Goal: Transaction & Acquisition: Purchase product/service

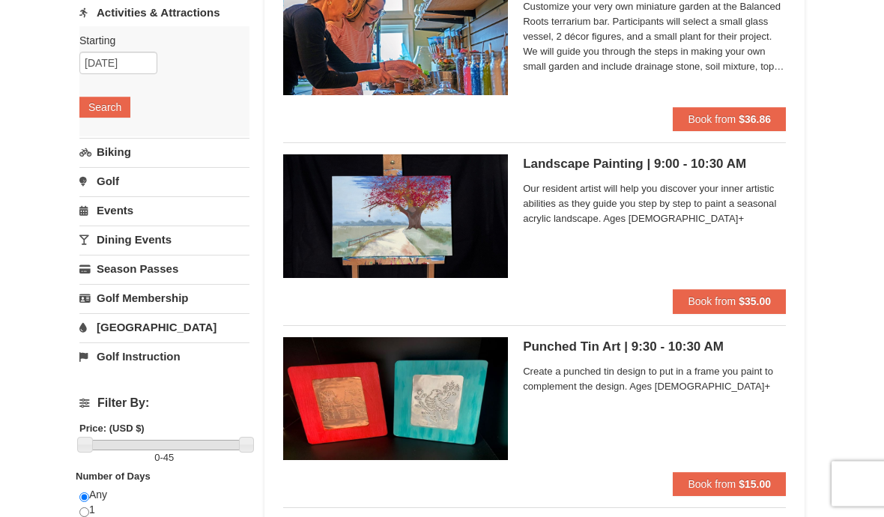
scroll to position [190, 0]
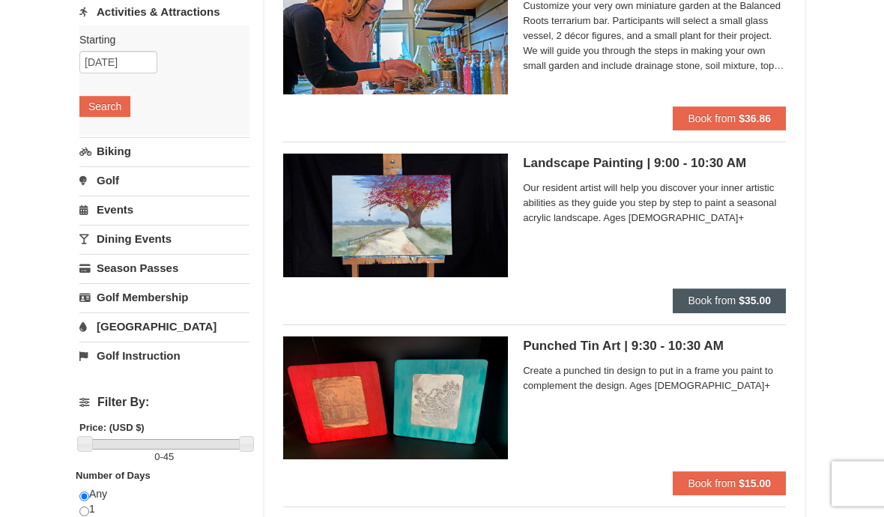
click at [739, 308] on button "Book from $35.00" at bounding box center [729, 301] width 113 height 24
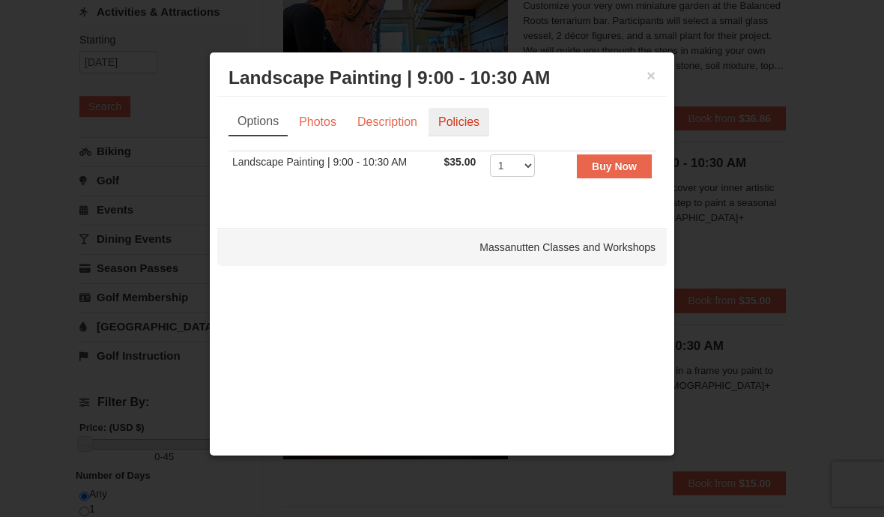
click at [471, 126] on link "Policies" at bounding box center [458, 122] width 61 height 28
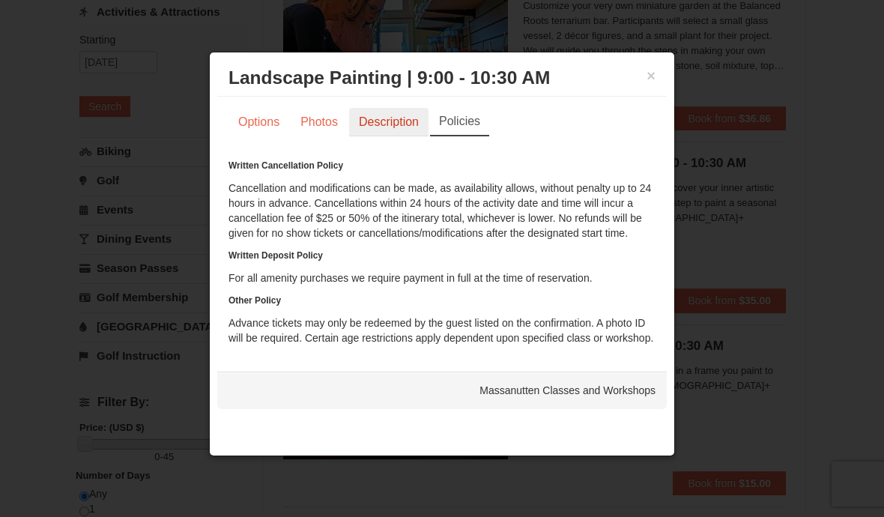
click at [392, 136] on link "Description" at bounding box center [388, 122] width 79 height 28
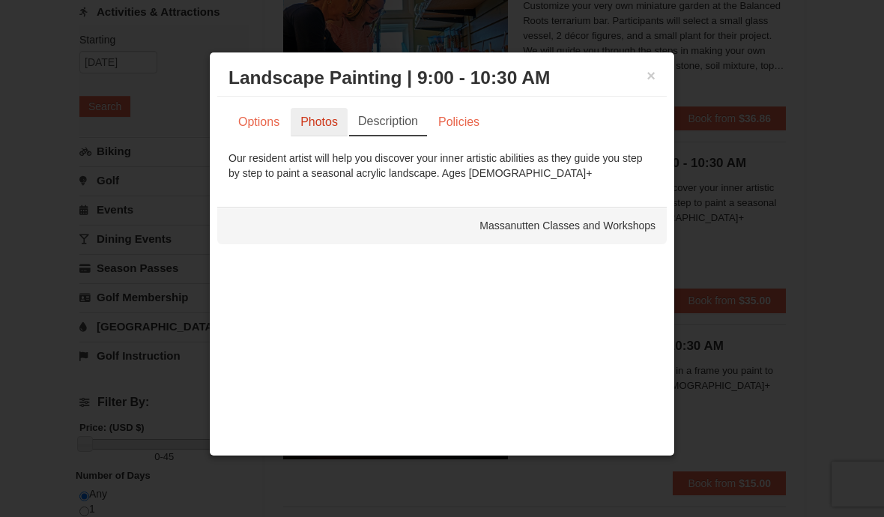
click at [302, 131] on link "Photos" at bounding box center [319, 122] width 57 height 28
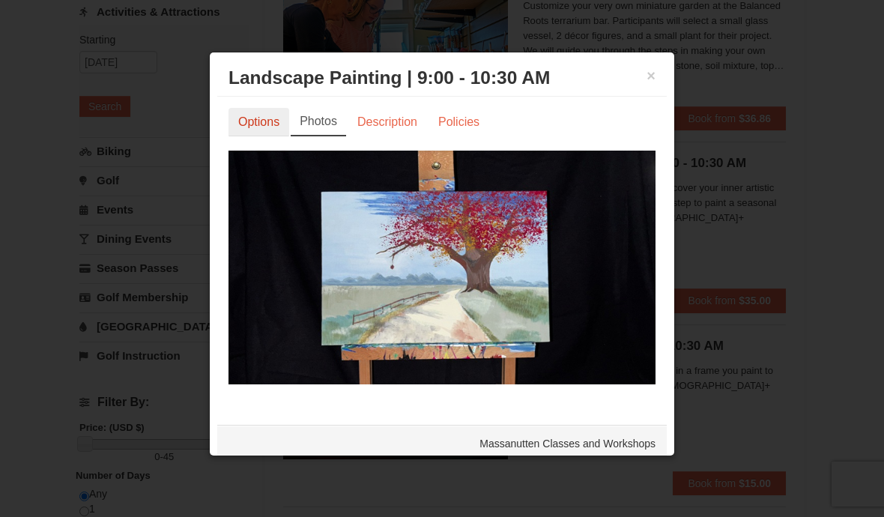
click at [254, 133] on link "Options" at bounding box center [258, 122] width 61 height 28
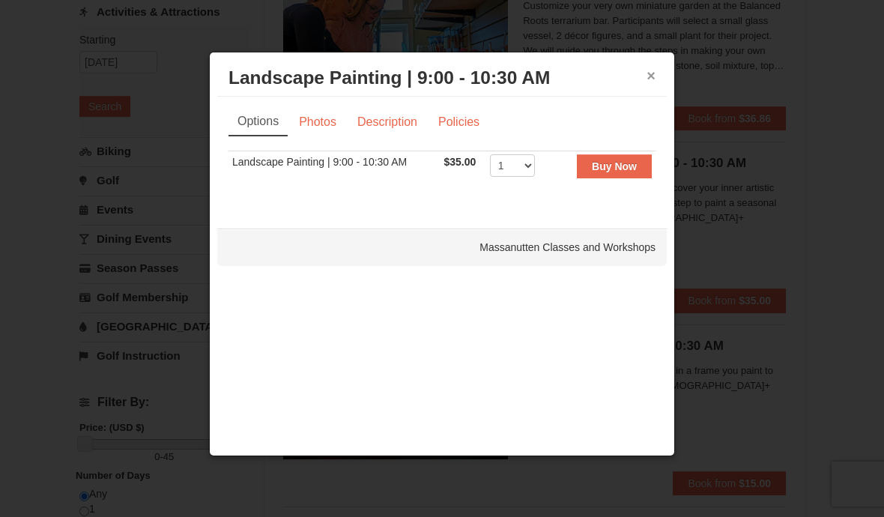
click at [652, 81] on button "×" at bounding box center [650, 75] width 9 height 15
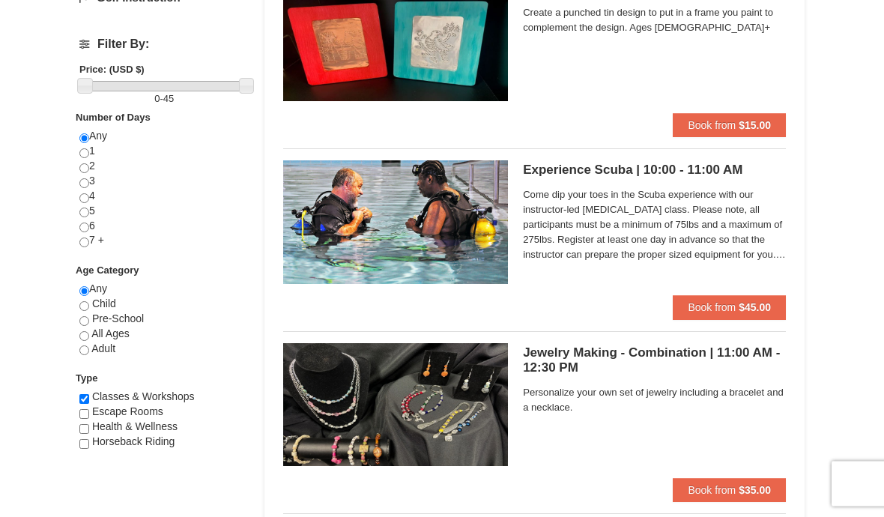
scroll to position [550, 0]
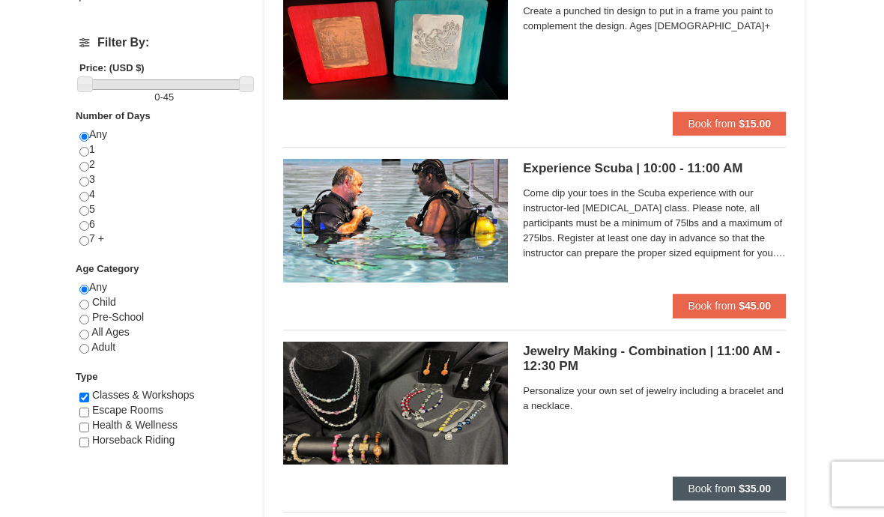
click at [743, 493] on strong "$35.00" at bounding box center [755, 488] width 32 height 12
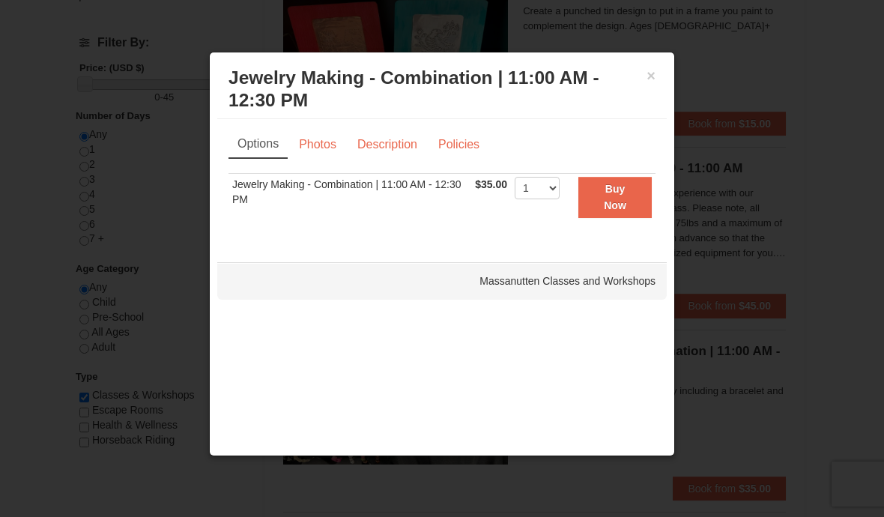
click at [663, 80] on div "× Jewelry Making - Combination | 11:00 AM - 12:30 PM Massanutten Classes and Wo…" at bounding box center [441, 89] width 449 height 59
click at [651, 79] on button "×" at bounding box center [650, 75] width 9 height 15
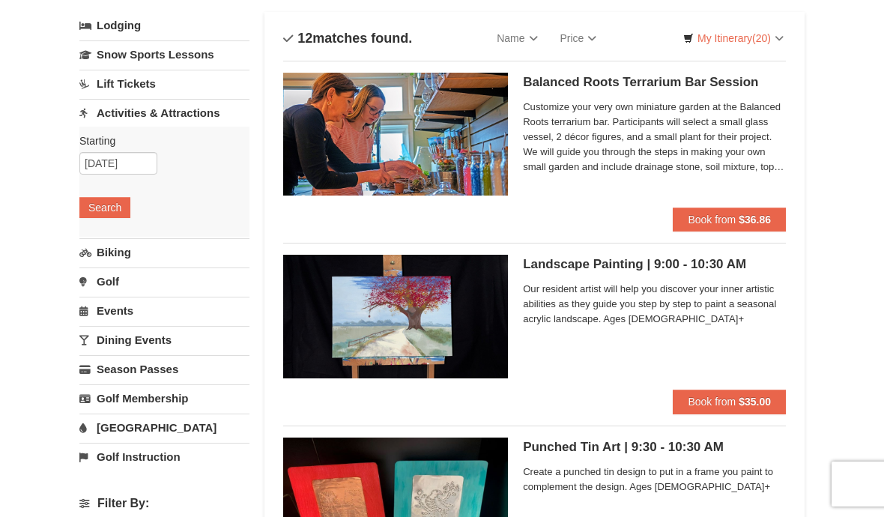
scroll to position [0, 0]
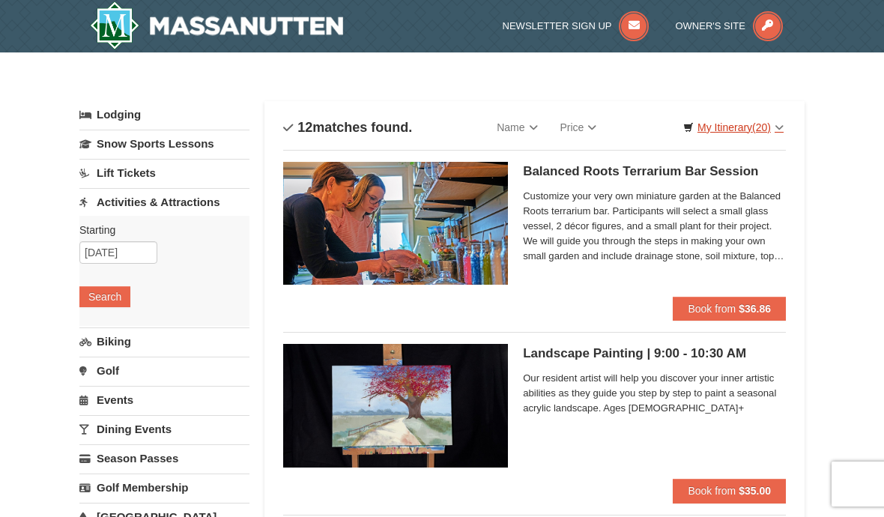
click at [753, 126] on span "(20)" at bounding box center [761, 127] width 19 height 12
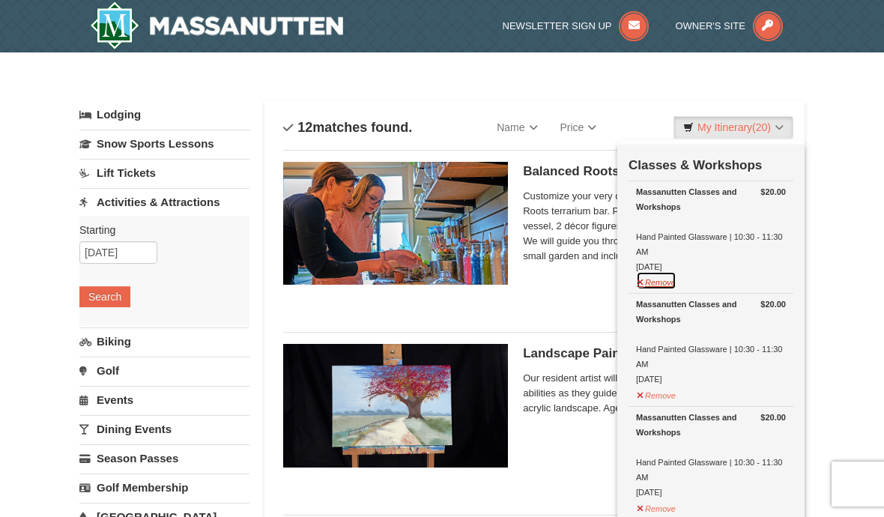
click at [666, 288] on button "Remove" at bounding box center [656, 280] width 40 height 19
click at [664, 287] on button "Remove" at bounding box center [656, 280] width 40 height 19
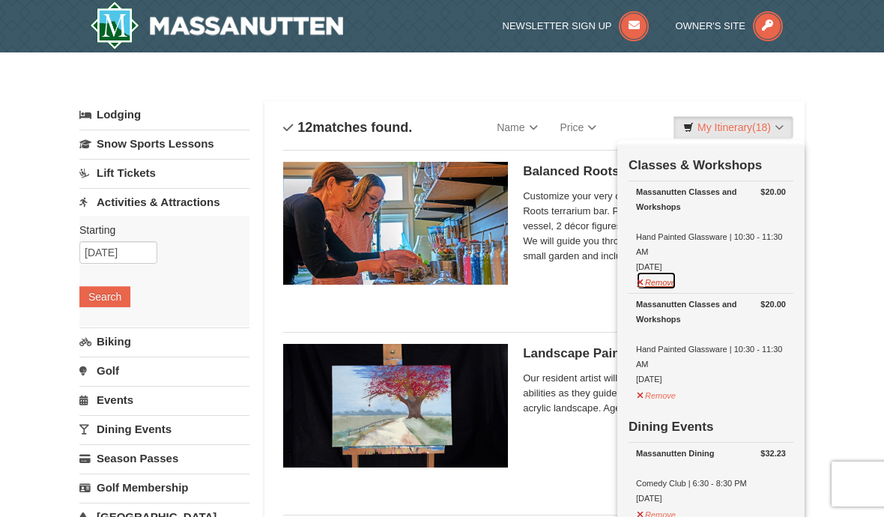
click at [662, 280] on button "Remove" at bounding box center [656, 280] width 40 height 19
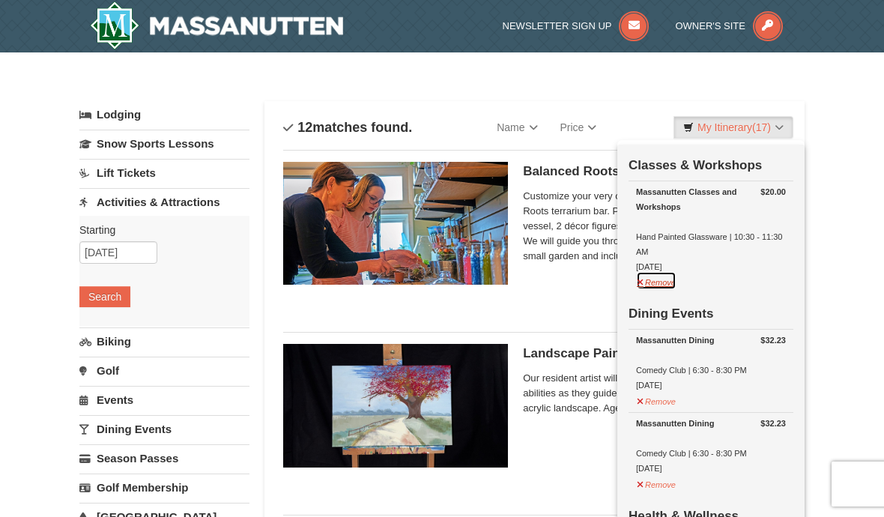
click at [663, 288] on button "Remove" at bounding box center [656, 280] width 40 height 19
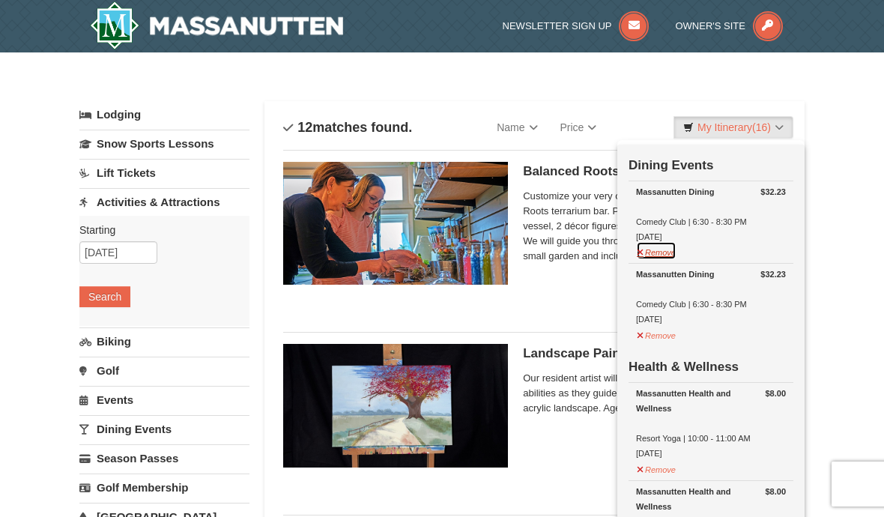
click at [664, 251] on button "Remove" at bounding box center [656, 250] width 40 height 19
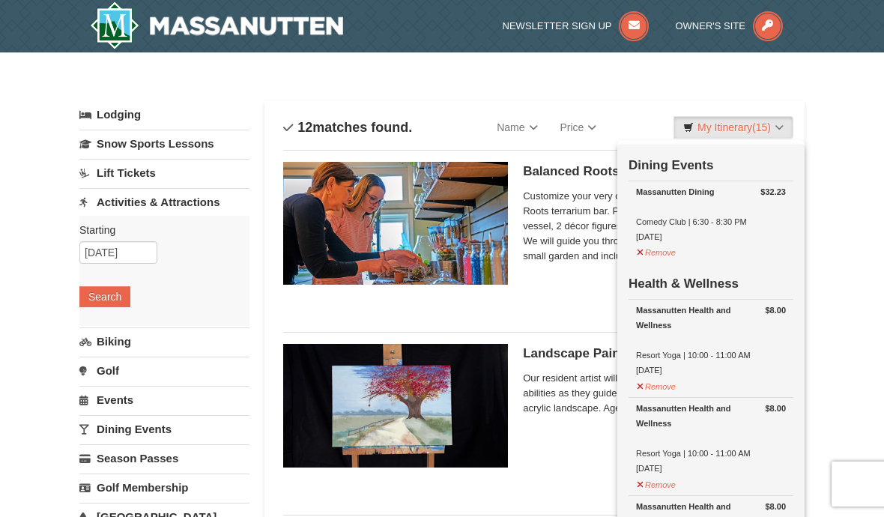
click at [659, 270] on td "Health & Wellness" at bounding box center [710, 281] width 165 height 37
click at [661, 258] on button "Remove" at bounding box center [656, 250] width 40 height 19
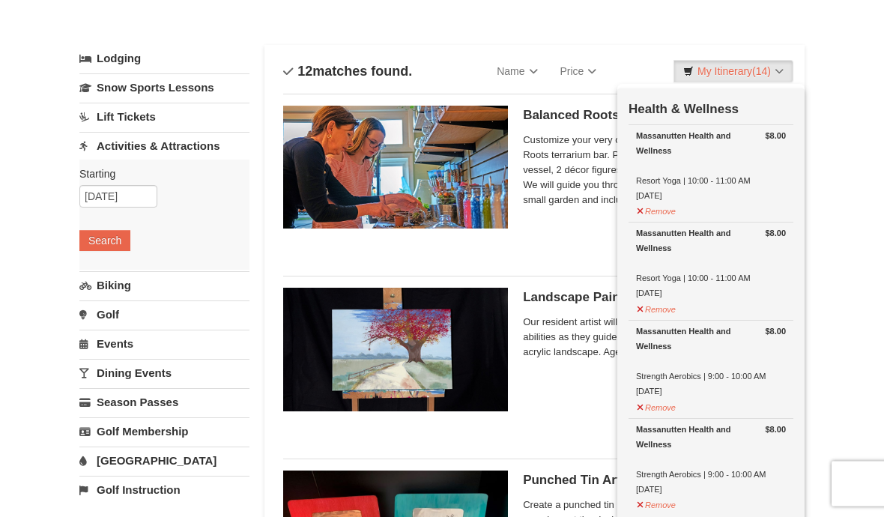
scroll to position [57, 0]
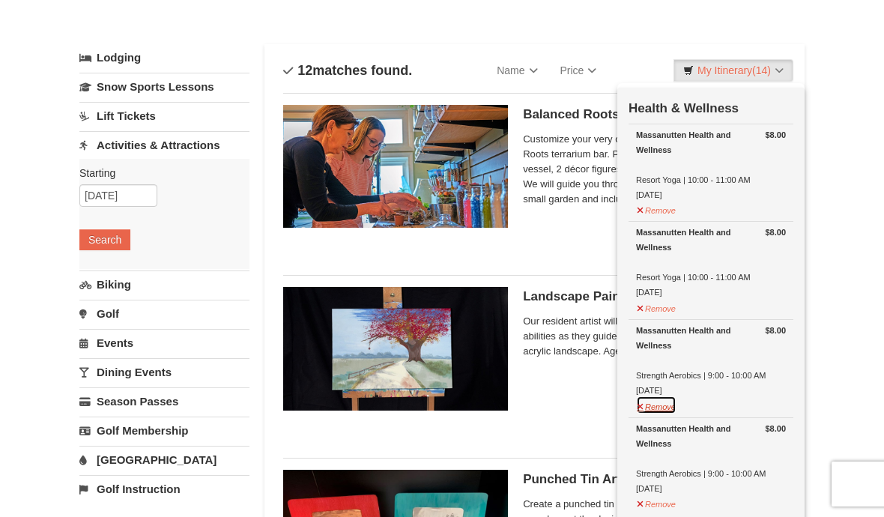
click at [662, 407] on button "Remove" at bounding box center [656, 404] width 40 height 19
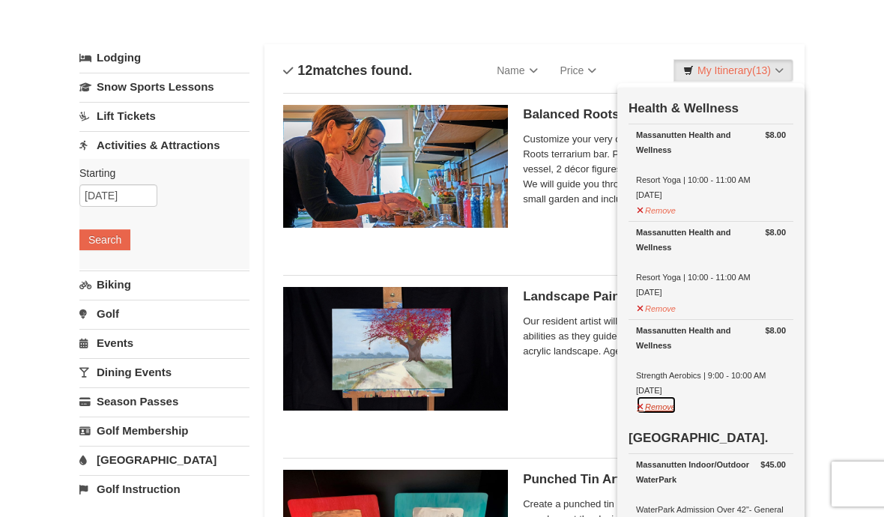
click at [664, 407] on button "Remove" at bounding box center [656, 404] width 40 height 19
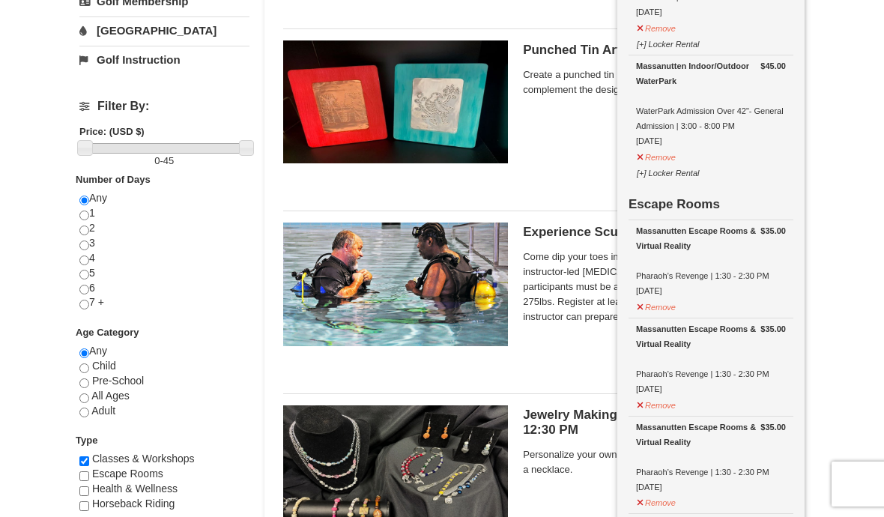
scroll to position [485, 0]
click at [659, 309] on button "Remove" at bounding box center [656, 306] width 40 height 19
click at [656, 309] on button "Remove" at bounding box center [656, 305] width 40 height 19
click at [670, 309] on button "Remove" at bounding box center [656, 305] width 40 height 19
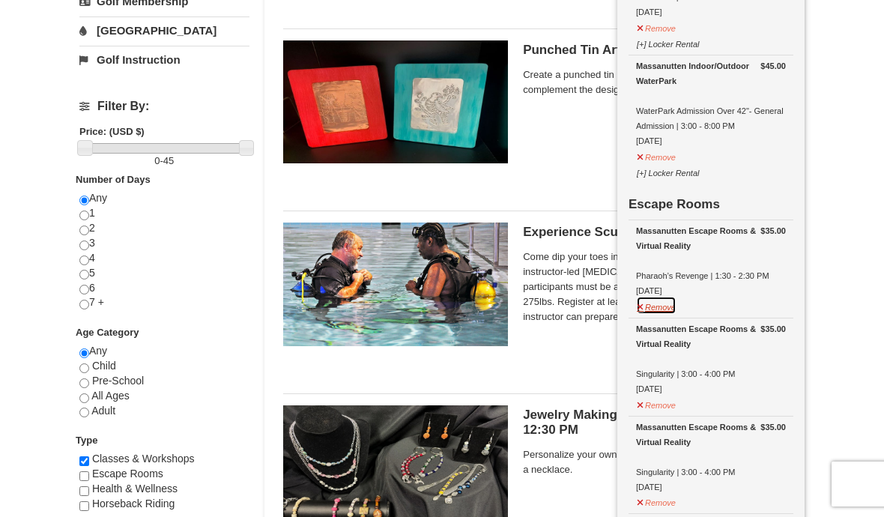
click at [673, 310] on button "Remove" at bounding box center [656, 305] width 40 height 19
click at [671, 309] on button "Remove" at bounding box center [656, 305] width 40 height 19
click at [666, 309] on button "Remove" at bounding box center [656, 305] width 40 height 19
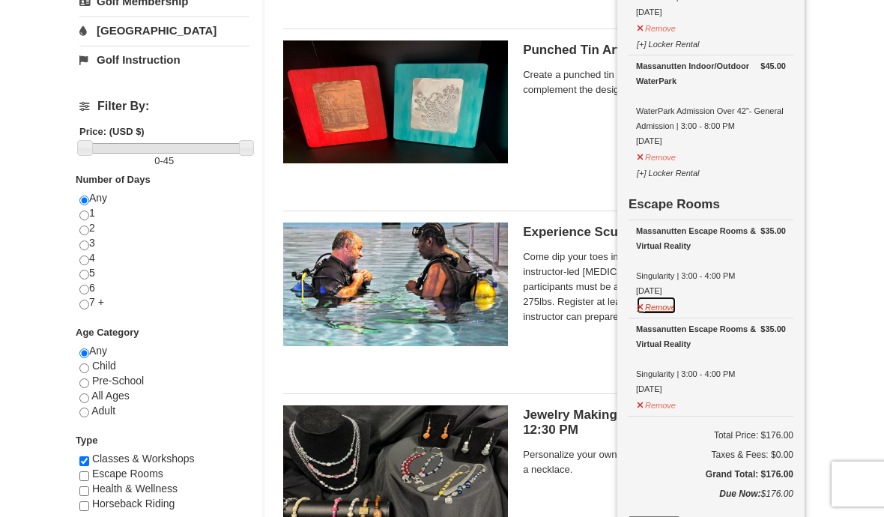
click at [673, 311] on button "Remove" at bounding box center [656, 305] width 40 height 19
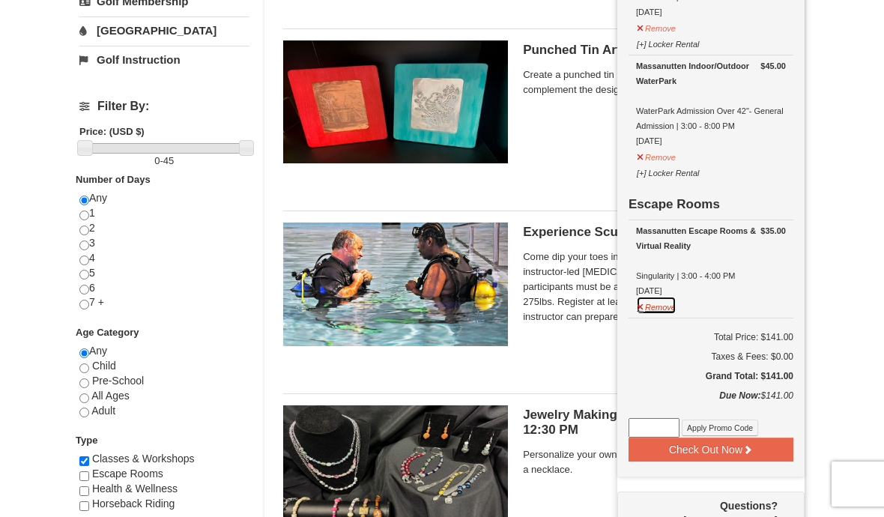
click at [675, 303] on button "Remove" at bounding box center [656, 305] width 40 height 19
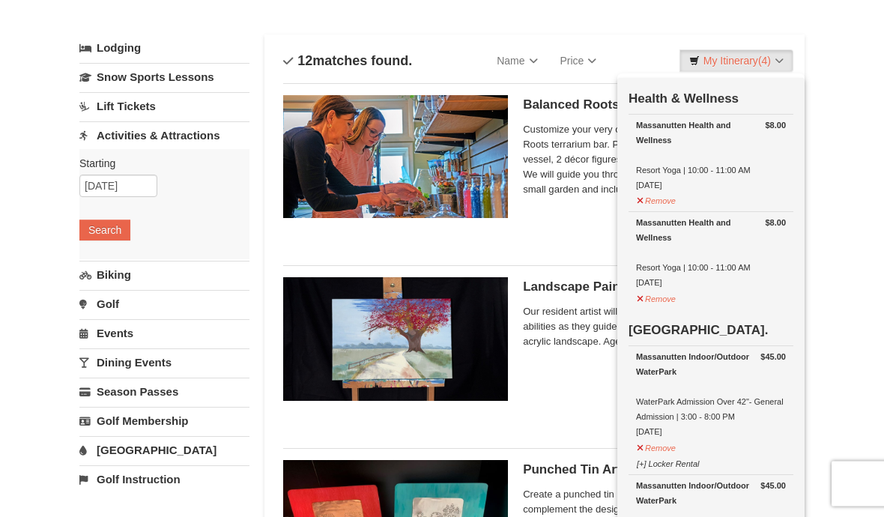
scroll to position [0, 0]
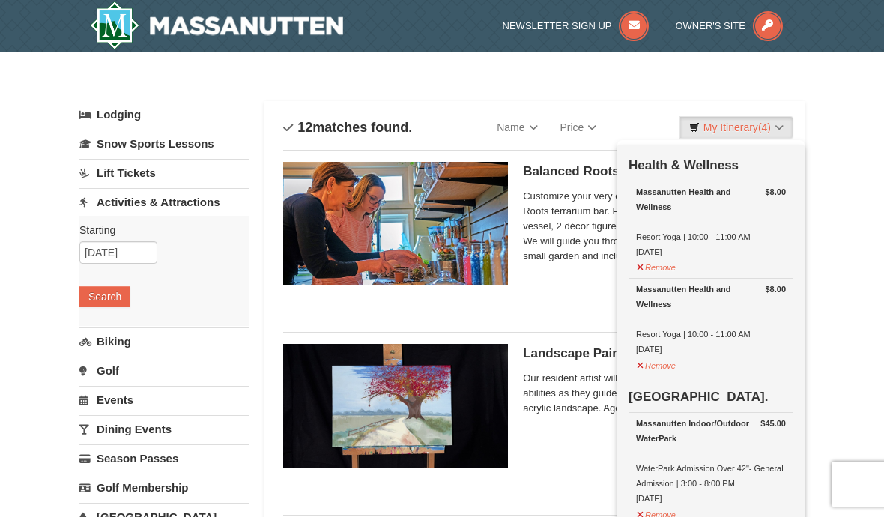
click at [122, 255] on div at bounding box center [442, 258] width 884 height 517
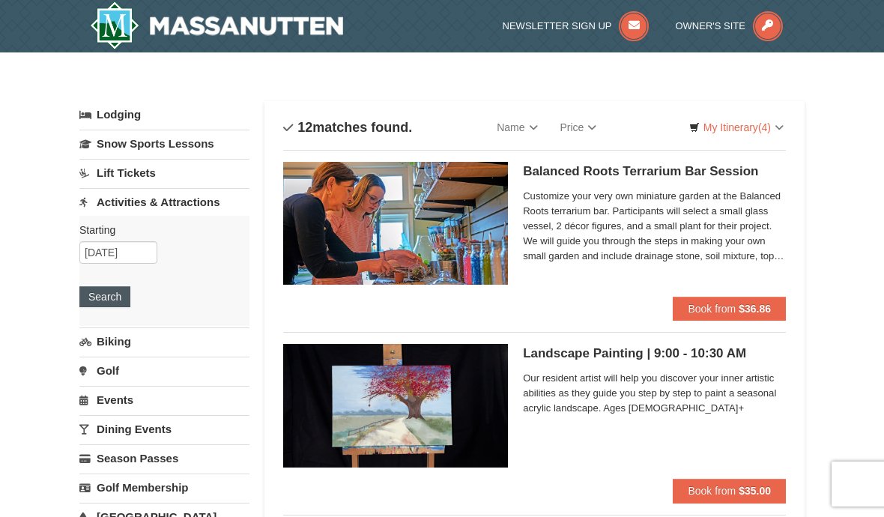
click at [120, 295] on button "Search" at bounding box center [104, 296] width 51 height 21
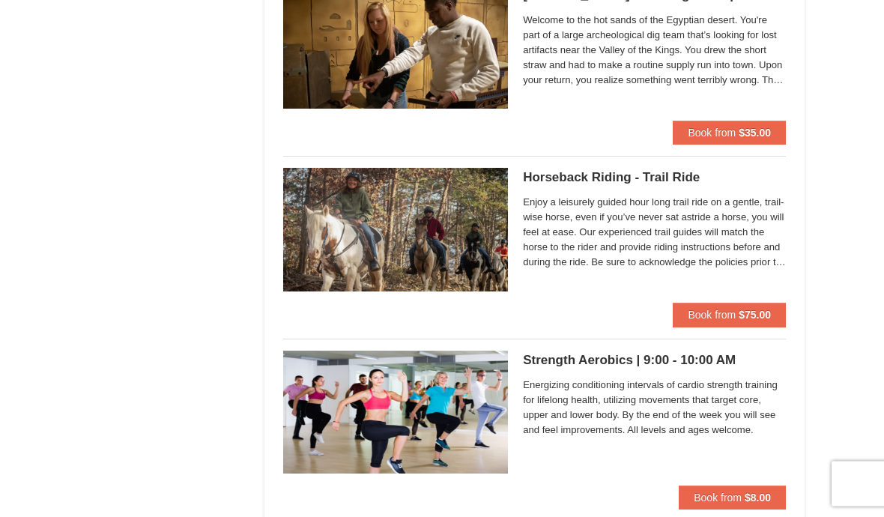
scroll to position [1088, 0]
click at [742, 498] on button "Book from $8.00" at bounding box center [732, 497] width 107 height 24
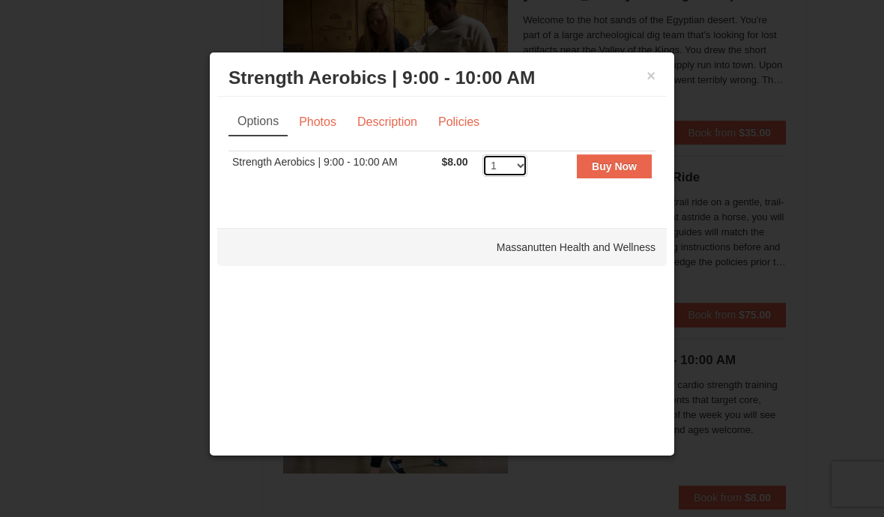
click at [504, 177] on select "1 2 3 4 5 6 7 8 9 10 11 12 13 14 15 16 17 18 19 20 21 22 23 24 25 26 27 28 29" at bounding box center [504, 165] width 45 height 22
select select "2"
click at [628, 172] on strong "Buy Now" at bounding box center [614, 166] width 45 height 12
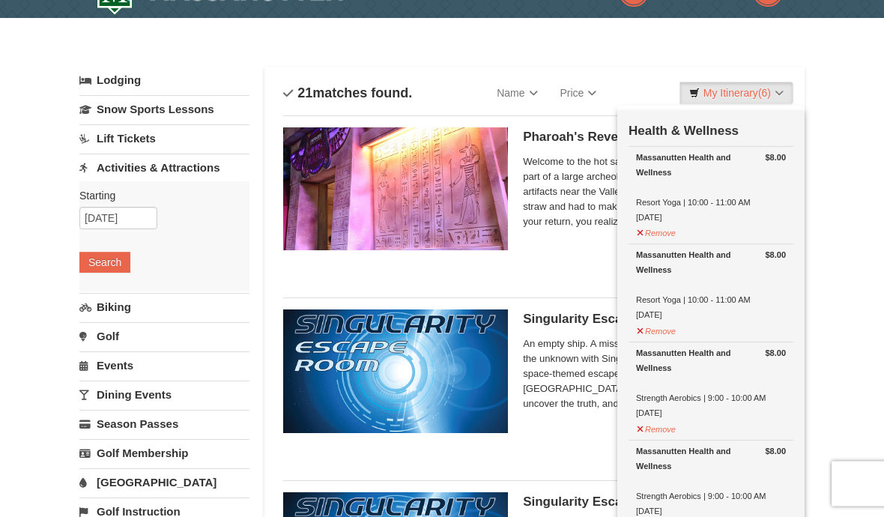
scroll to position [0, 0]
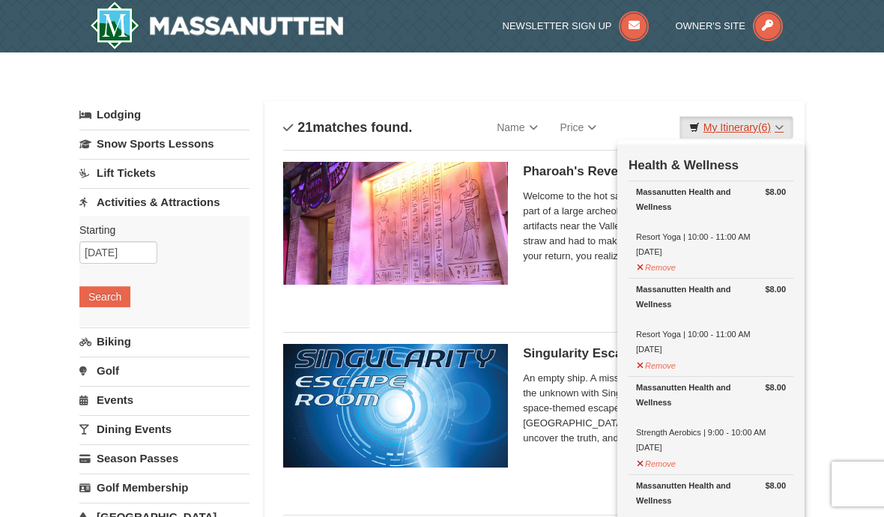
click at [766, 137] on link "My Itinerary (6)" at bounding box center [736, 127] width 114 height 22
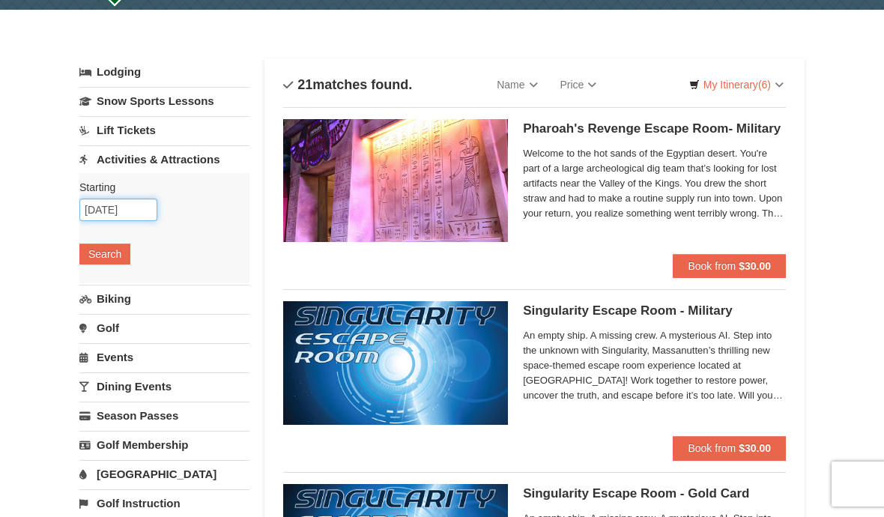
click at [134, 219] on input "09/09/2025" at bounding box center [118, 209] width 78 height 22
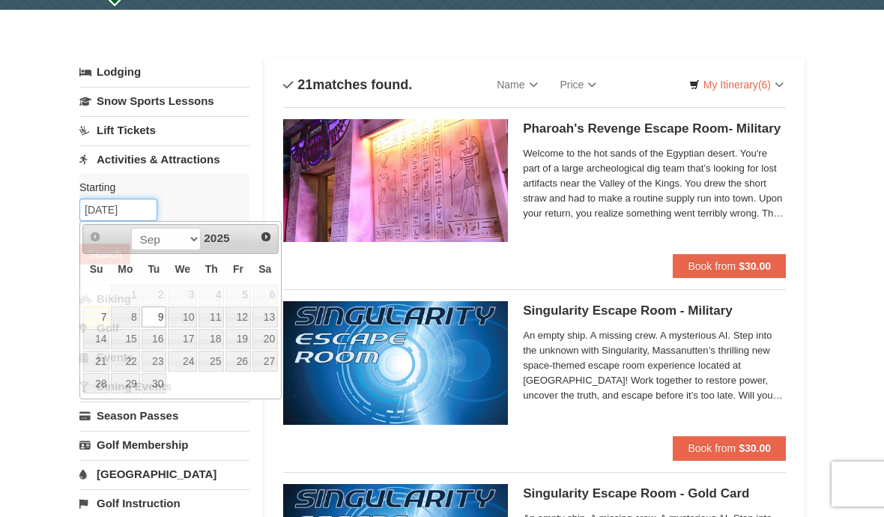
scroll to position [42, 0]
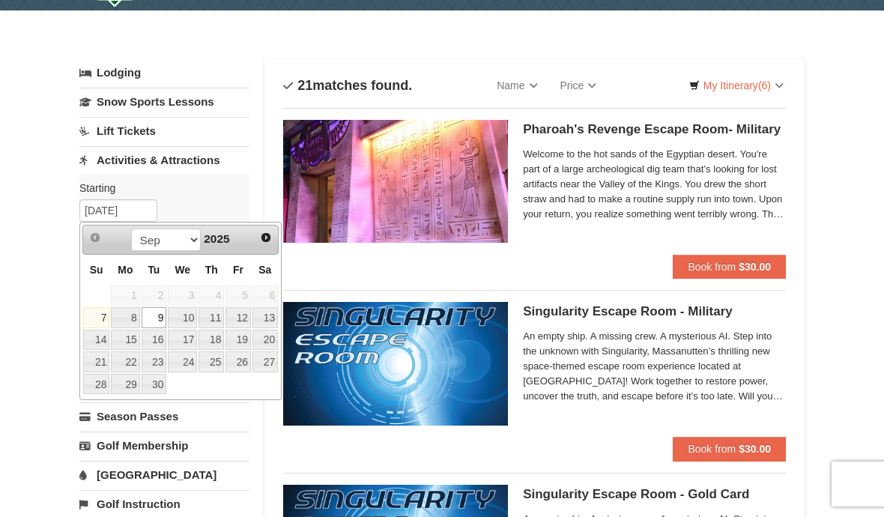
click at [191, 320] on link "10" at bounding box center [182, 317] width 29 height 21
type input "09/10/2025"
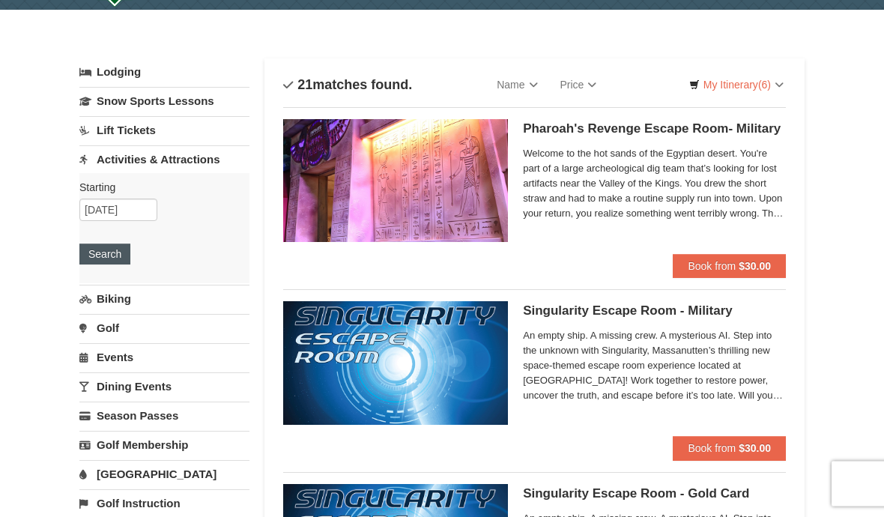
click at [112, 255] on button "Search" at bounding box center [104, 254] width 51 height 21
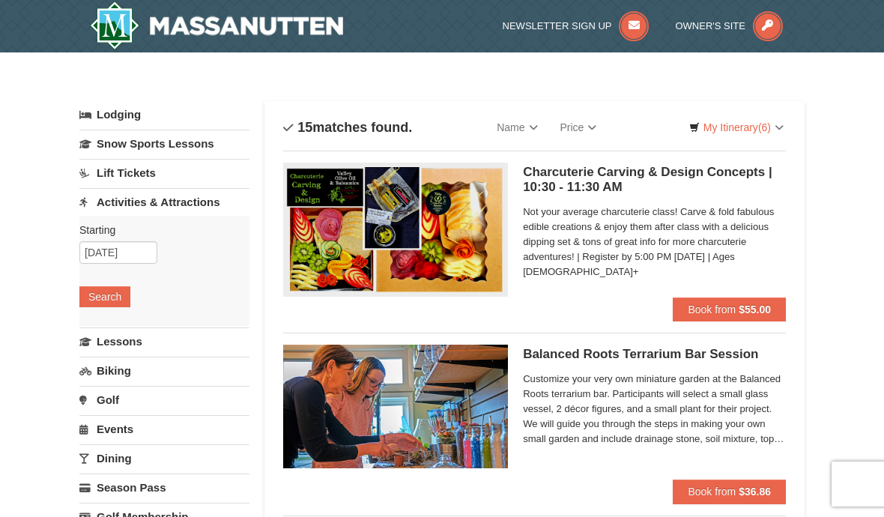
select select "9"
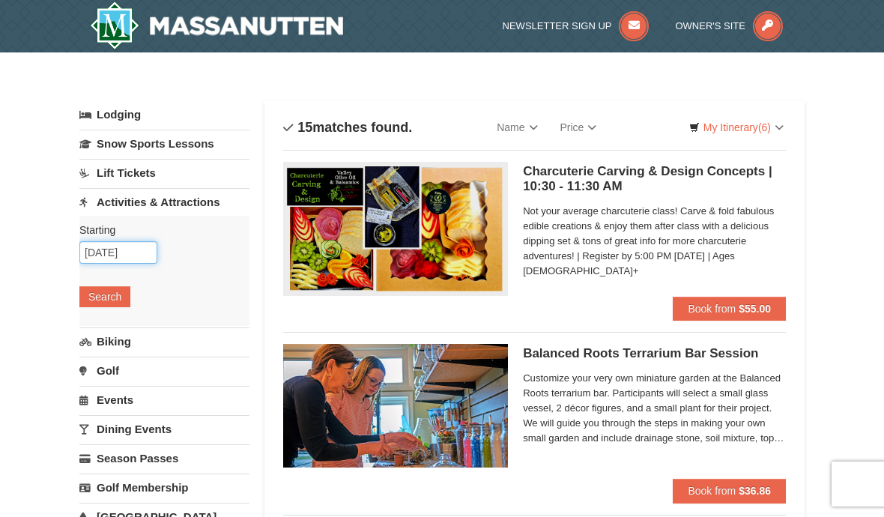
click at [135, 255] on input "09/10/2025" at bounding box center [118, 252] width 78 height 22
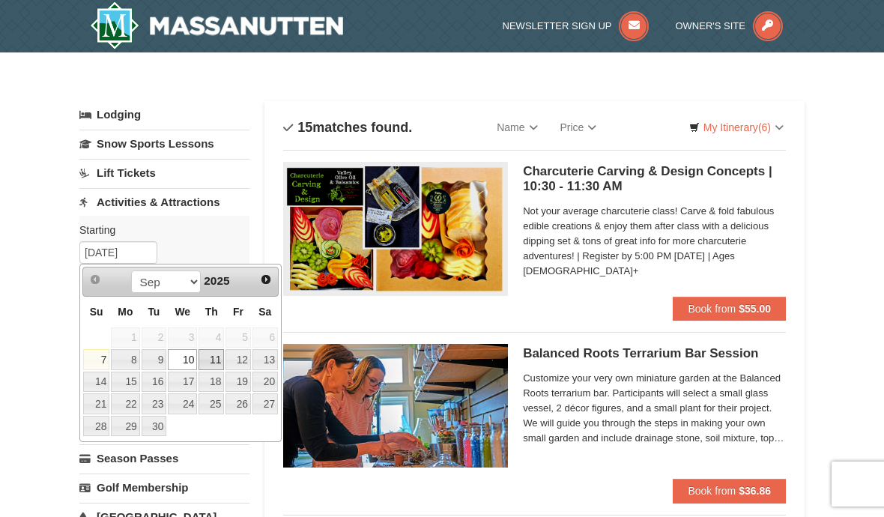
click at [215, 368] on link "11" at bounding box center [210, 359] width 25 height 21
type input "[DATE]"
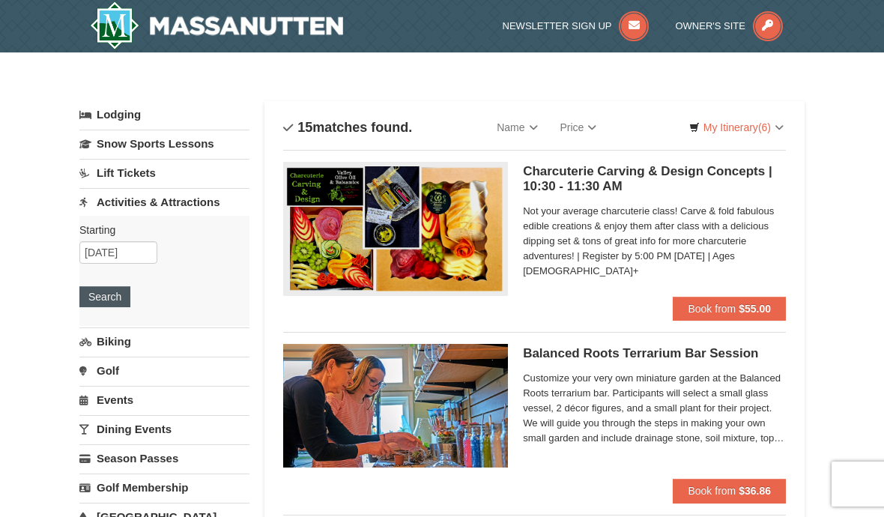
click at [102, 304] on button "Search" at bounding box center [104, 296] width 51 height 21
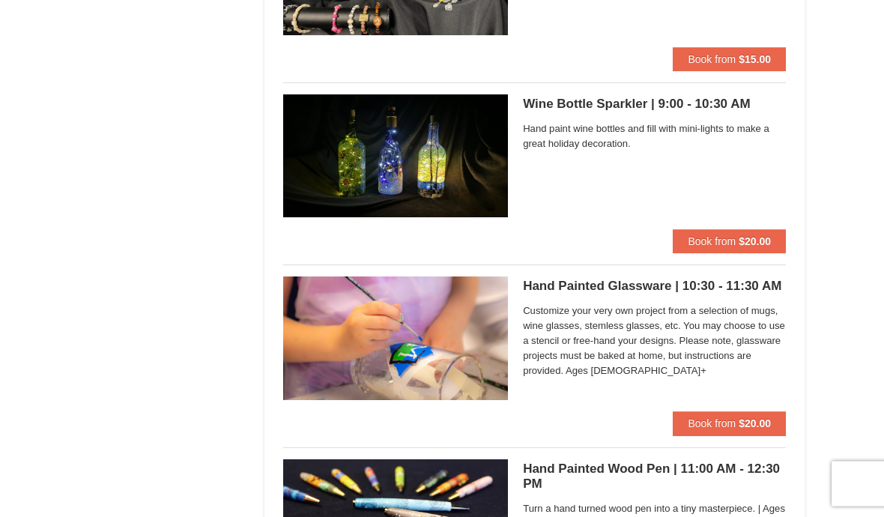
scroll to position [3167, 0]
click at [758, 426] on button "Book from $20.00" at bounding box center [729, 423] width 113 height 24
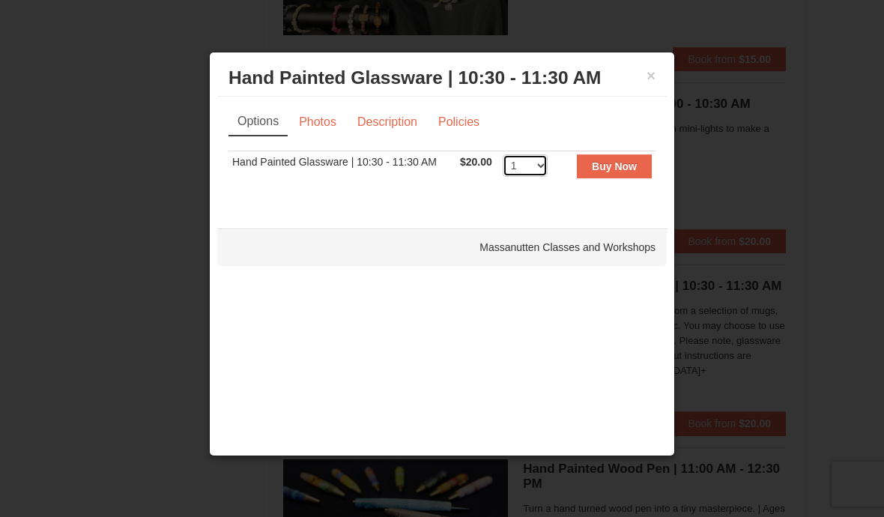
click at [527, 177] on select "1 2 3 4 5 6 7 8 9 10 11 12 13 14 15 16 17 18 19 20 21 22 23 24 25" at bounding box center [525, 165] width 45 height 22
select select "4"
click at [621, 172] on strong "Buy Now" at bounding box center [614, 166] width 45 height 12
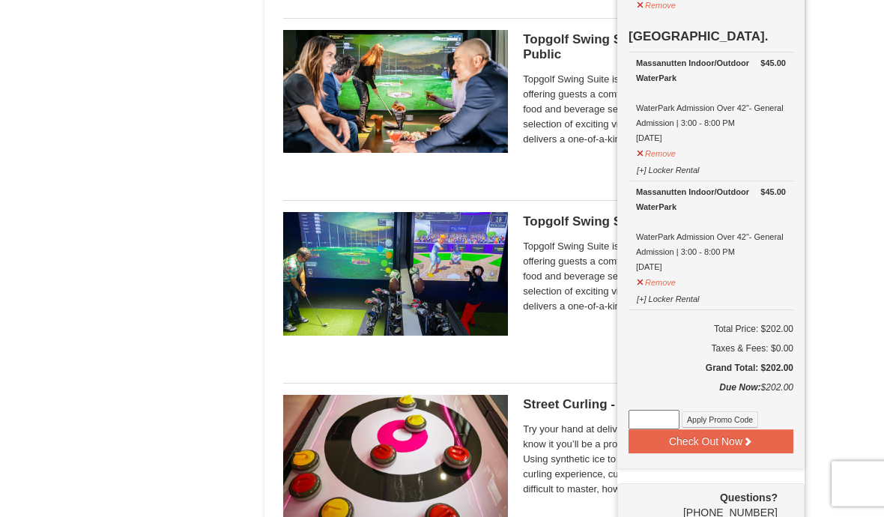
scroll to position [1043, 0]
click at [757, 436] on button "Check Out Now" at bounding box center [710, 441] width 165 height 24
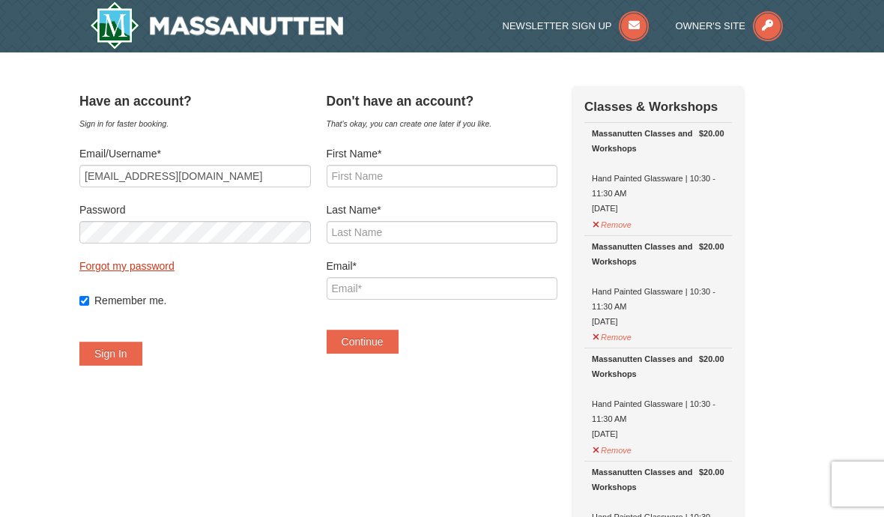
click at [168, 270] on link "Forgot my password" at bounding box center [126, 266] width 95 height 12
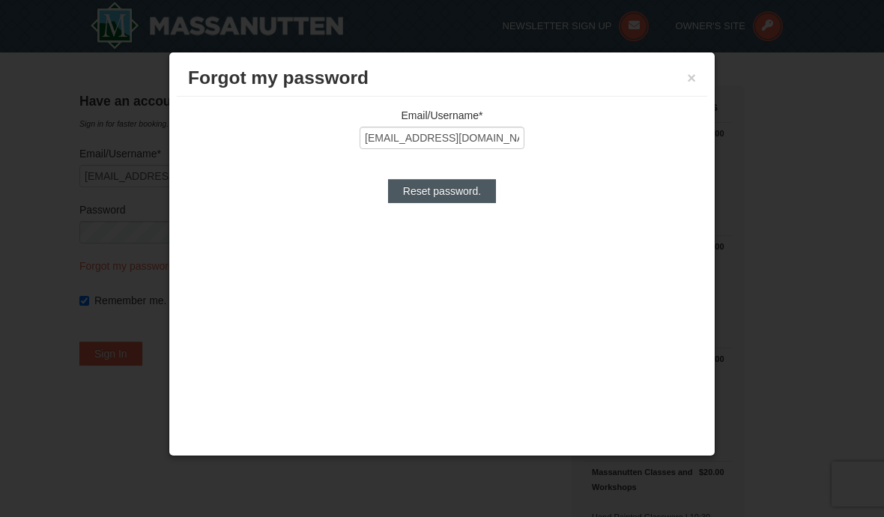
click at [442, 198] on input "Reset password." at bounding box center [442, 191] width 108 height 24
type input "Processing..."
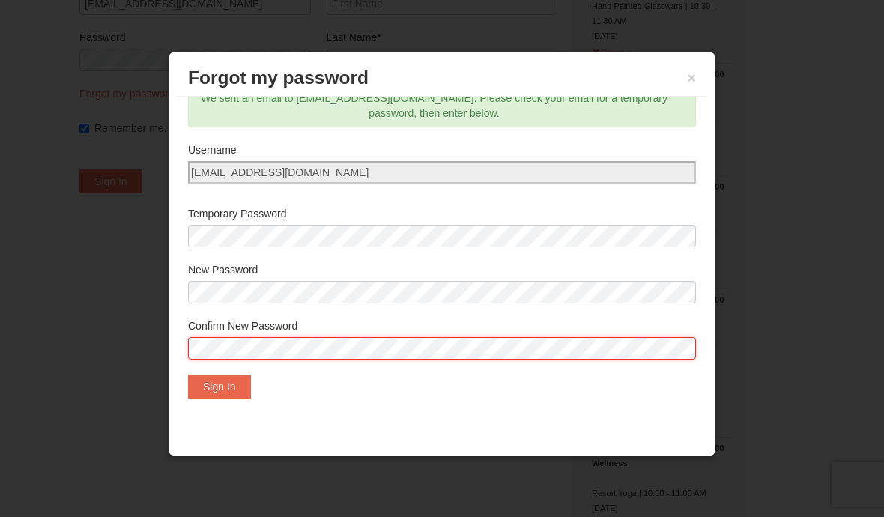
scroll to position [24, 0]
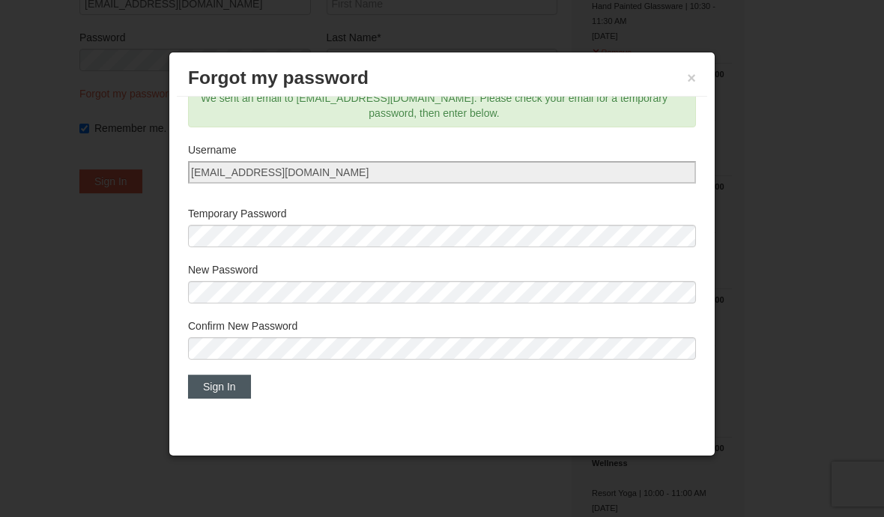
click at [228, 391] on button "Sign In" at bounding box center [219, 387] width 63 height 24
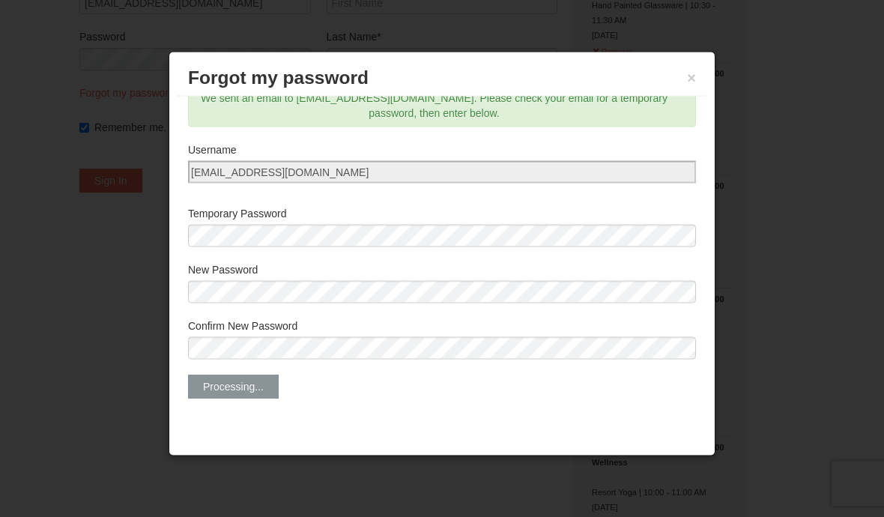
scroll to position [173, 0]
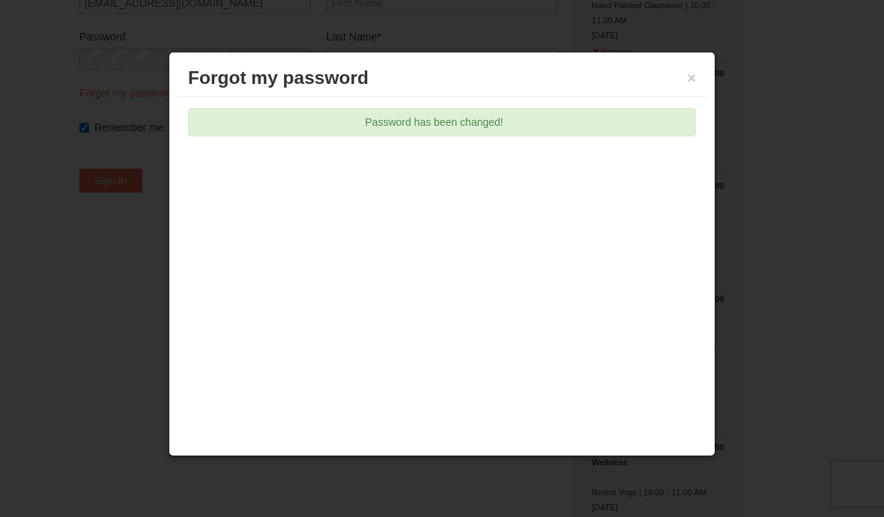
click at [781, 215] on div at bounding box center [442, 258] width 884 height 517
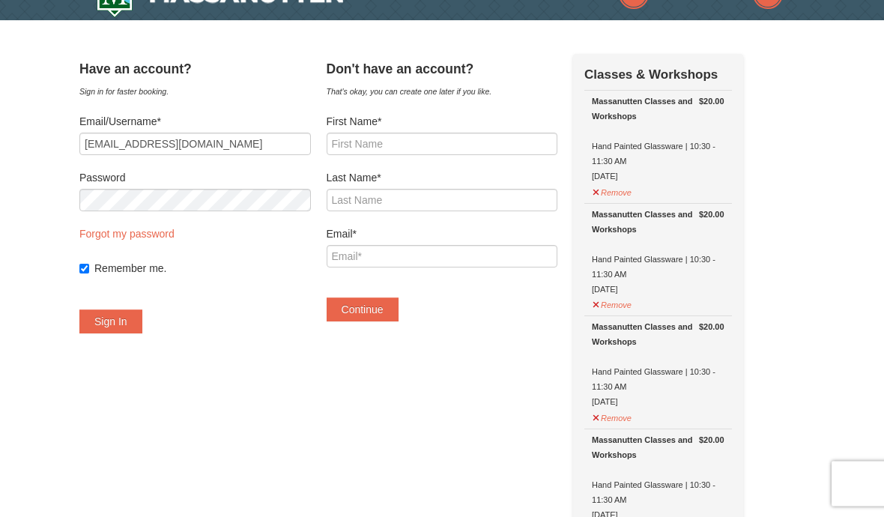
scroll to position [22, 0]
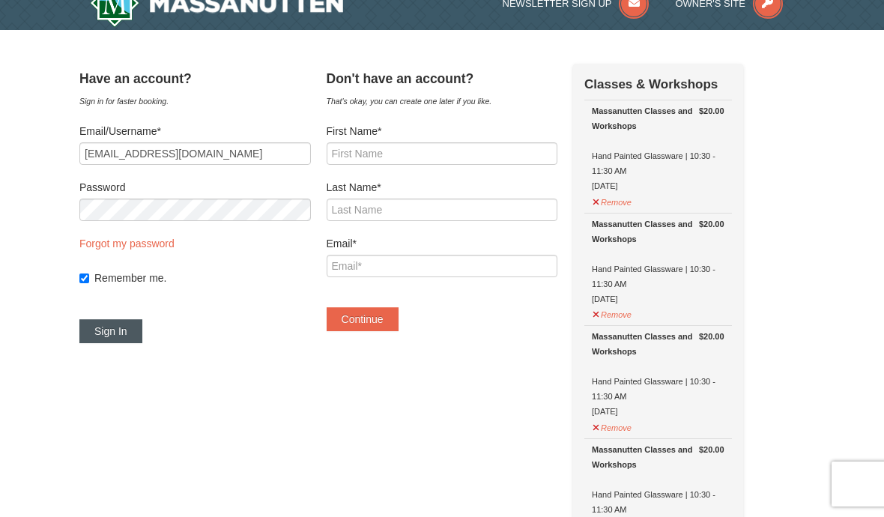
click at [138, 333] on button "Sign In" at bounding box center [110, 331] width 63 height 24
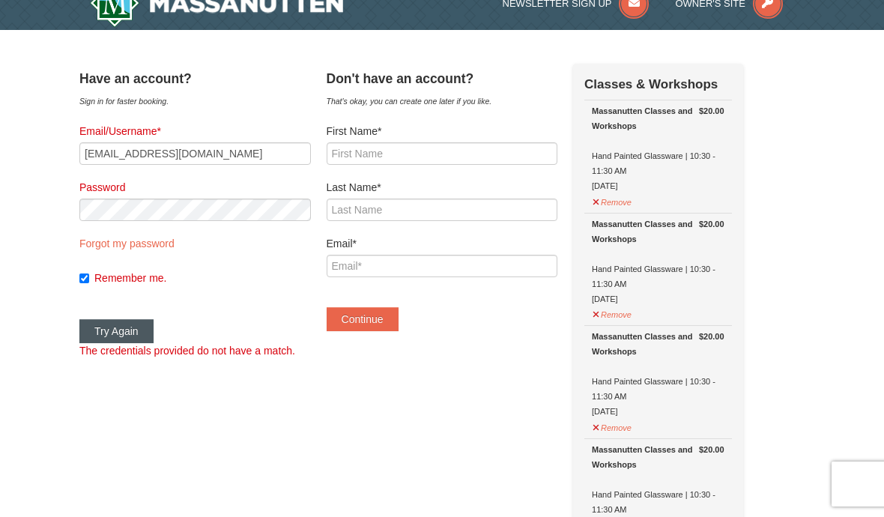
click at [154, 328] on button "Try Again" at bounding box center [116, 331] width 74 height 24
click at [134, 336] on button "Try Again" at bounding box center [116, 331] width 74 height 24
click at [150, 243] on link "Forgot my password" at bounding box center [126, 243] width 95 height 12
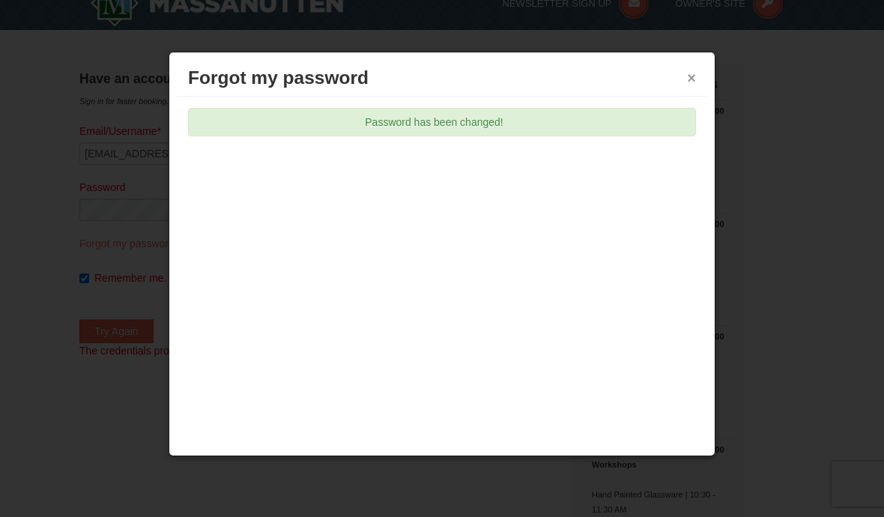
click at [694, 73] on button "×" at bounding box center [691, 77] width 9 height 15
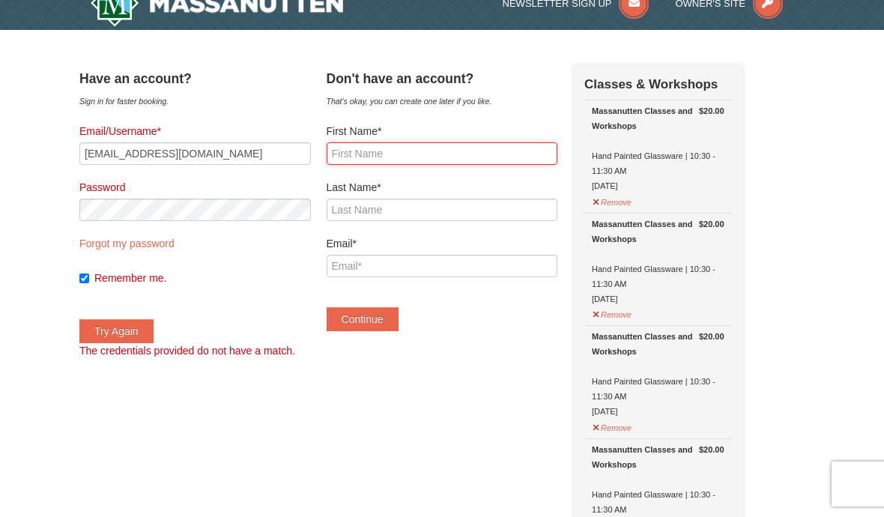
click at [404, 157] on input "First Name*" at bounding box center [442, 153] width 231 height 22
type input "April"
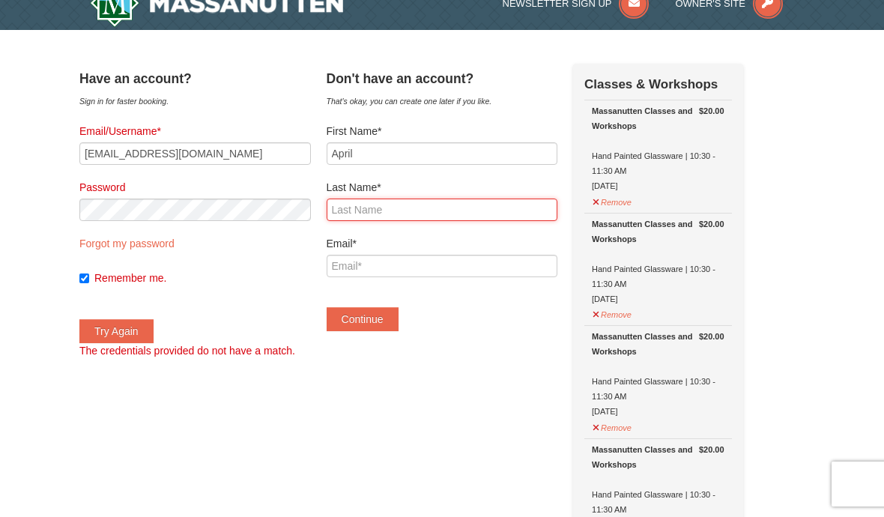
type input "Pierre"
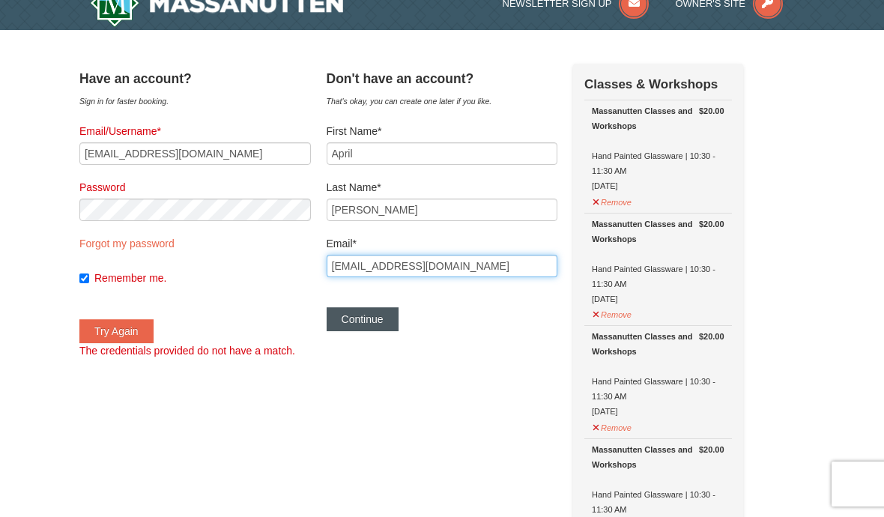
type input "msrotty@gmail.com"
click at [385, 321] on button "Continue" at bounding box center [363, 319] width 72 height 24
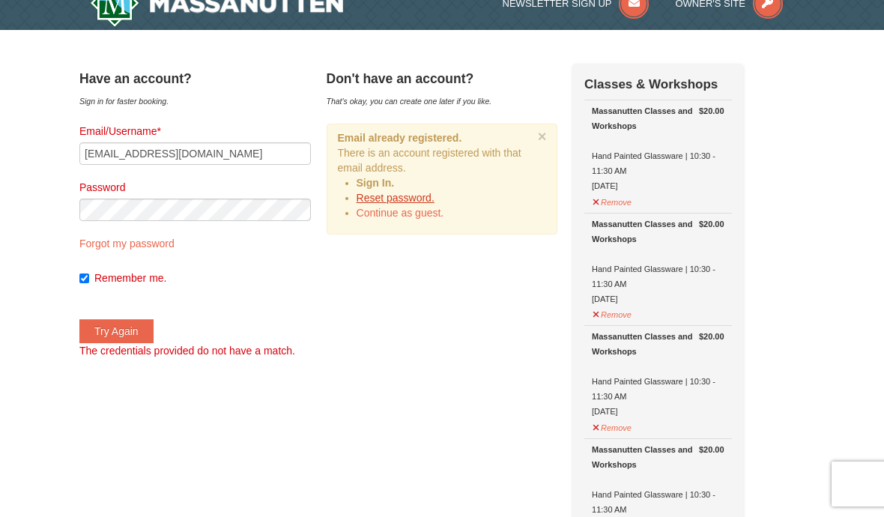
click at [425, 193] on link "Reset password." at bounding box center [396, 198] width 78 height 12
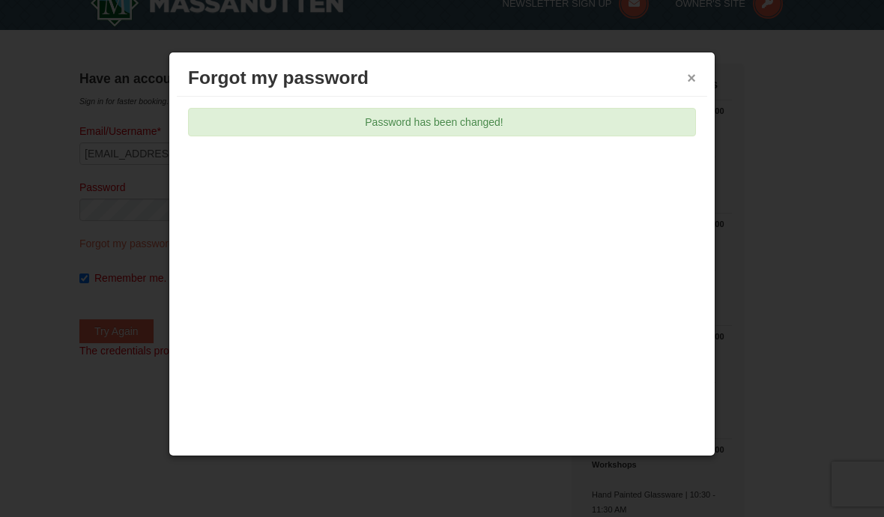
click at [694, 78] on button "×" at bounding box center [691, 77] width 9 height 15
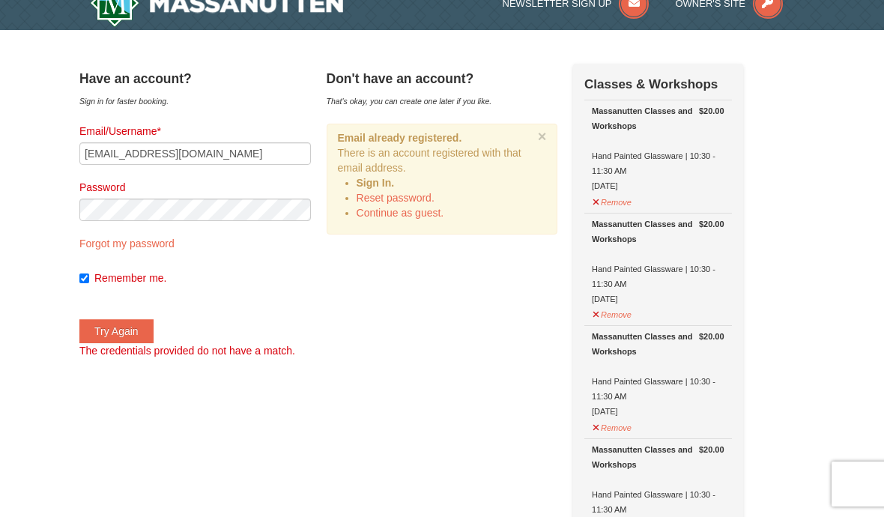
click at [266, 275] on label "Remember me." at bounding box center [202, 277] width 216 height 15
click at [89, 275] on input "Remember me." at bounding box center [84, 278] width 10 height 10
checkbox input "false"
click at [219, 147] on input "[EMAIL_ADDRESS][DOMAIN_NAME]" at bounding box center [194, 153] width 231 height 22
type input "M"
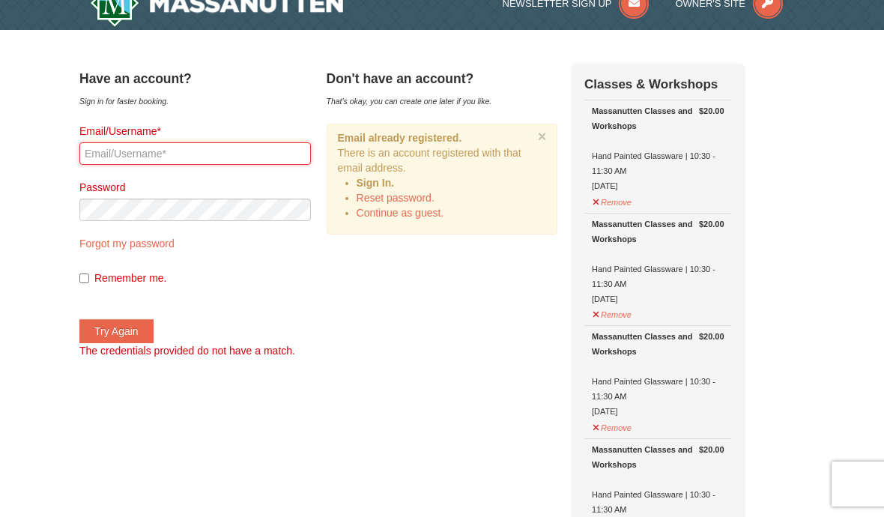
click at [162, 156] on input "Email/Username*" at bounding box center [194, 153] width 231 height 22
type input "msrotty@gmail.com"
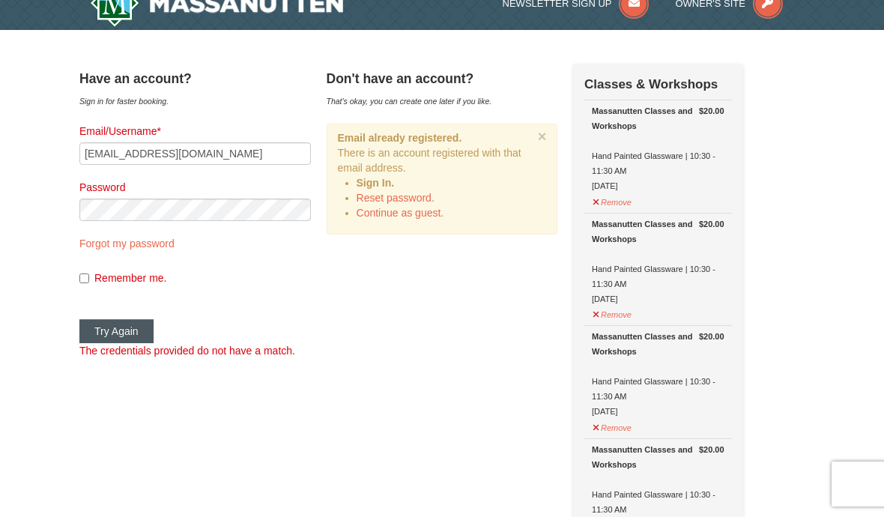
click at [141, 338] on button "Try Again" at bounding box center [116, 331] width 74 height 24
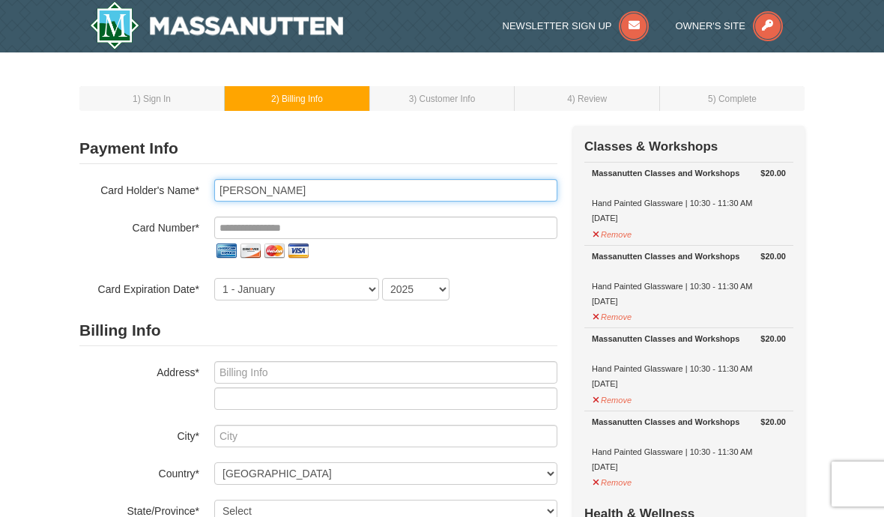
click at [246, 193] on input "[PERSON_NAME]" at bounding box center [385, 190] width 343 height 22
type input "McSendy Pierre"
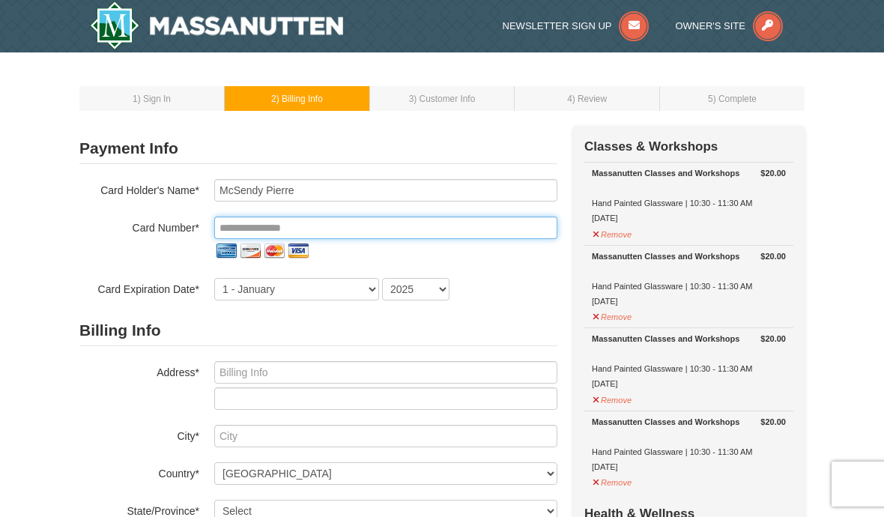
click at [302, 228] on input "tel" at bounding box center [385, 227] width 343 height 22
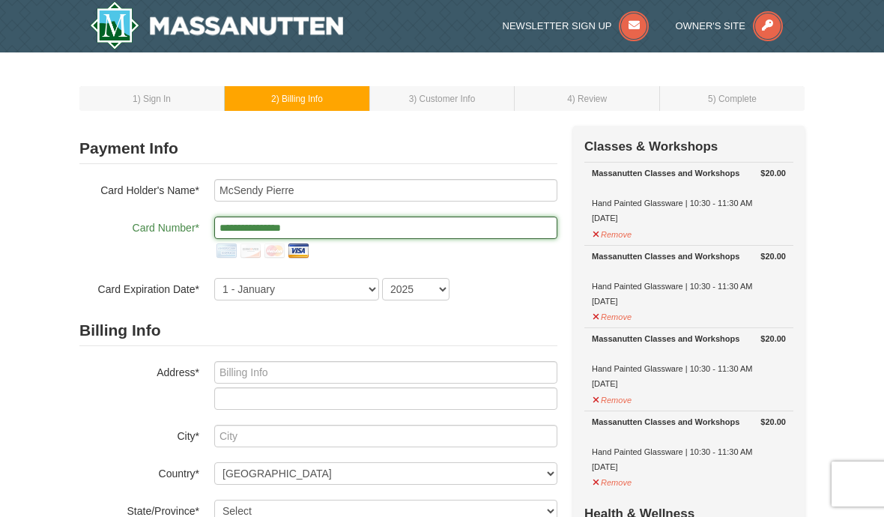
type input "**********"
click at [431, 290] on select "2025 2026 2027 2028 2029 2030 2031 2032 2033 2034" at bounding box center [415, 289] width 67 height 22
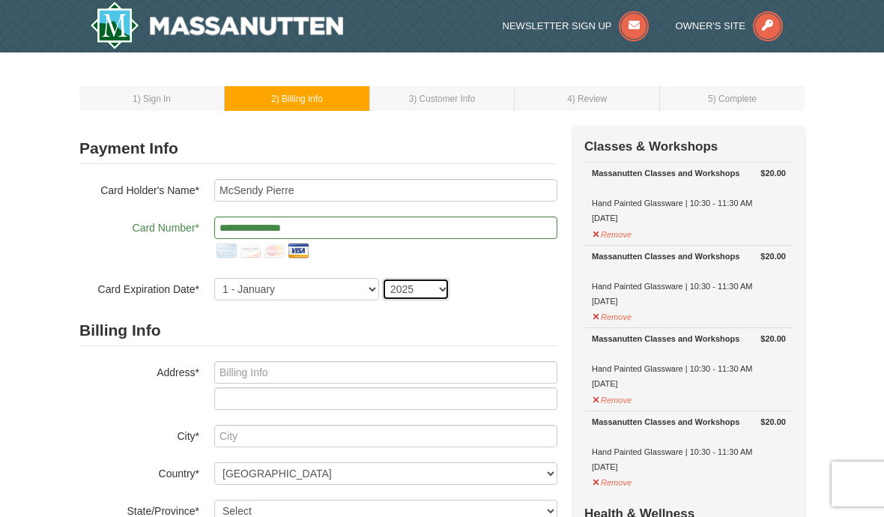
select select "2027"
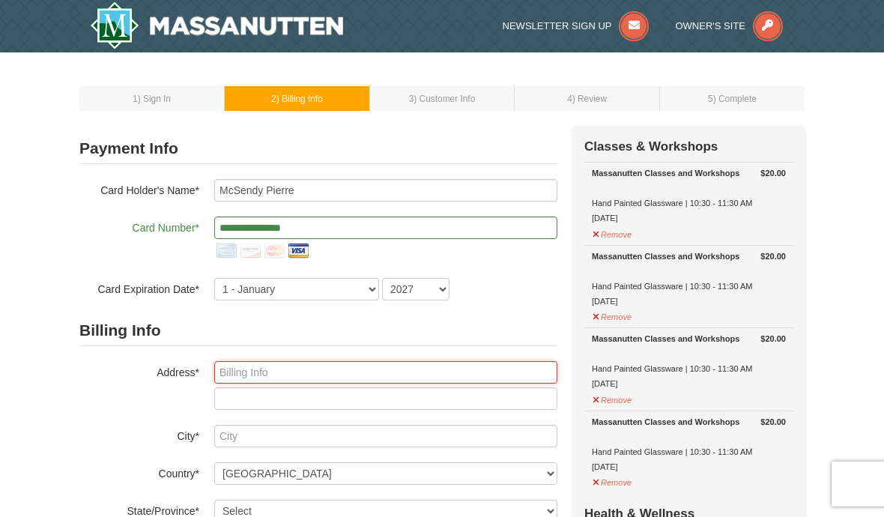
click at [293, 374] on input "text" at bounding box center [385, 372] width 343 height 22
type input "920 E. 36th Street"
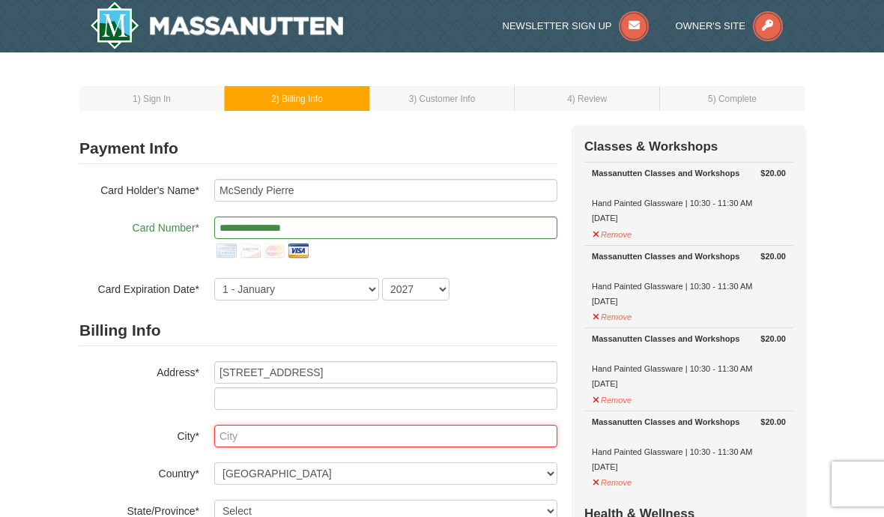
type input "Baltimore"
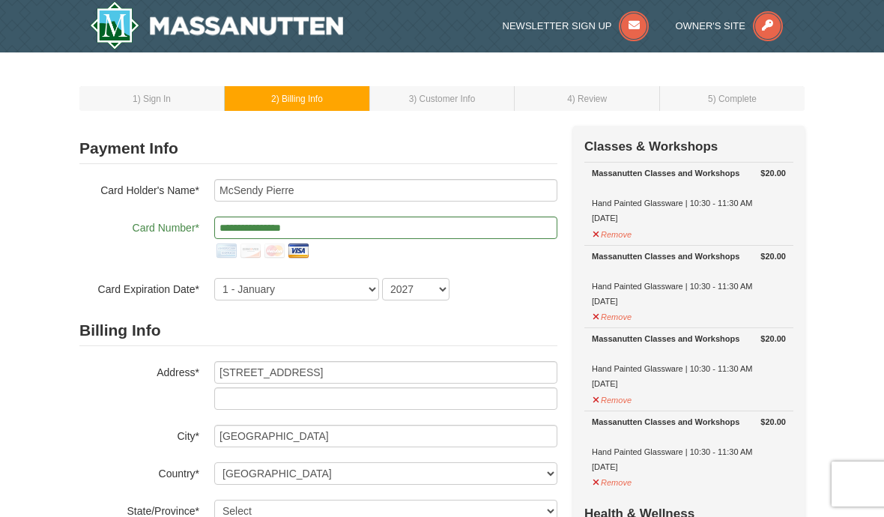
select select "MD"
type input "21218"
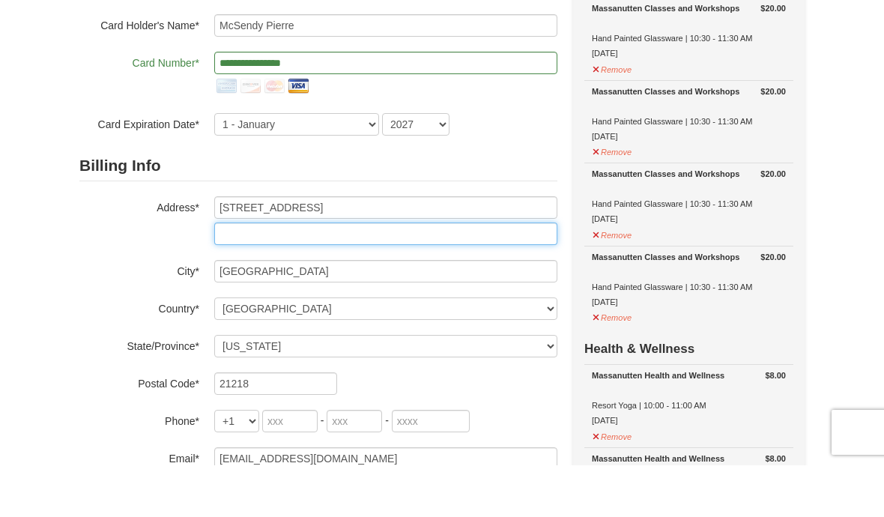
scroll to position [115, 0]
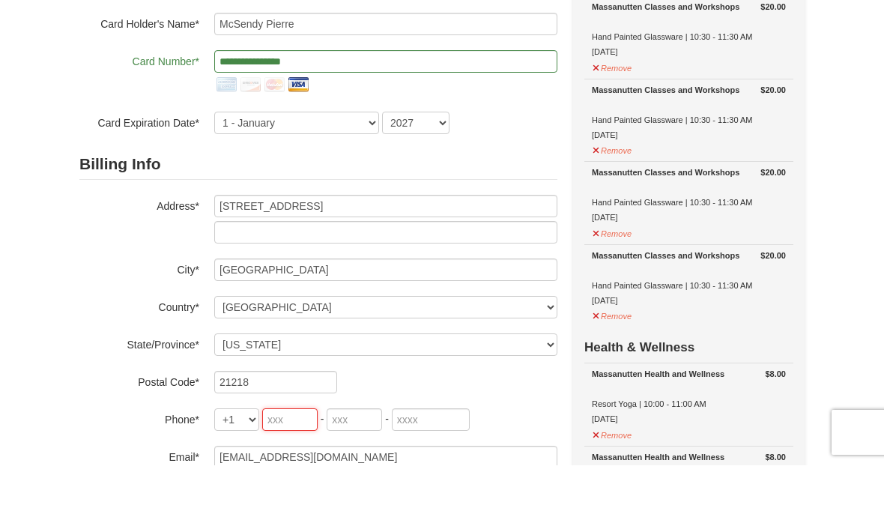
click at [291, 460] on input "tel" at bounding box center [289, 471] width 55 height 22
type input "443"
click at [355, 460] on input "tel" at bounding box center [354, 471] width 55 height 22
type input "280"
click at [422, 460] on input "tel" at bounding box center [431, 471] width 78 height 22
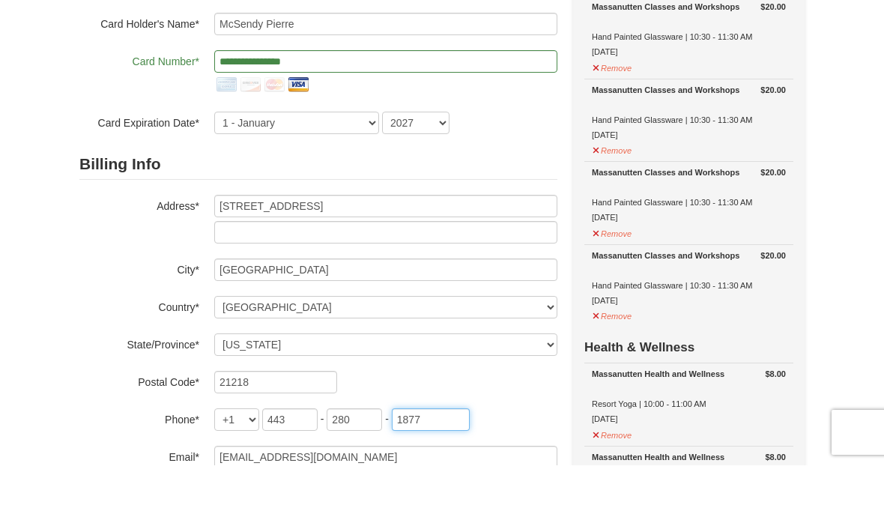
type input "1877"
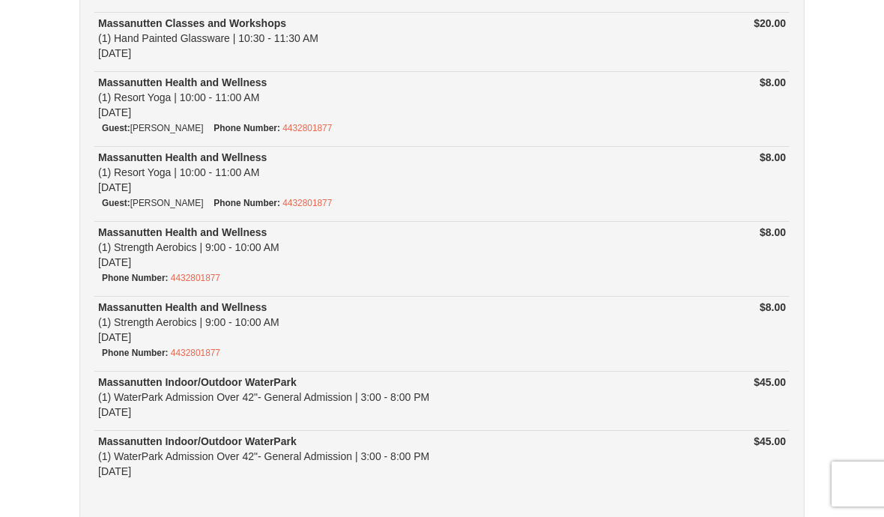
scroll to position [338, 0]
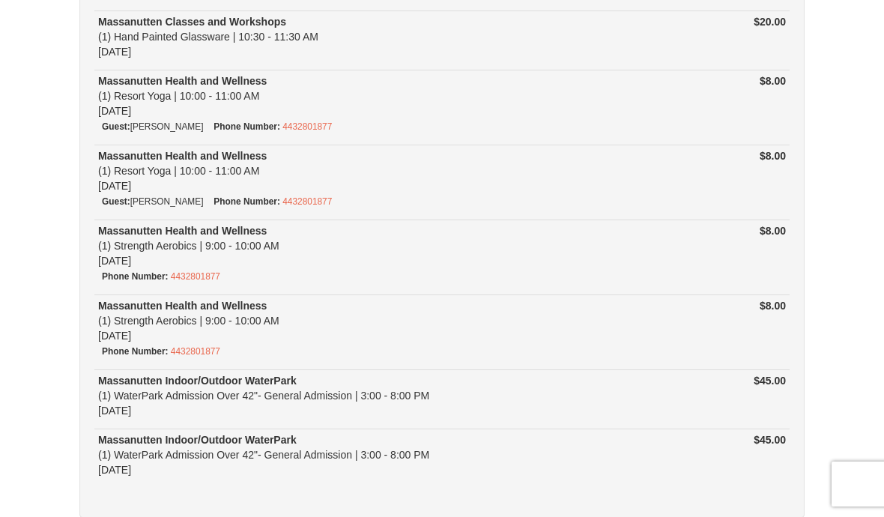
click at [201, 458] on div "Massanutten Indoor/Outdoor WaterPark (1) WaterPark Admission Over 42"- General …" at bounding box center [355, 454] width 515 height 45
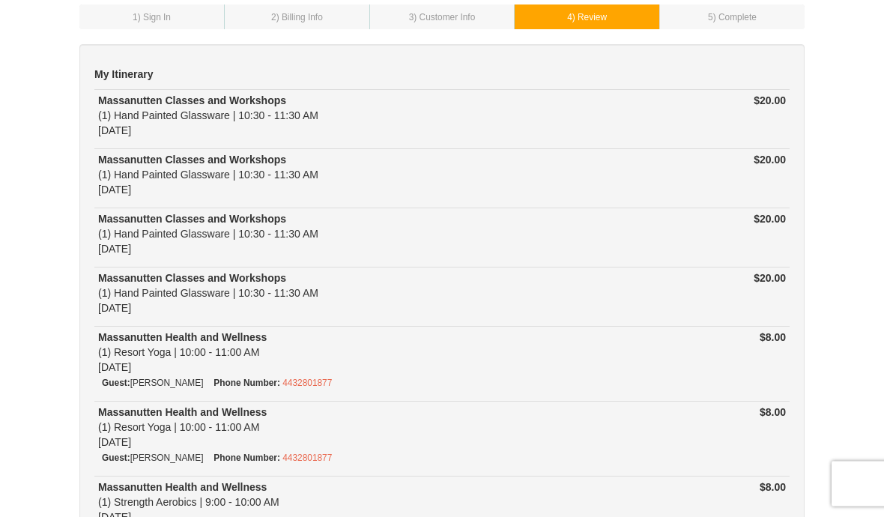
scroll to position [0, 0]
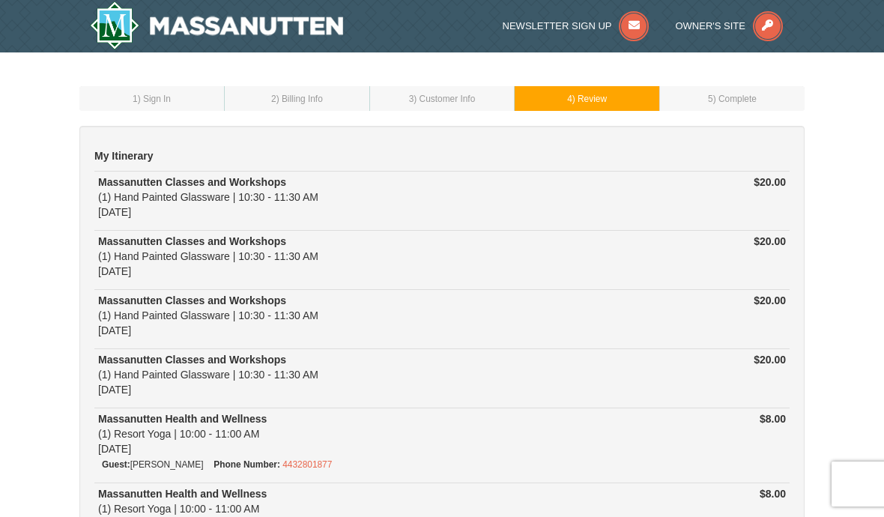
click at [288, 25] on img at bounding box center [216, 25] width 253 height 48
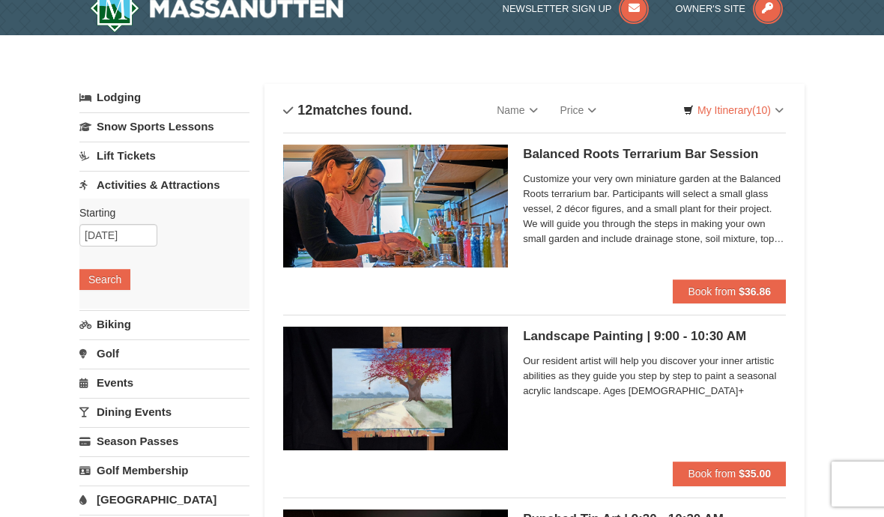
scroll to position [10, 0]
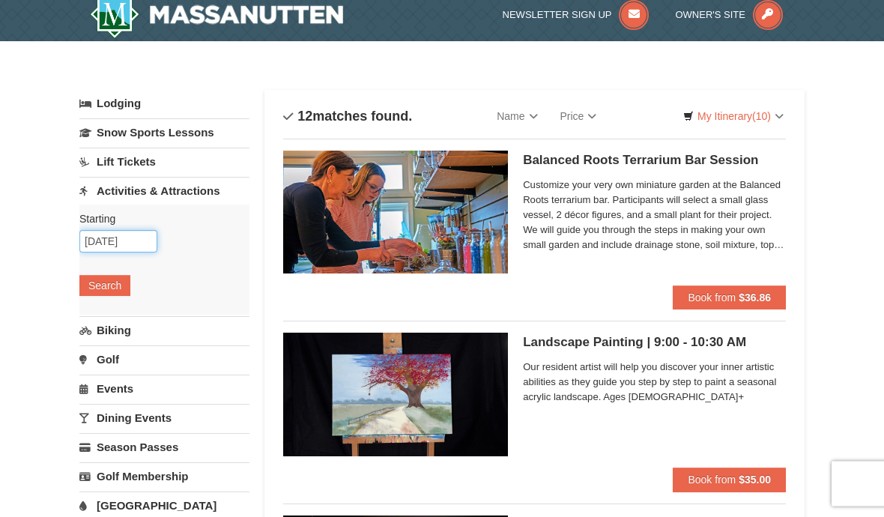
click at [137, 245] on input "[DATE]" at bounding box center [118, 242] width 78 height 22
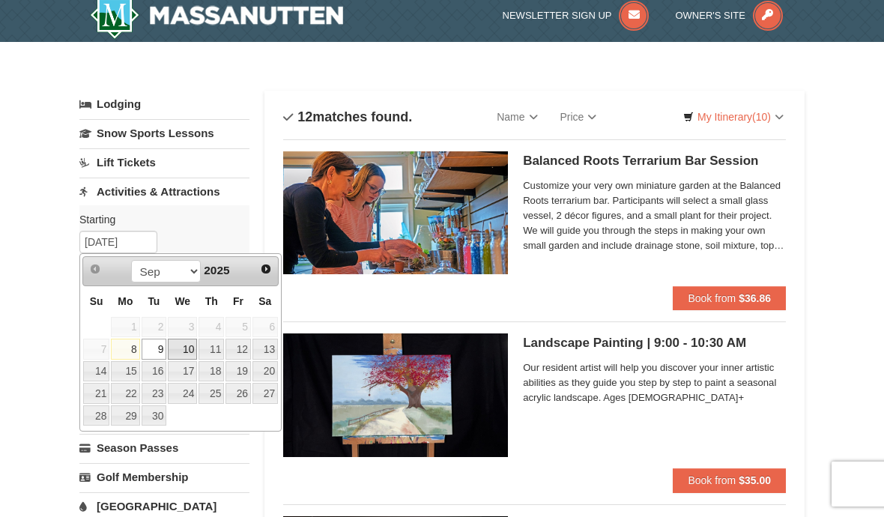
click at [184, 347] on link "10" at bounding box center [182, 349] width 29 height 21
type input "[DATE]"
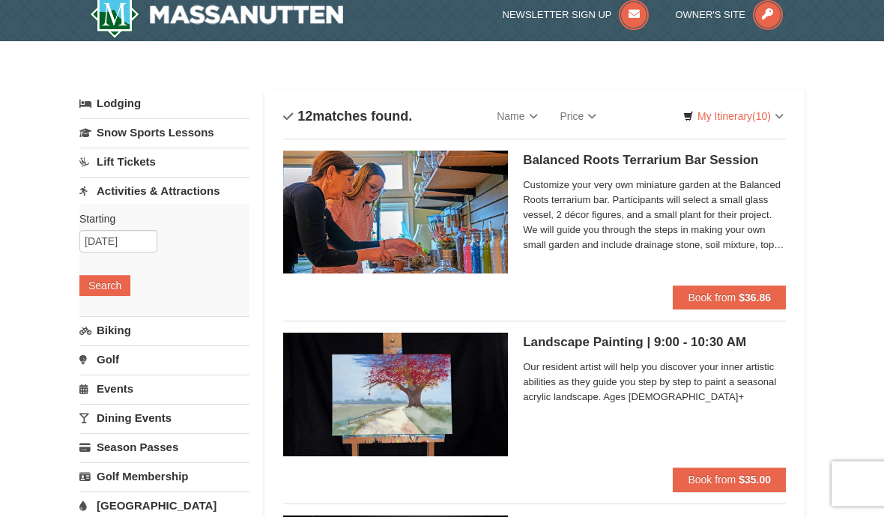
scroll to position [11, 0]
click at [112, 284] on button "Search" at bounding box center [104, 285] width 51 height 21
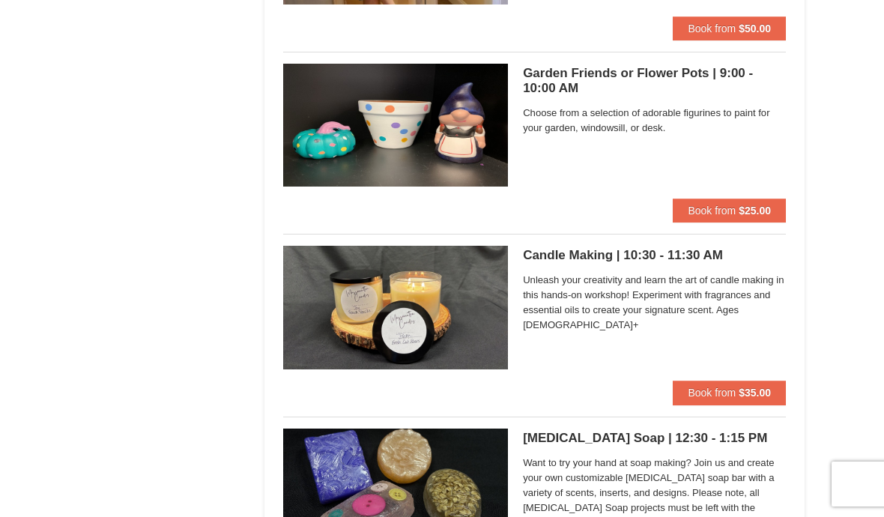
scroll to position [1922, 0]
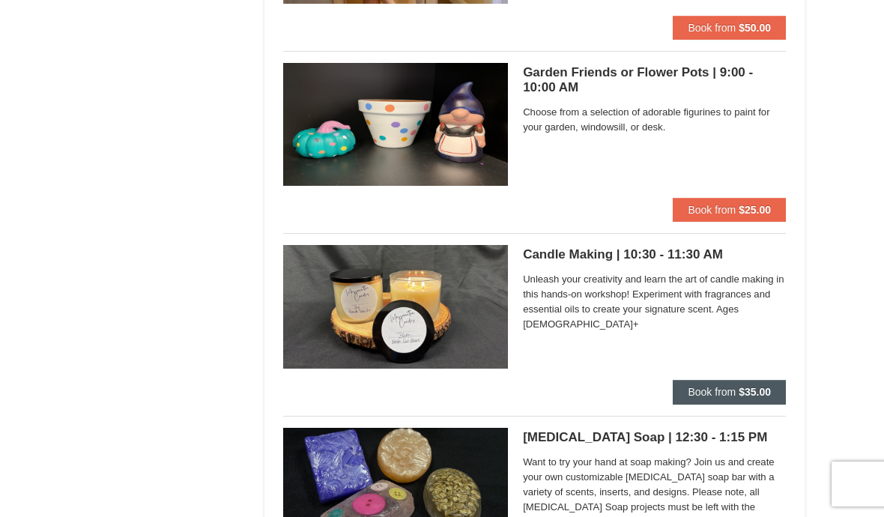
click at [749, 387] on strong "$35.00" at bounding box center [755, 392] width 32 height 12
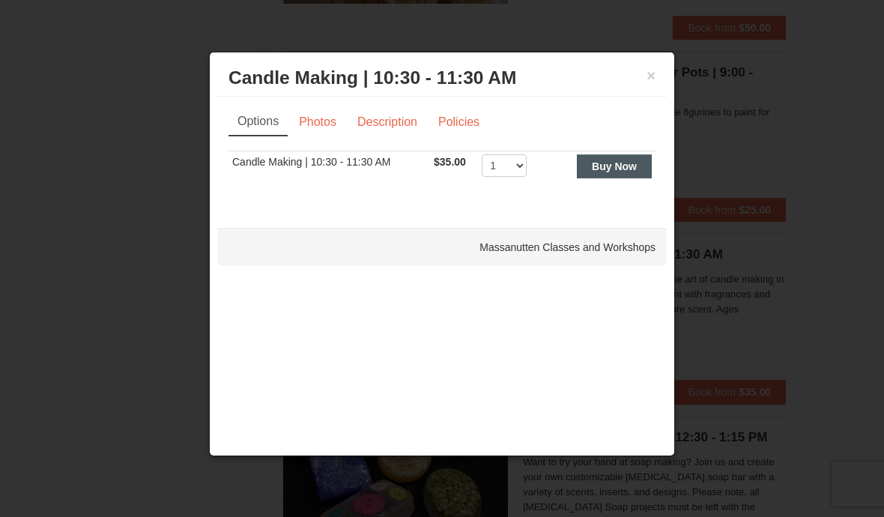
click at [619, 172] on strong "Buy Now" at bounding box center [614, 166] width 45 height 12
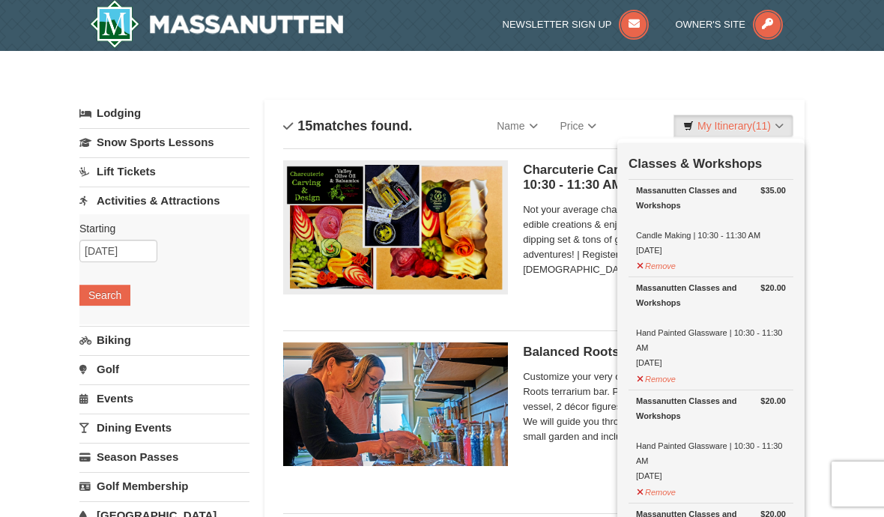
scroll to position [0, 0]
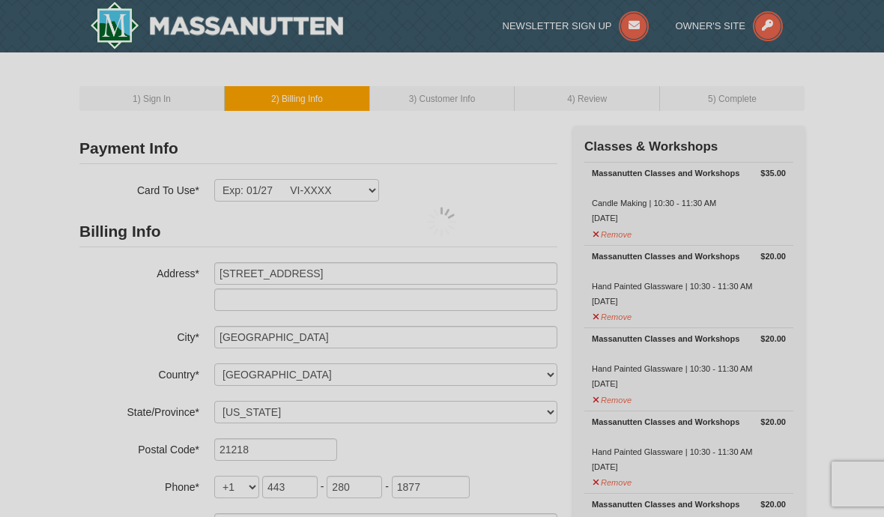
select select "MD"
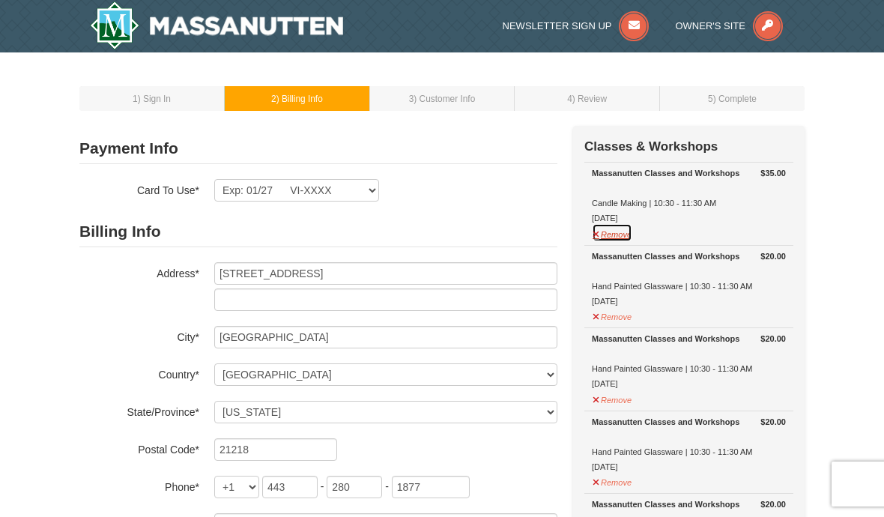
click at [618, 234] on button "Remove" at bounding box center [612, 232] width 40 height 19
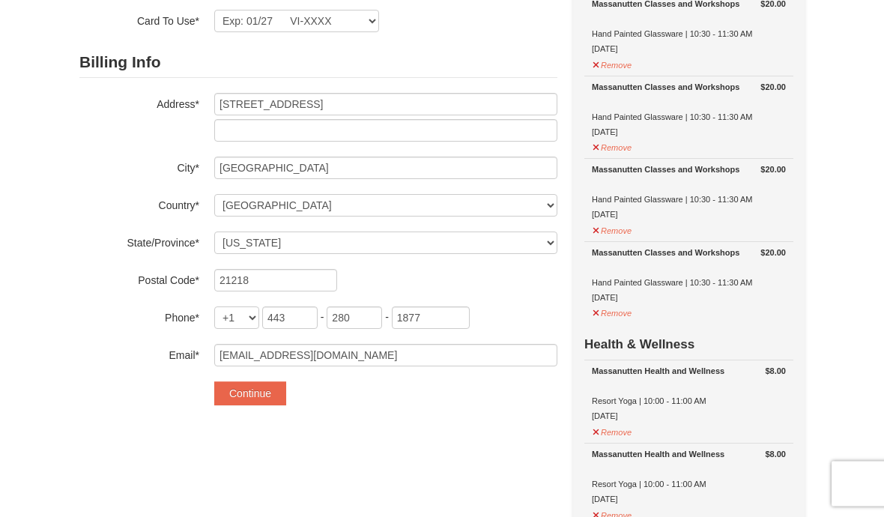
scroll to position [172, 0]
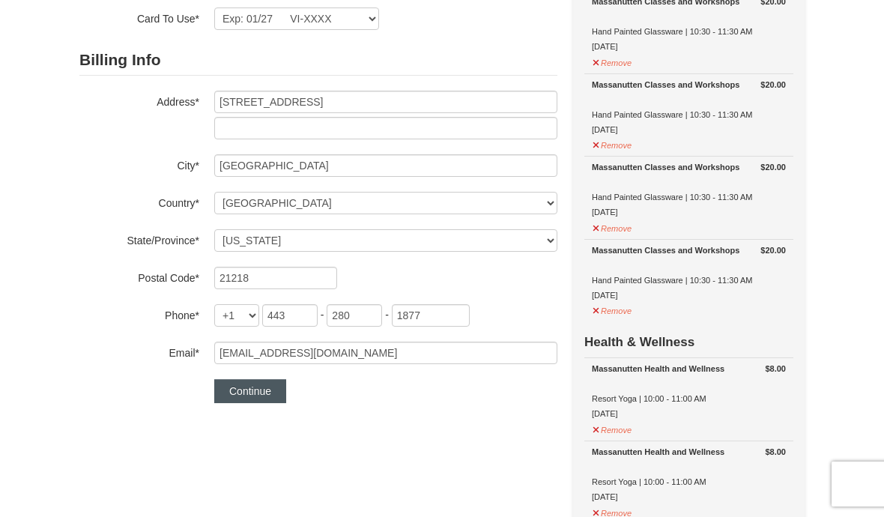
click at [255, 395] on button "Continue" at bounding box center [250, 391] width 72 height 24
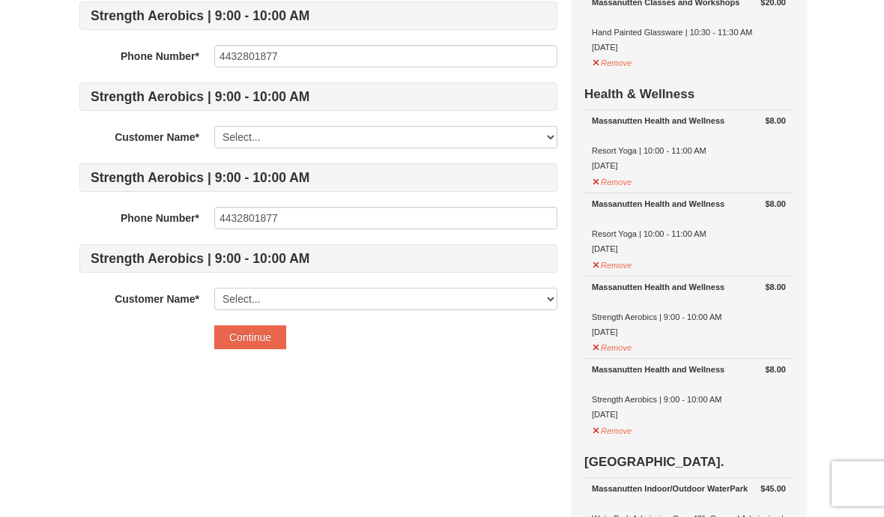
scroll to position [391, 0]
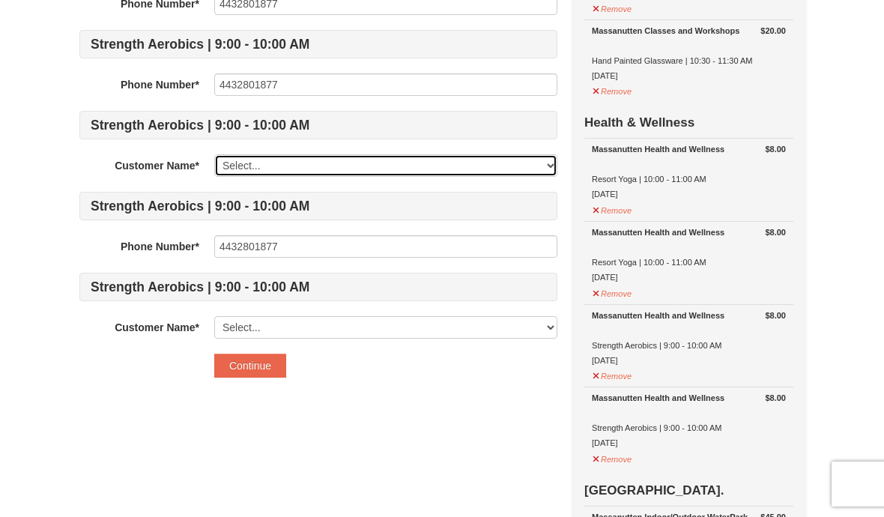
click at [287, 161] on select "Select... April Pierre Makayla Pierre Add New..." at bounding box center [385, 165] width 343 height 22
select select "25021699"
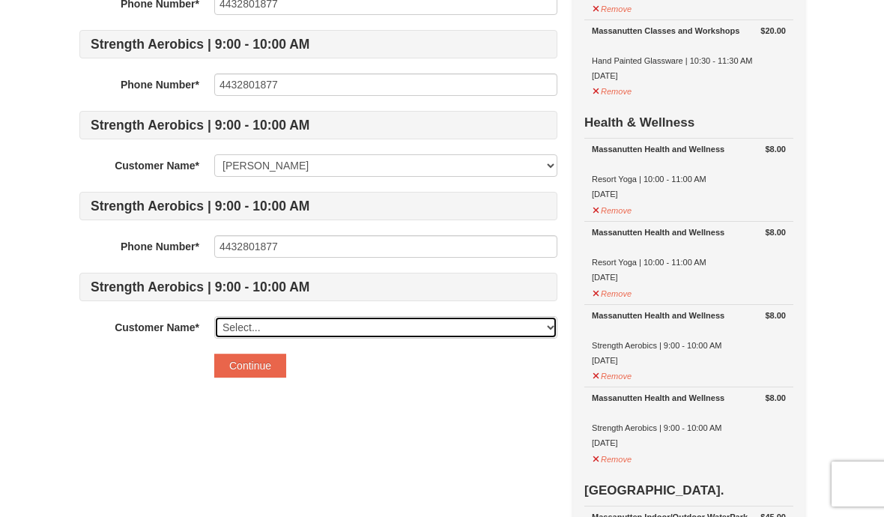
click at [321, 329] on select "Select... April Pierre Makayla Pierre Add New..." at bounding box center [385, 327] width 343 height 22
select select "28238948"
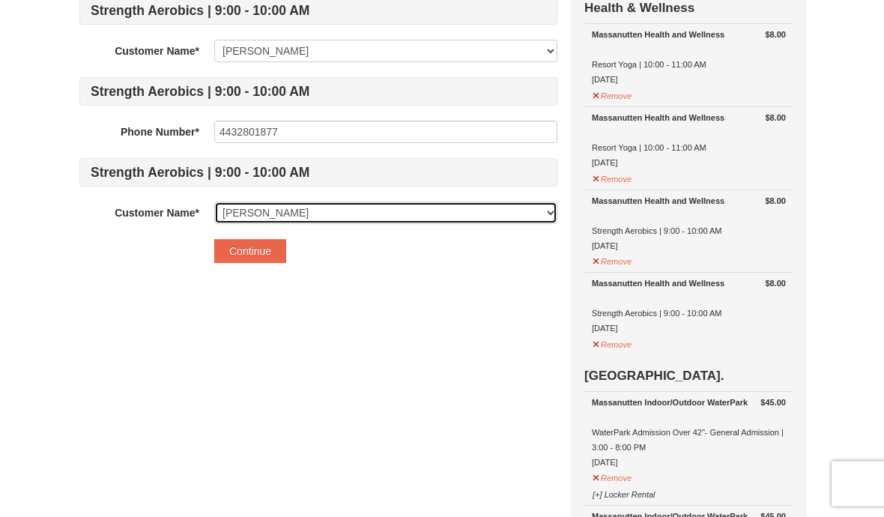
scroll to position [501, 0]
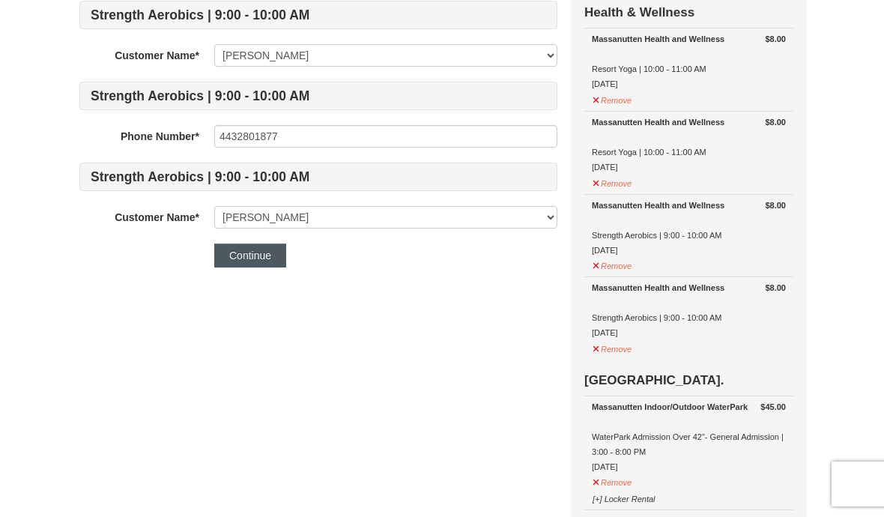
click at [258, 260] on button "Continue" at bounding box center [250, 255] width 72 height 24
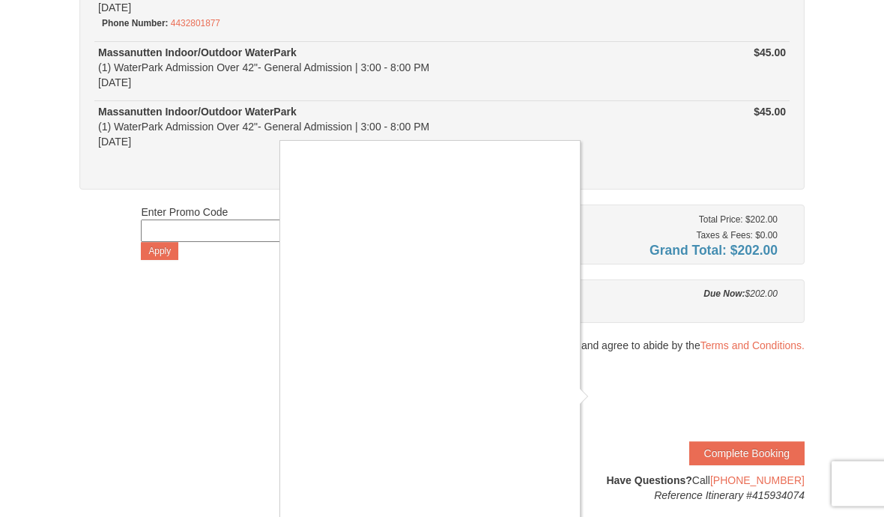
scroll to position [666, 0]
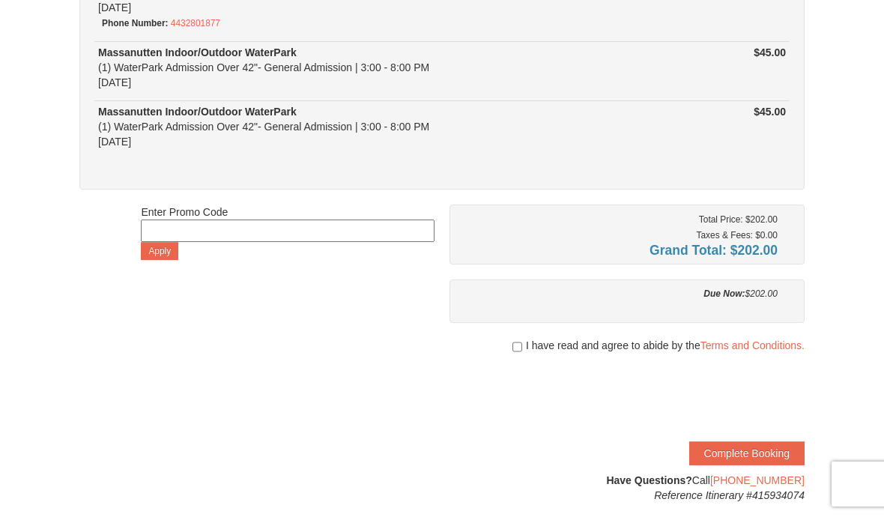
click at [509, 359] on div at bounding box center [626, 360] width 355 height 15
click at [517, 349] on input "checkbox" at bounding box center [517, 347] width 10 height 12
checkbox input "true"
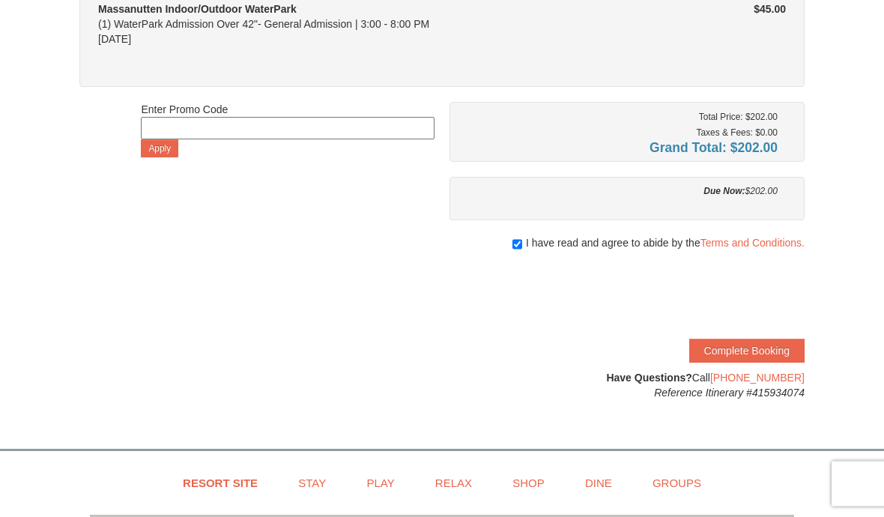
click at [735, 351] on button "Complete Booking" at bounding box center [746, 351] width 115 height 24
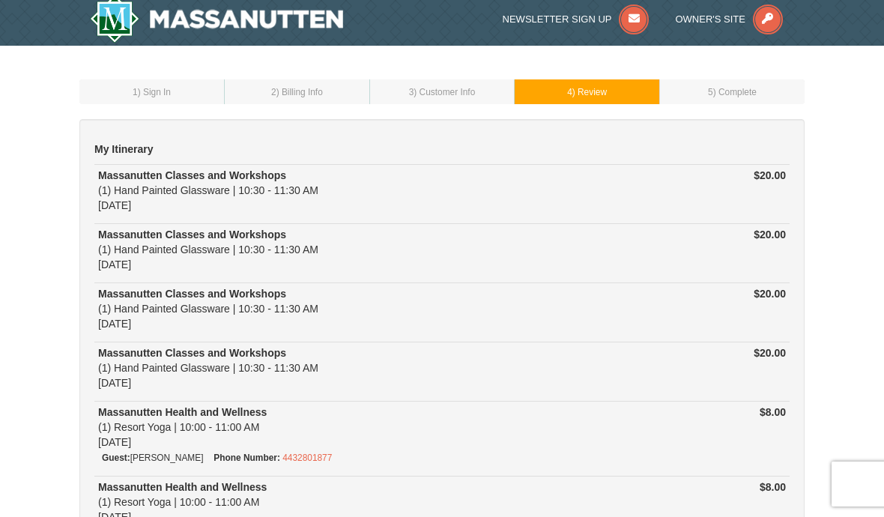
scroll to position [0, 0]
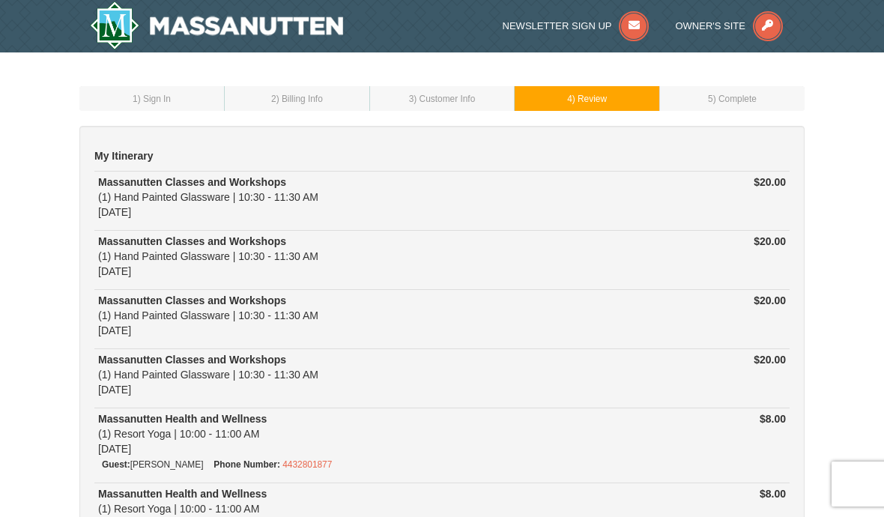
click at [252, 26] on img at bounding box center [216, 25] width 253 height 48
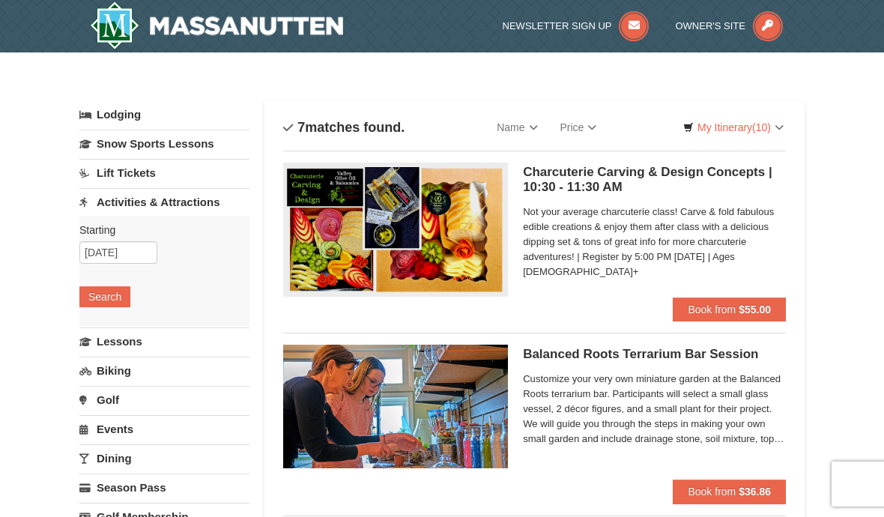
select select "9"
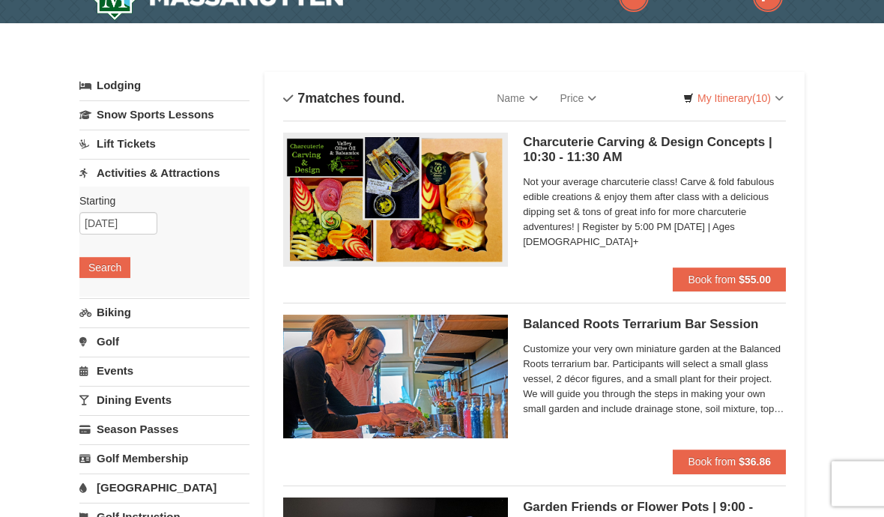
scroll to position [13, 0]
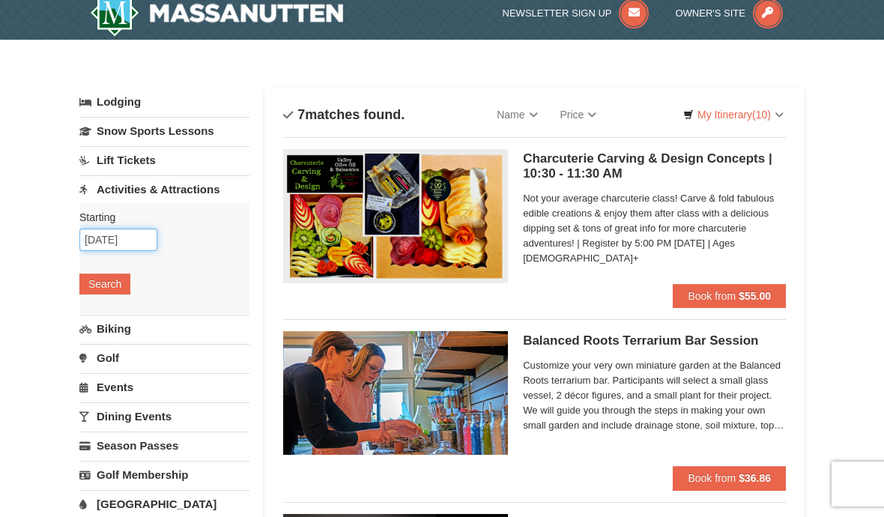
click at [125, 243] on input "[DATE]" at bounding box center [118, 239] width 78 height 22
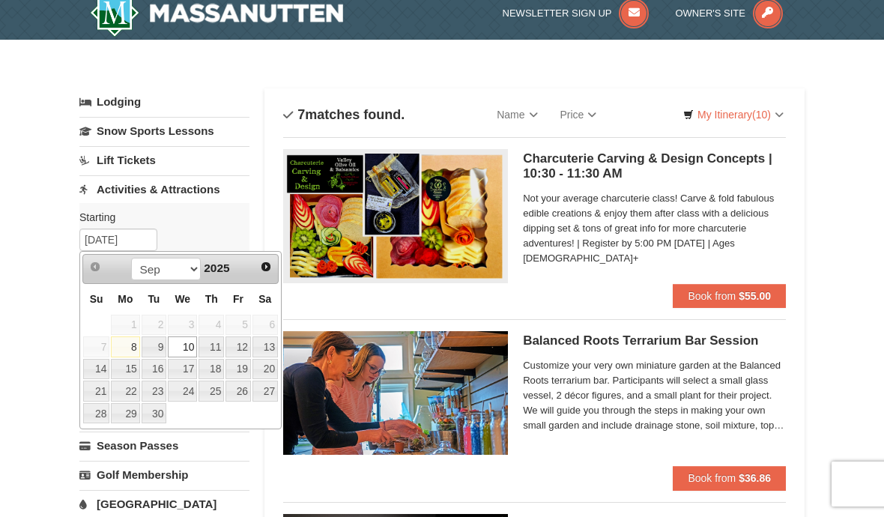
click at [210, 349] on link "11" at bounding box center [210, 346] width 25 height 21
type input "[DATE]"
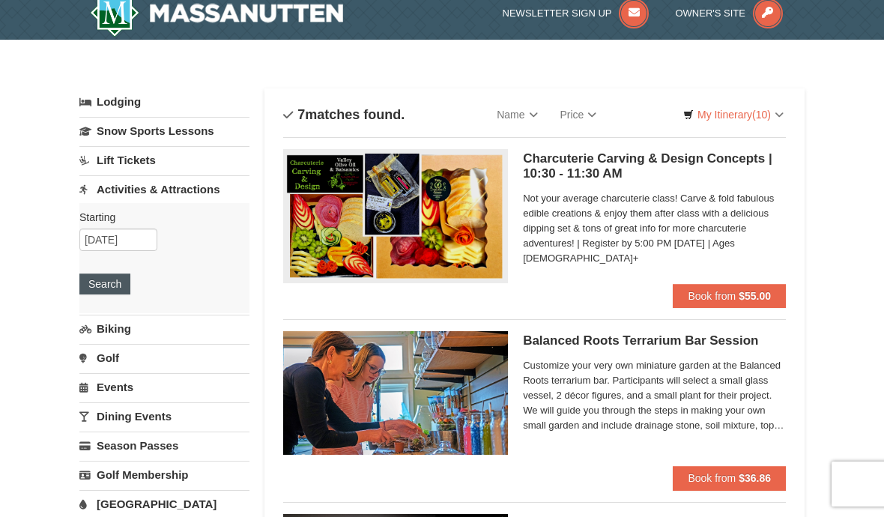
click at [106, 281] on button "Search" at bounding box center [104, 283] width 51 height 21
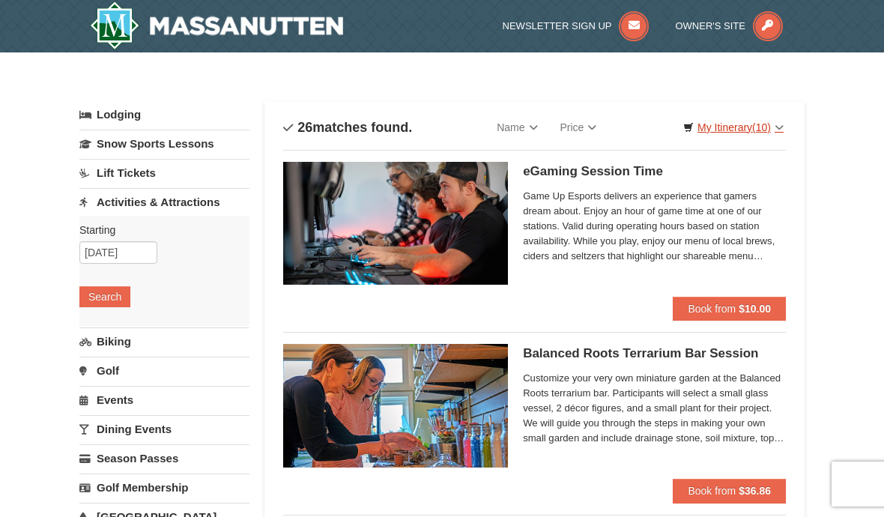
click at [744, 137] on link "My Itinerary (10)" at bounding box center [733, 127] width 120 height 22
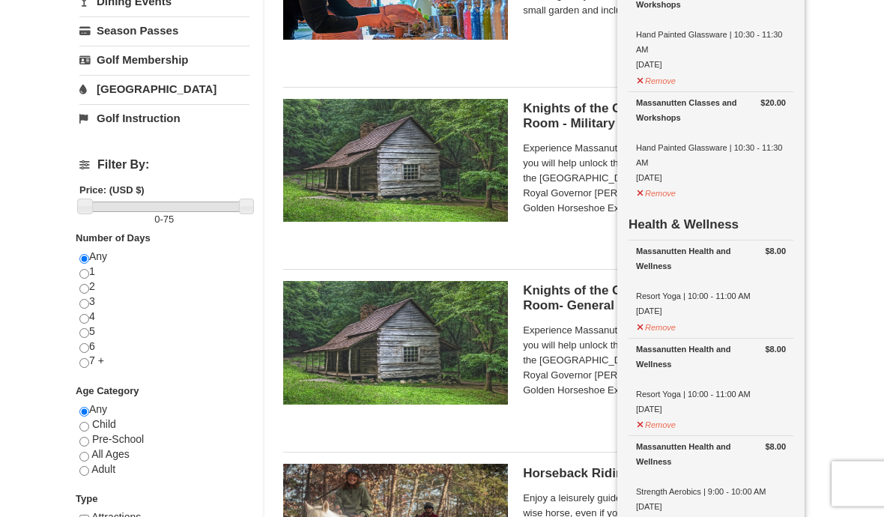
scroll to position [428, 0]
click at [664, 324] on button "Remove" at bounding box center [656, 325] width 40 height 19
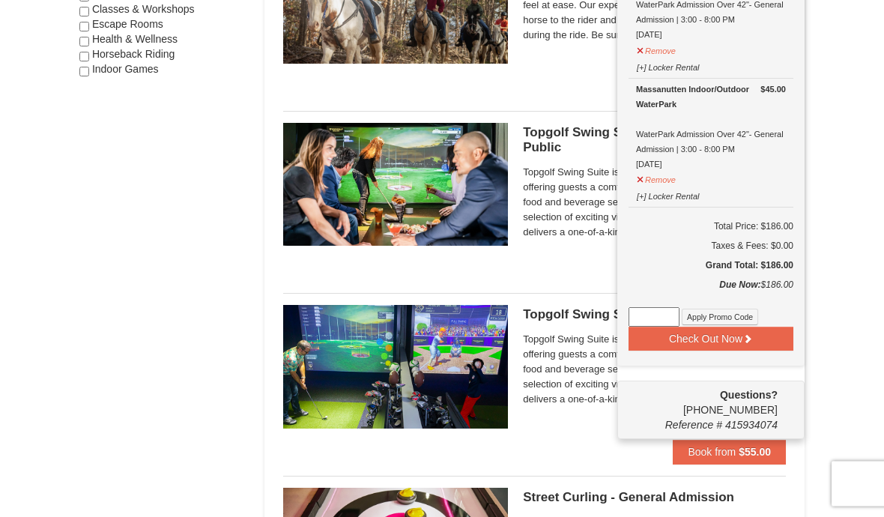
scroll to position [951, 0]
click at [745, 333] on icon at bounding box center [747, 338] width 10 height 10
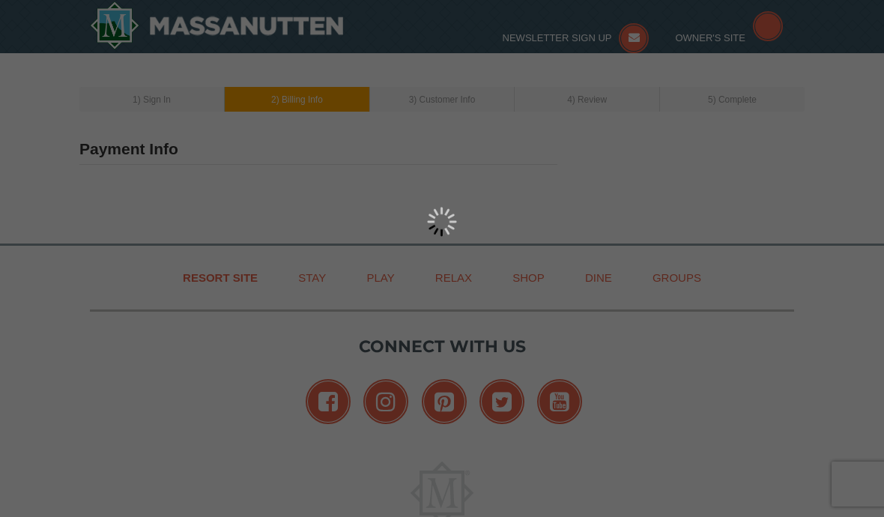
type input "[STREET_ADDRESS]"
type input "[GEOGRAPHIC_DATA]"
type input "21218"
type input "443"
type input "280"
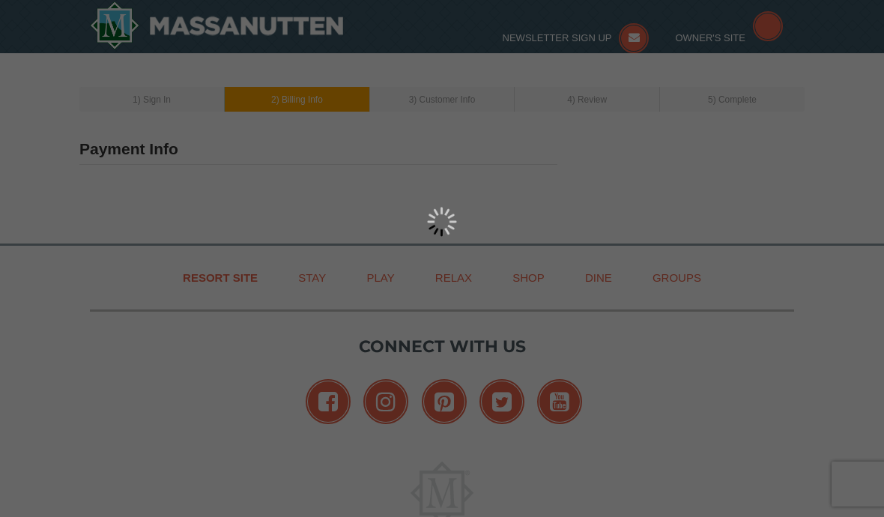
type input "1877"
type input "Msrotty@gmail.com"
select select "MD"
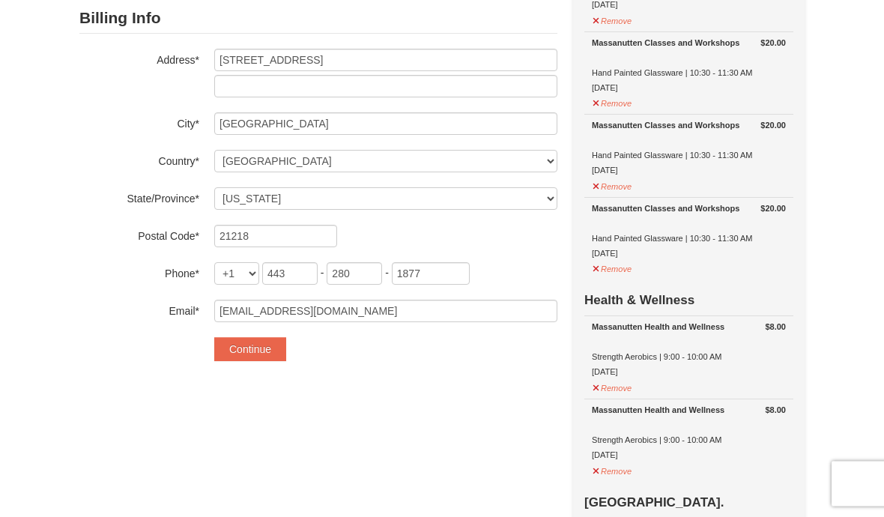
scroll to position [214, 0]
click at [273, 342] on button "Continue" at bounding box center [250, 348] width 72 height 24
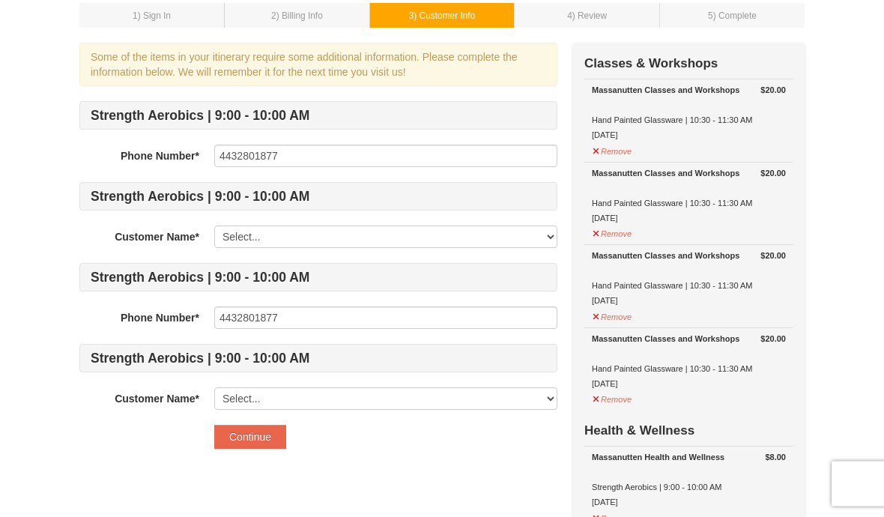
scroll to position [83, 0]
click at [369, 238] on select "Select... April Pierre Makayla Pierre Add New..." at bounding box center [385, 236] width 343 height 22
select select "25021699"
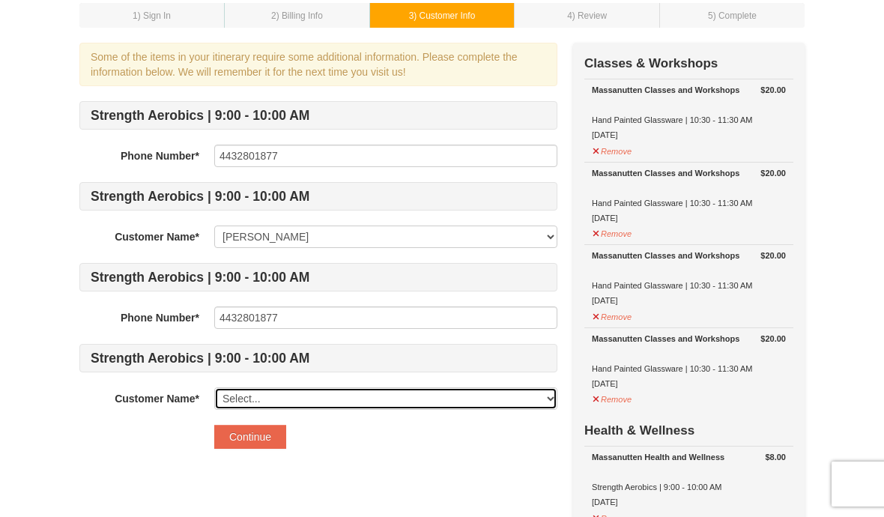
click at [354, 404] on select "Select... April Pierre Makayla Pierre Add New..." at bounding box center [385, 398] width 343 height 22
select select "28238948"
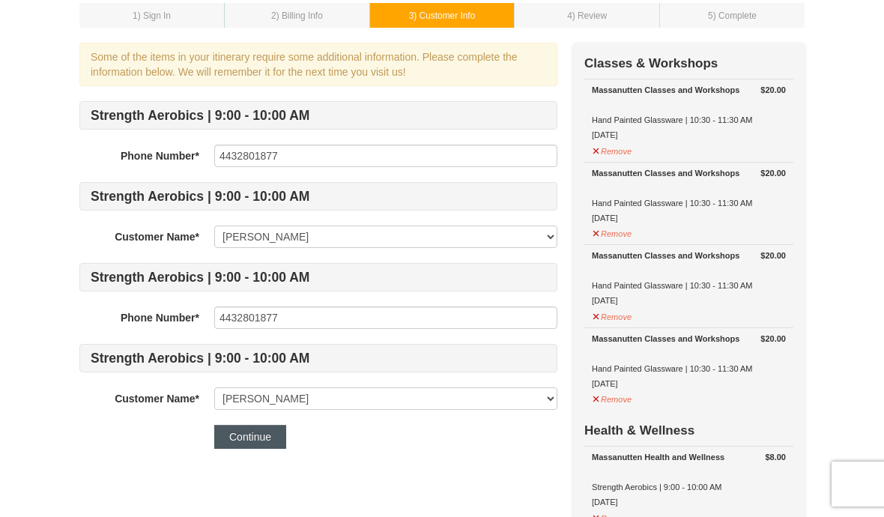
click at [252, 438] on button "Continue" at bounding box center [250, 437] width 72 height 24
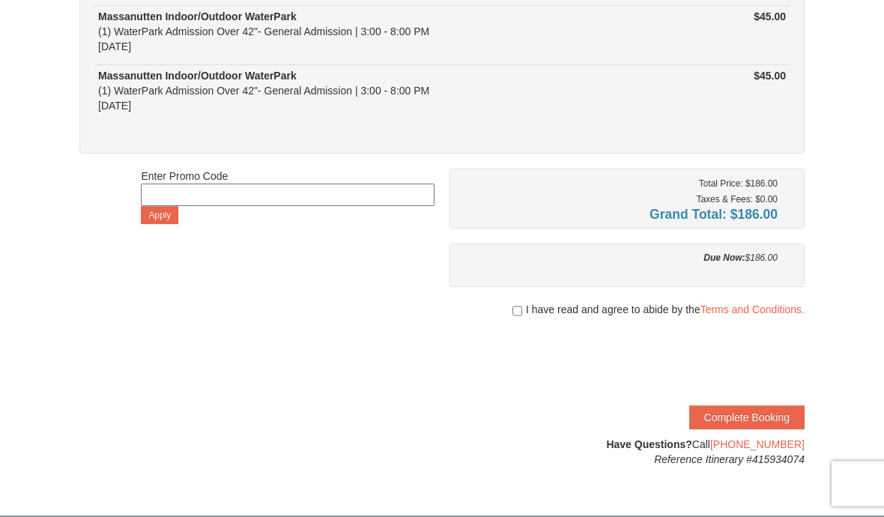
scroll to position [558, 0]
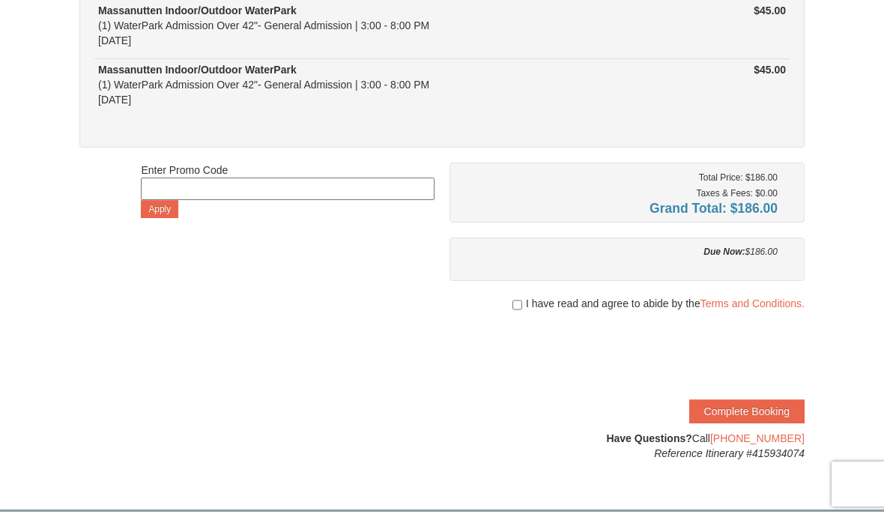
click at [512, 300] on input "checkbox" at bounding box center [517, 305] width 10 height 12
checkbox input "true"
click at [768, 417] on button "Complete Booking" at bounding box center [746, 411] width 115 height 24
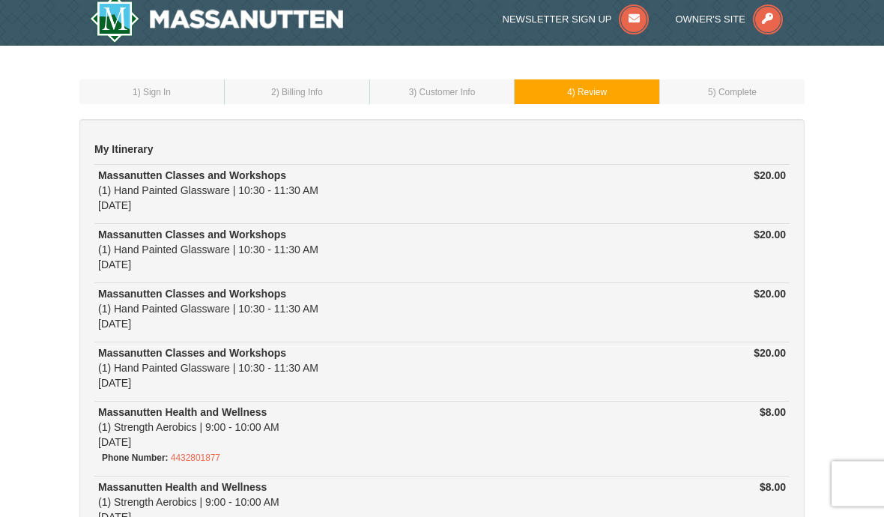
scroll to position [0, 0]
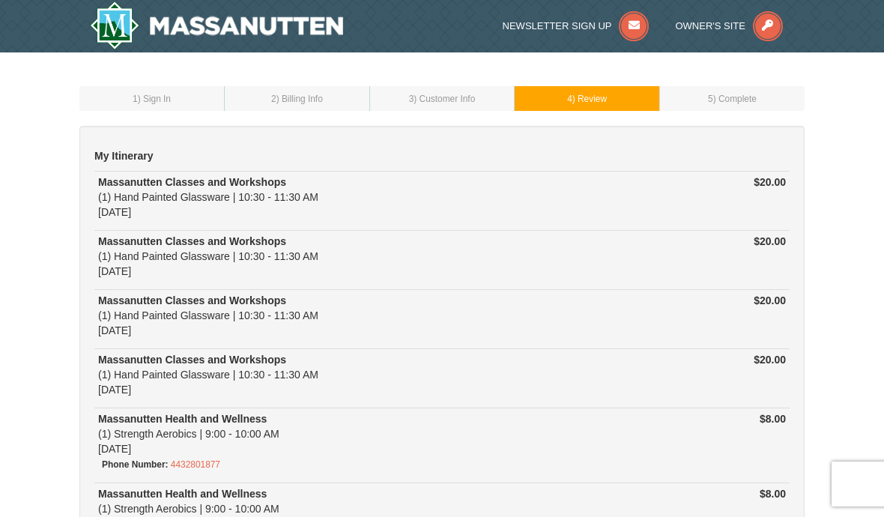
click at [209, 25] on img at bounding box center [216, 25] width 253 height 48
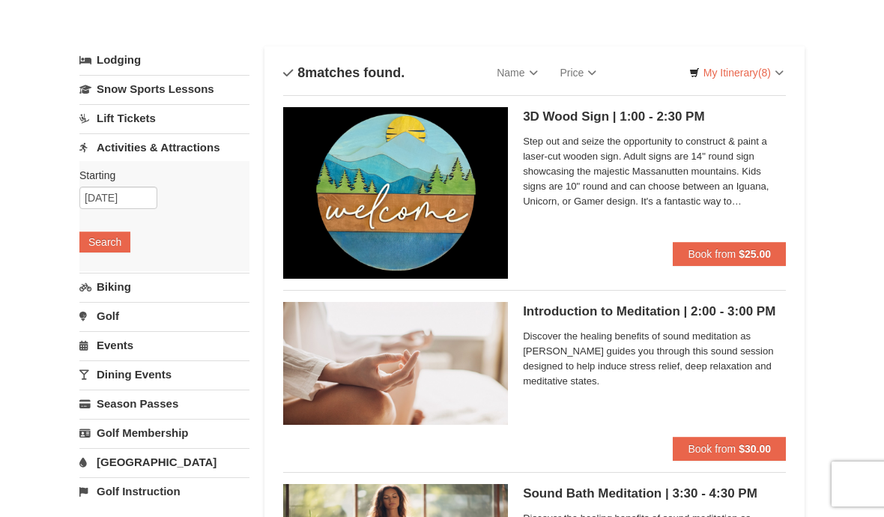
scroll to position [62, 0]
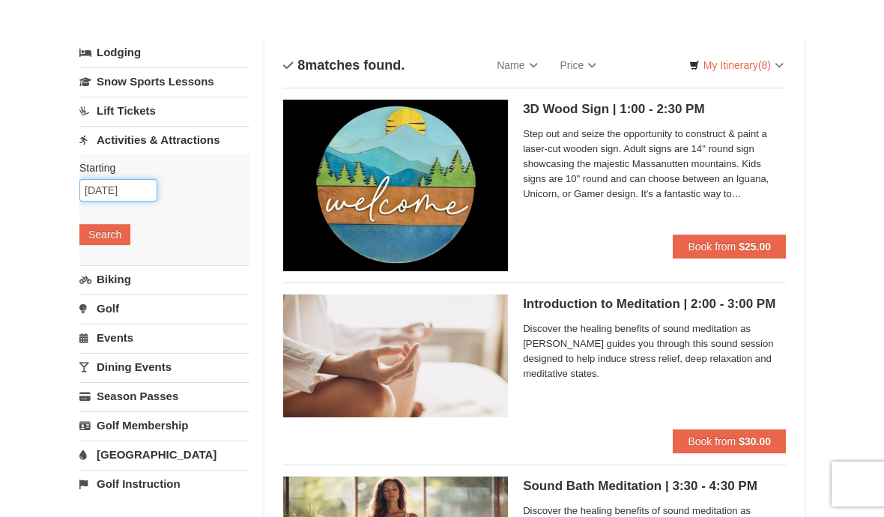
click at [120, 187] on input "[DATE]" at bounding box center [118, 190] width 78 height 22
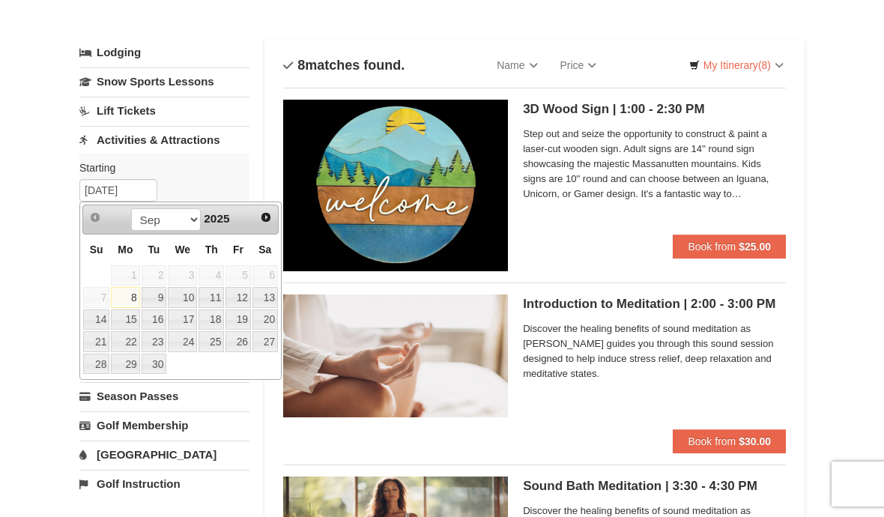
click at [162, 297] on link "9" at bounding box center [154, 297] width 25 height 21
type input "[DATE]"
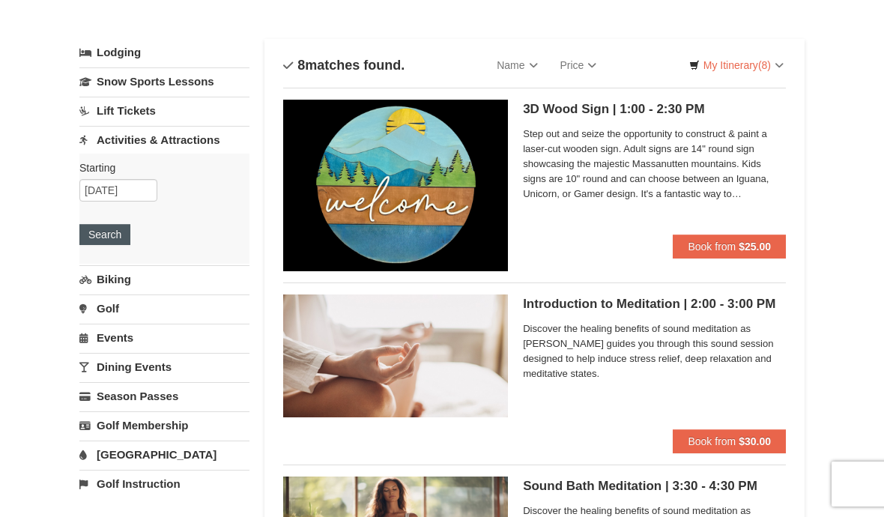
click at [112, 235] on button "Search" at bounding box center [104, 234] width 51 height 21
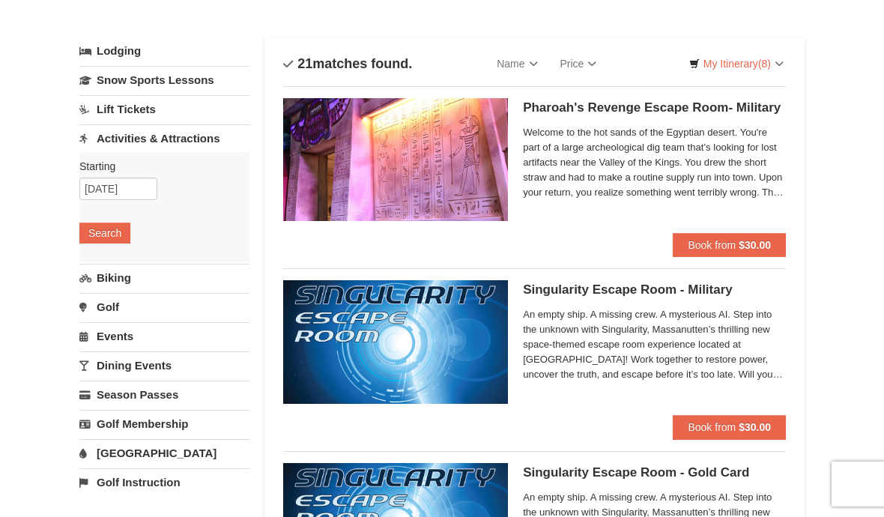
scroll to position [37, 0]
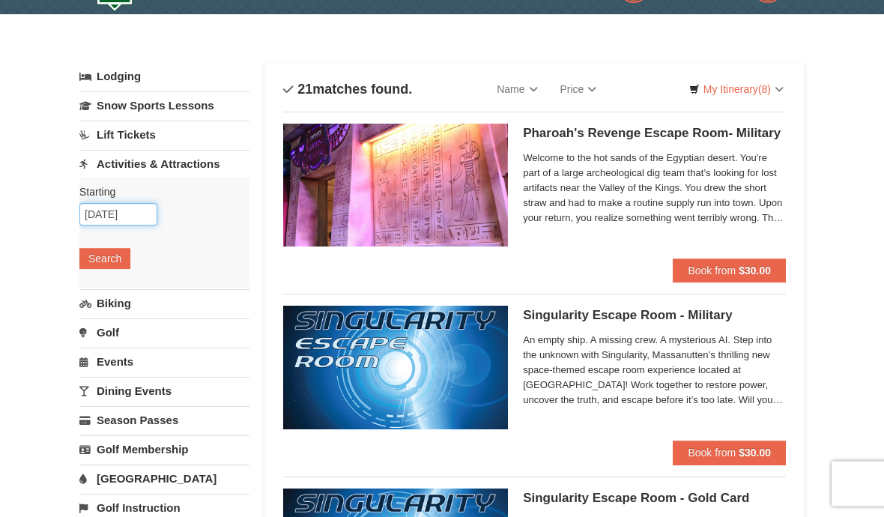
click at [139, 219] on input "[DATE]" at bounding box center [118, 215] width 78 height 22
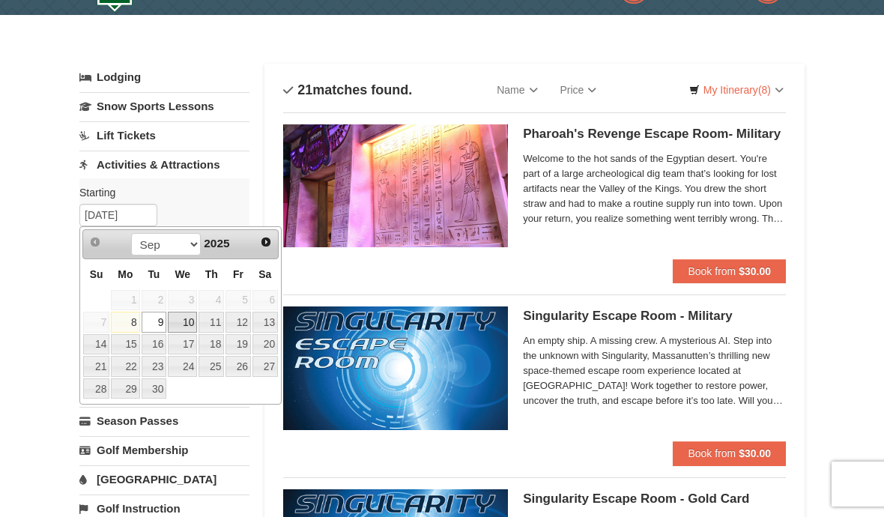
click at [189, 324] on link "10" at bounding box center [182, 322] width 29 height 21
type input "[DATE]"
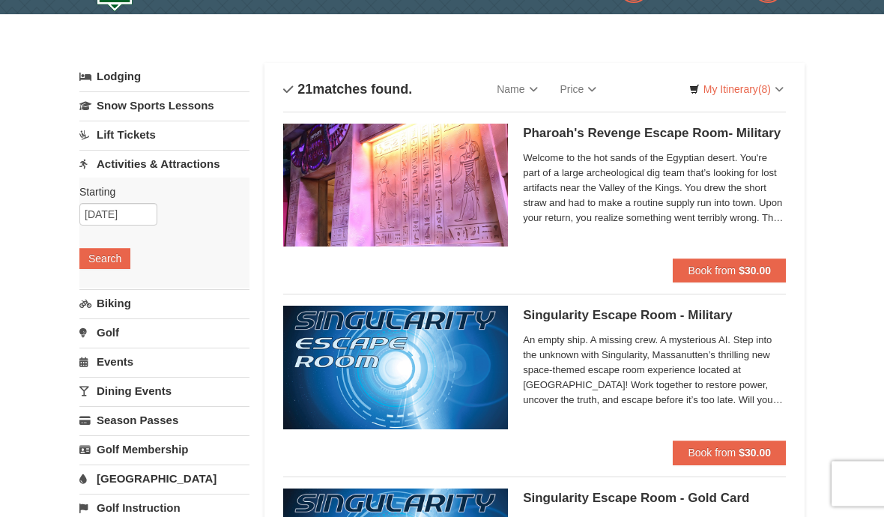
scroll to position [38, 0]
click at [121, 264] on button "Search" at bounding box center [104, 258] width 51 height 21
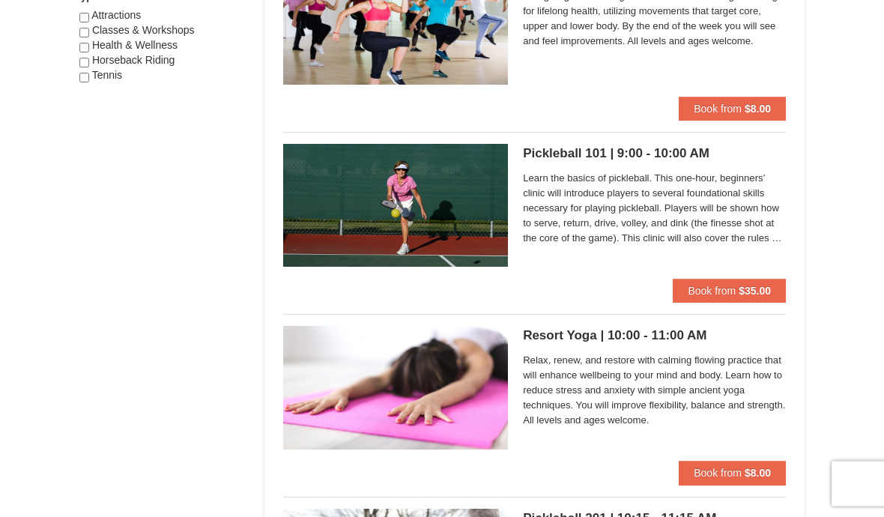
scroll to position [930, 0]
click at [710, 470] on span "Book from" at bounding box center [718, 473] width 48 height 12
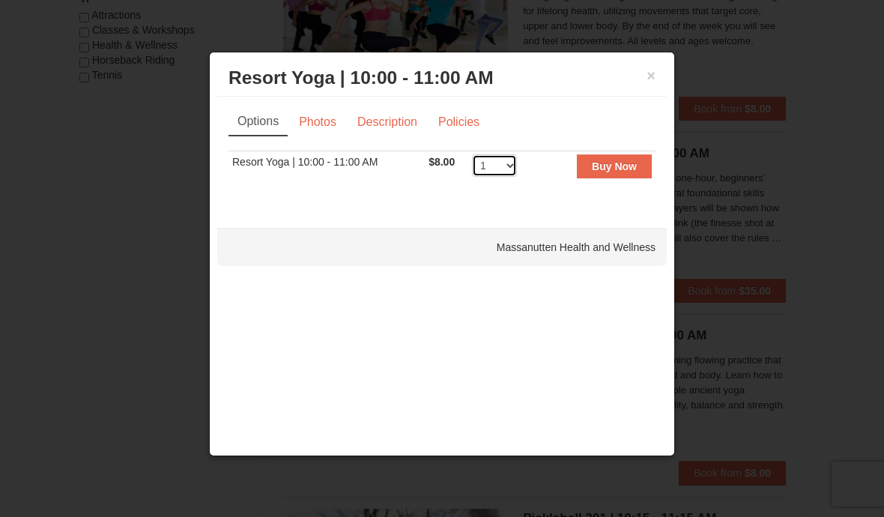
click at [495, 174] on select "1 2 3 4 5 6 7 8 9 10 11 12 13 14 15 16 17 18 19 20 21 22 23 24 25 26 27 28 29 30" at bounding box center [494, 165] width 45 height 22
select select "2"
click at [623, 172] on strong "Buy Now" at bounding box center [614, 166] width 45 height 12
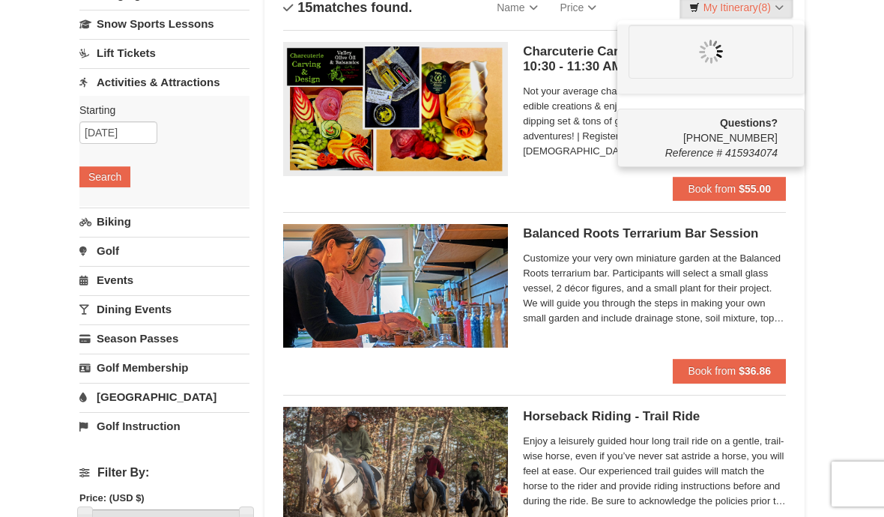
scroll to position [4, 0]
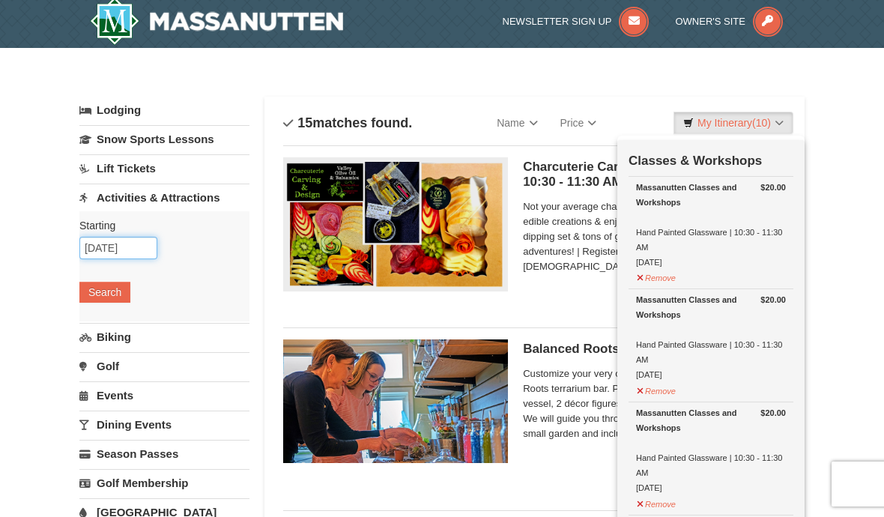
click at [125, 246] on input "[DATE]" at bounding box center [118, 248] width 78 height 22
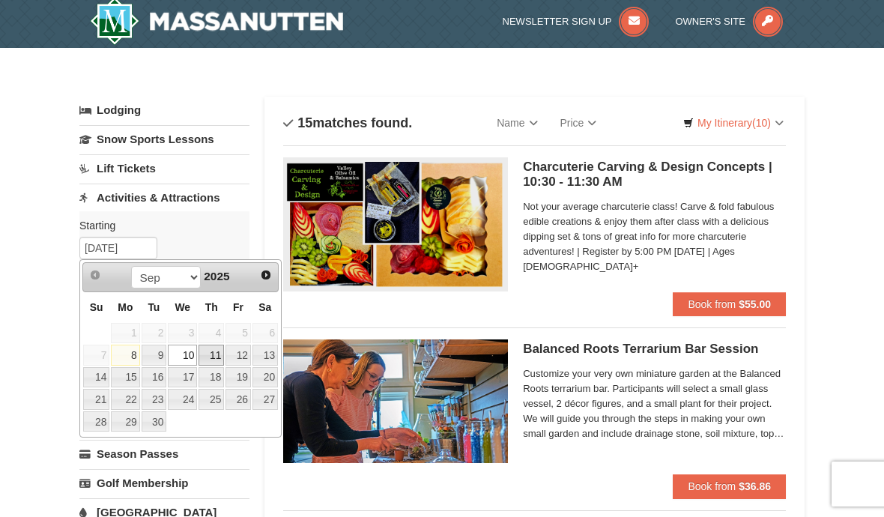
click at [210, 362] on link "11" at bounding box center [210, 355] width 25 height 21
type input "09/11/2025"
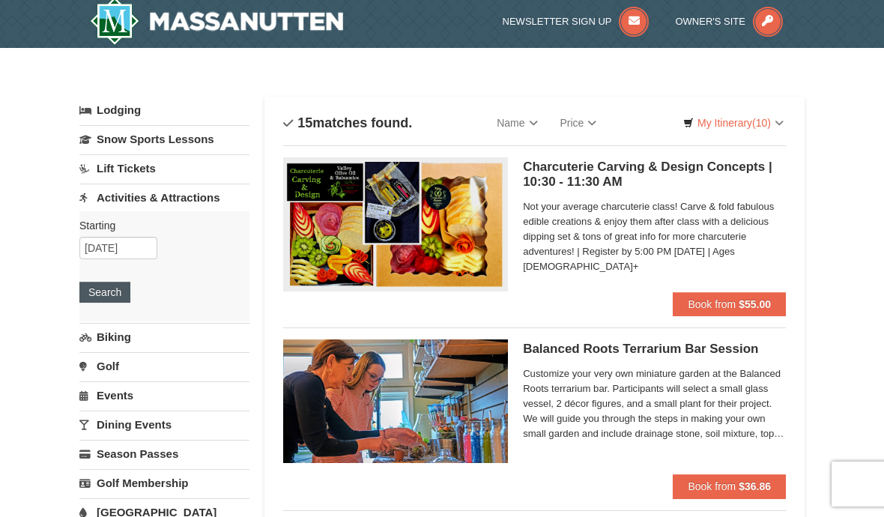
click at [121, 294] on button "Search" at bounding box center [104, 292] width 51 height 21
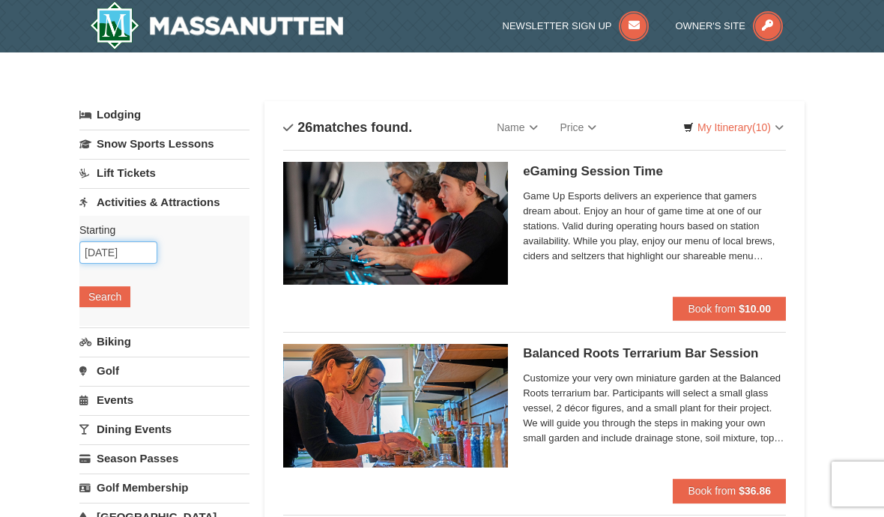
click at [139, 255] on input "[DATE]" at bounding box center [118, 252] width 78 height 22
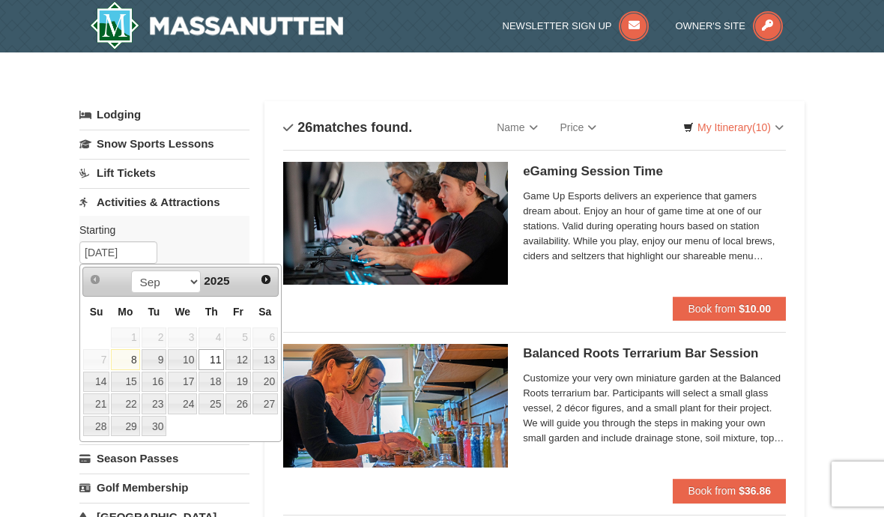
click at [135, 366] on link "8" at bounding box center [125, 359] width 28 height 21
type input "[DATE]"
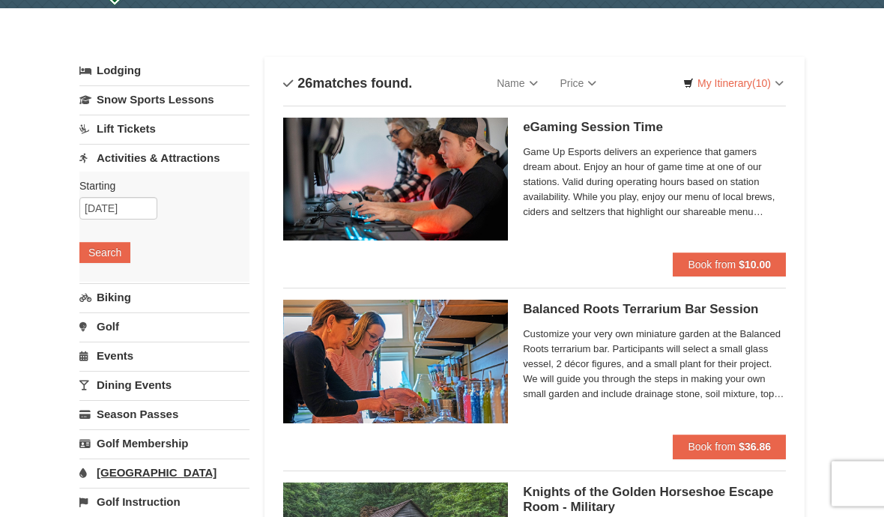
click at [149, 479] on link "[GEOGRAPHIC_DATA]" at bounding box center [164, 473] width 170 height 28
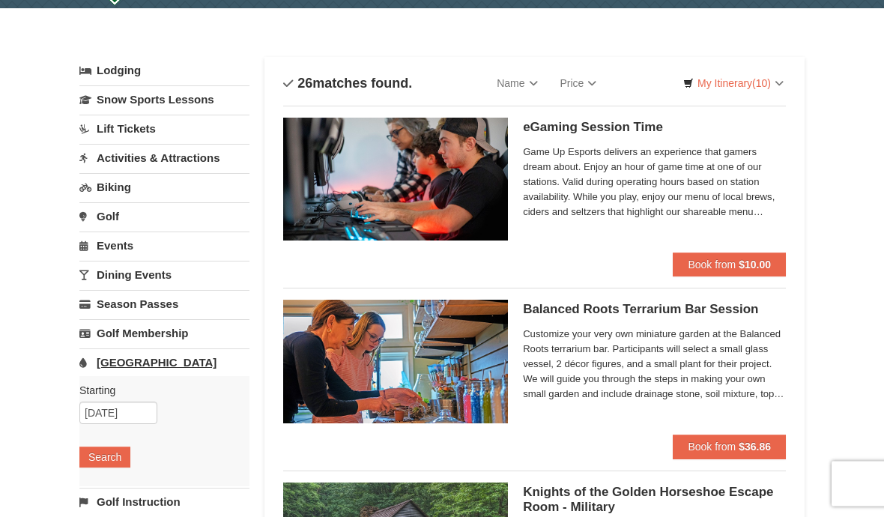
scroll to position [44, 0]
click at [128, 417] on input "[DATE]" at bounding box center [118, 412] width 78 height 22
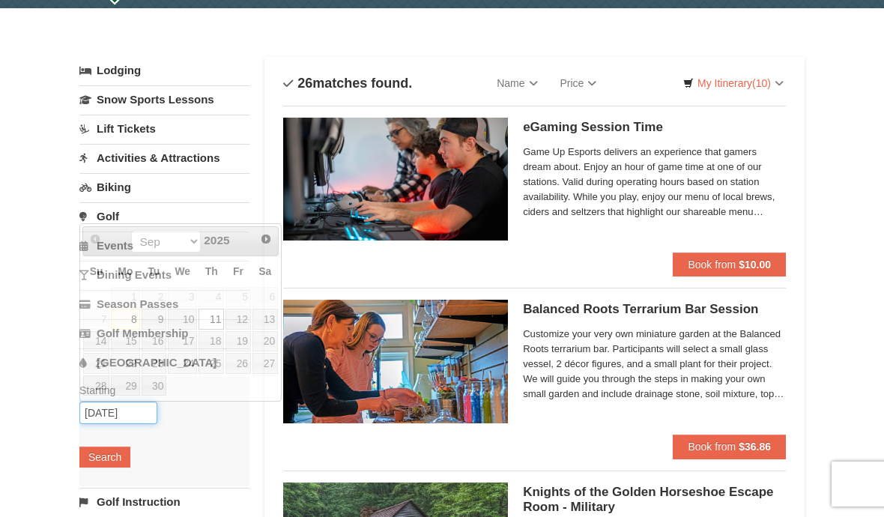
scroll to position [43, 0]
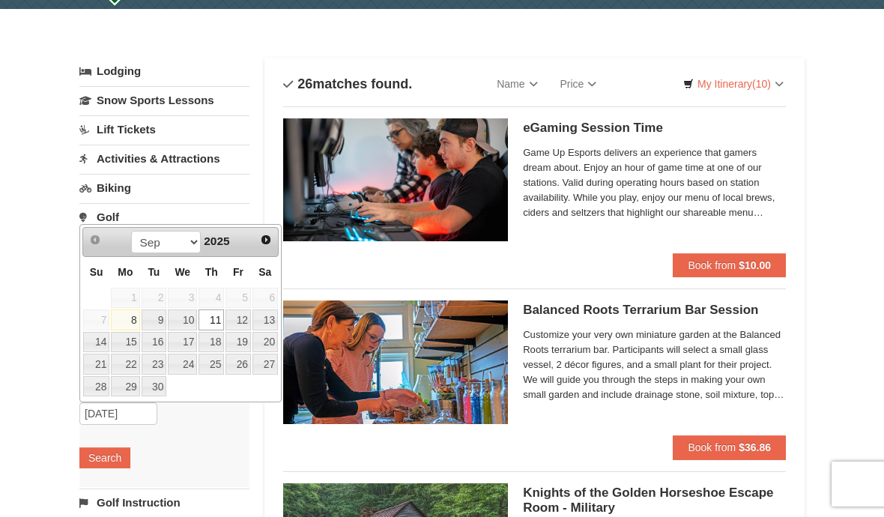
click at [133, 324] on link "8" at bounding box center [125, 319] width 28 height 21
type input "[DATE]"
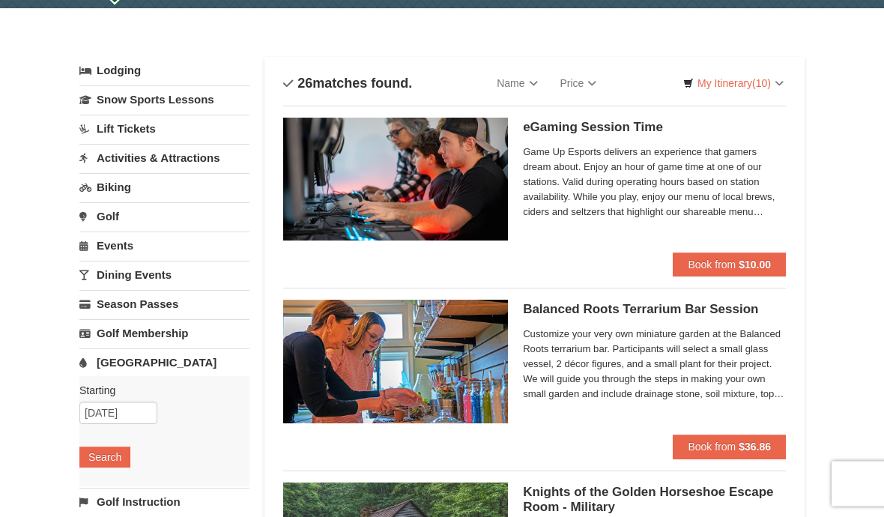
scroll to position [44, 0]
click at [112, 465] on button "Search" at bounding box center [104, 456] width 51 height 21
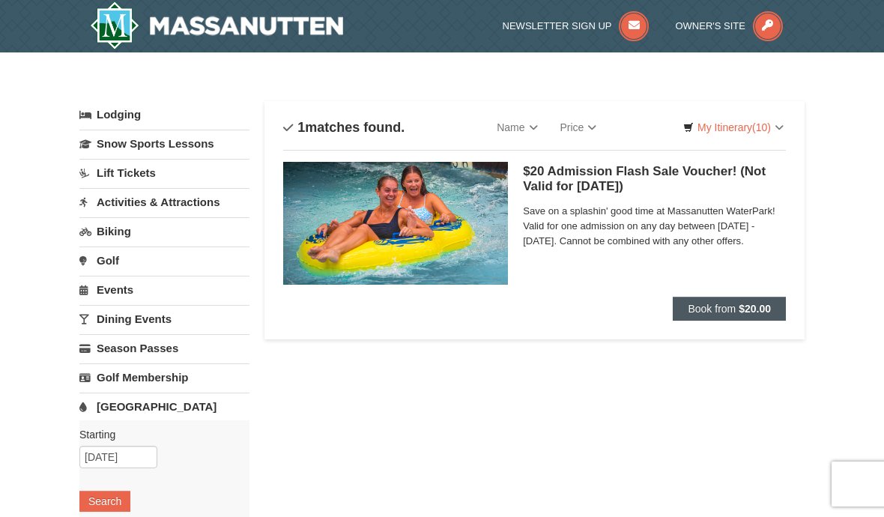
click at [745, 312] on strong "$20.00" at bounding box center [755, 309] width 32 height 12
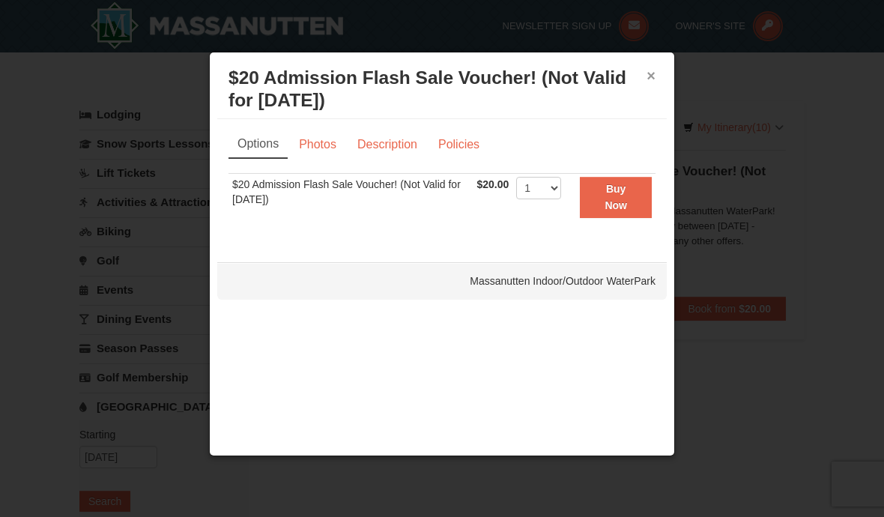
click at [651, 71] on button "×" at bounding box center [650, 75] width 9 height 15
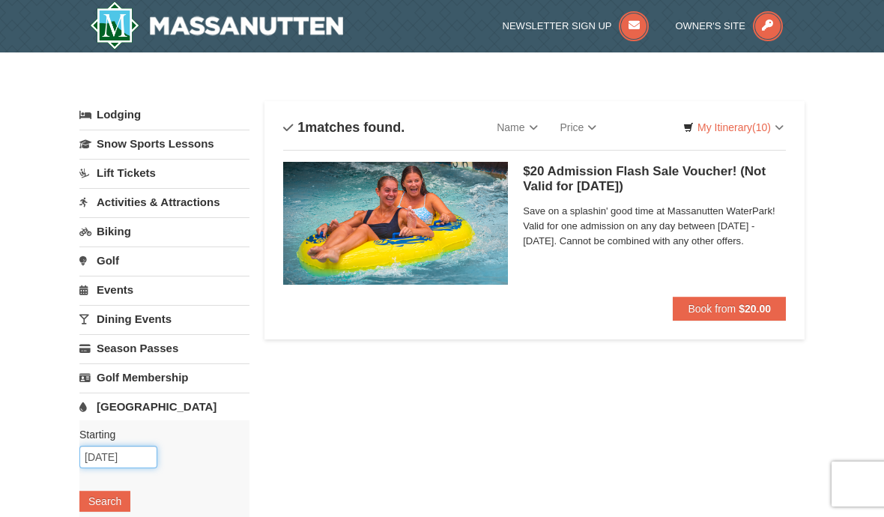
click at [127, 461] on input "[DATE]" at bounding box center [118, 457] width 78 height 22
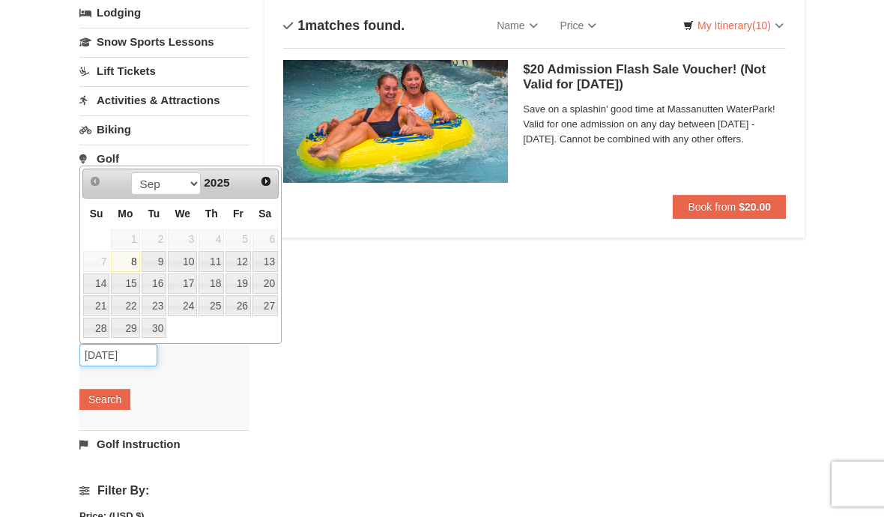
scroll to position [70, 0]
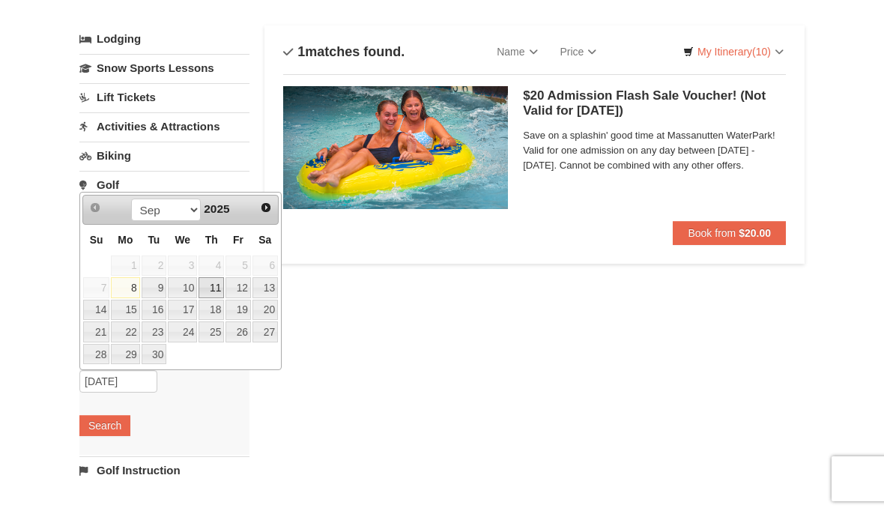
click at [217, 290] on link "11" at bounding box center [210, 292] width 25 height 21
type input "[DATE]"
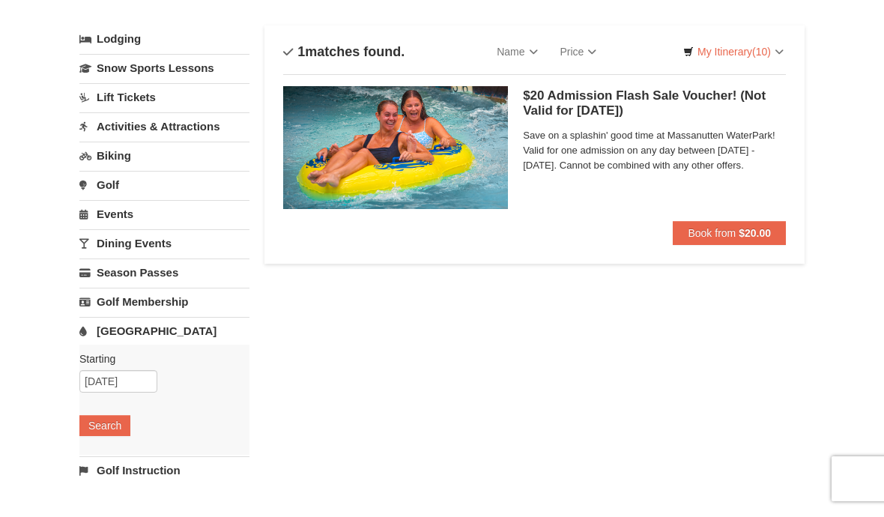
scroll to position [76, 0]
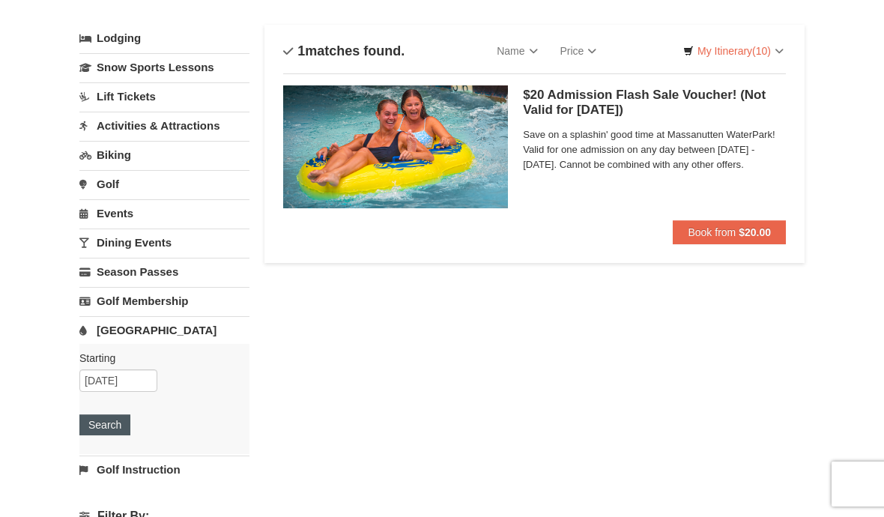
click at [115, 430] on button "Search" at bounding box center [104, 424] width 51 height 21
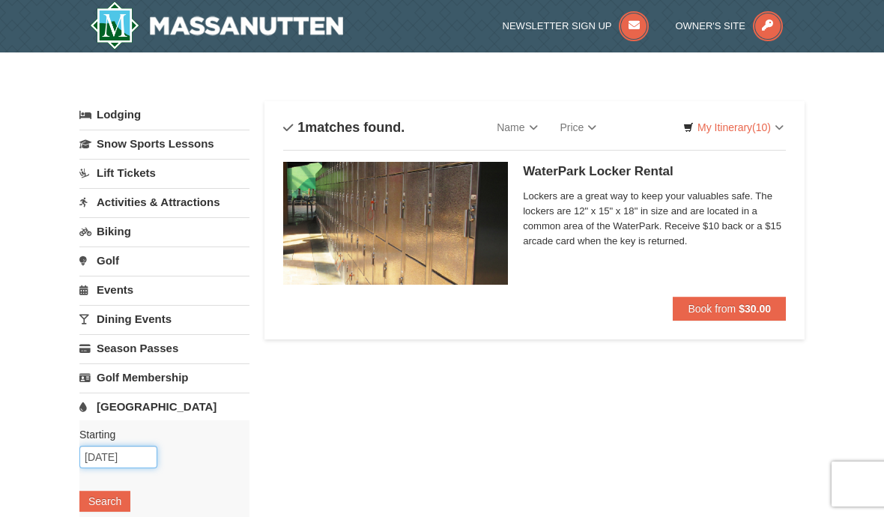
click at [123, 458] on input "[DATE]" at bounding box center [118, 457] width 78 height 22
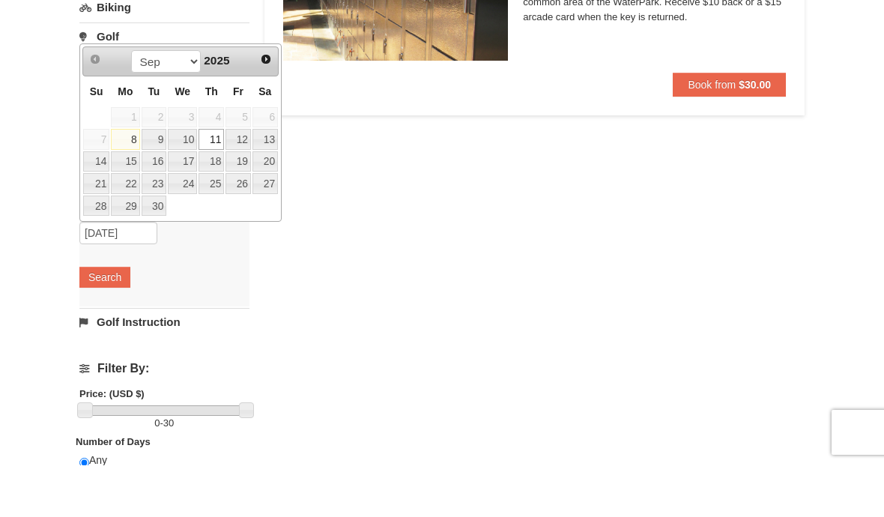
click at [190, 181] on link "10" at bounding box center [182, 191] width 29 height 21
type input "[DATE]"
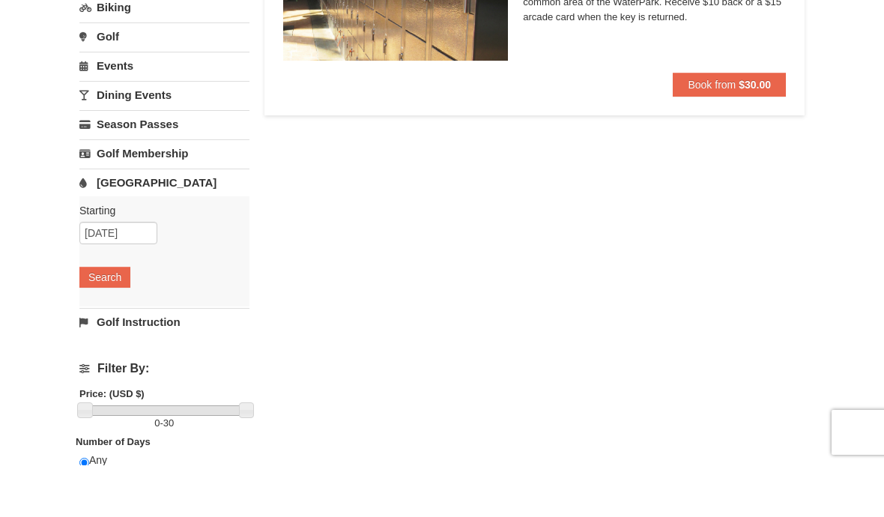
scroll to position [225, 0]
click at [115, 280] on button "Search" at bounding box center [104, 276] width 51 height 21
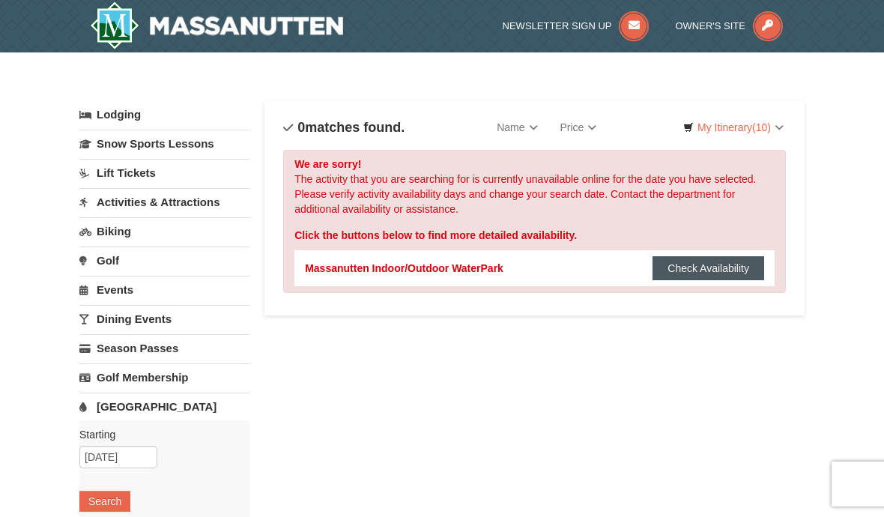
click at [703, 267] on button "Check Availability" at bounding box center [708, 268] width 112 height 24
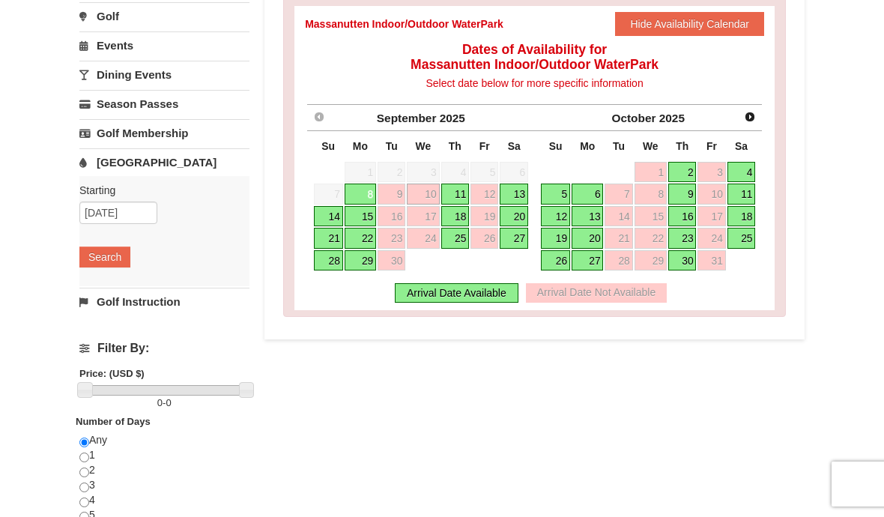
scroll to position [246, 0]
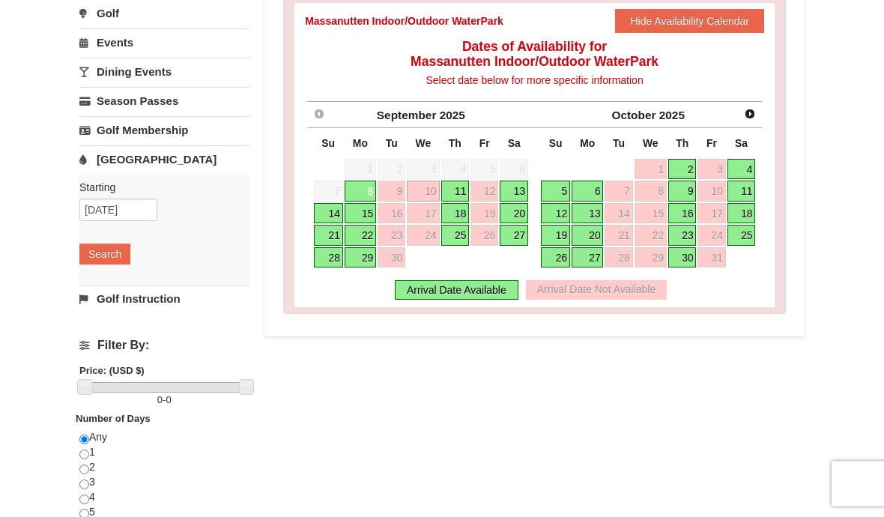
click at [362, 190] on link "8" at bounding box center [360, 191] width 31 height 21
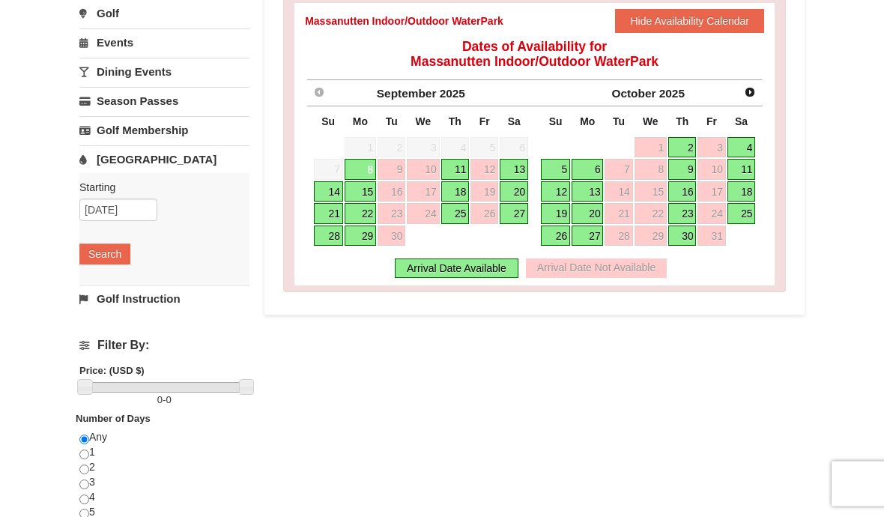
scroll to position [247, 0]
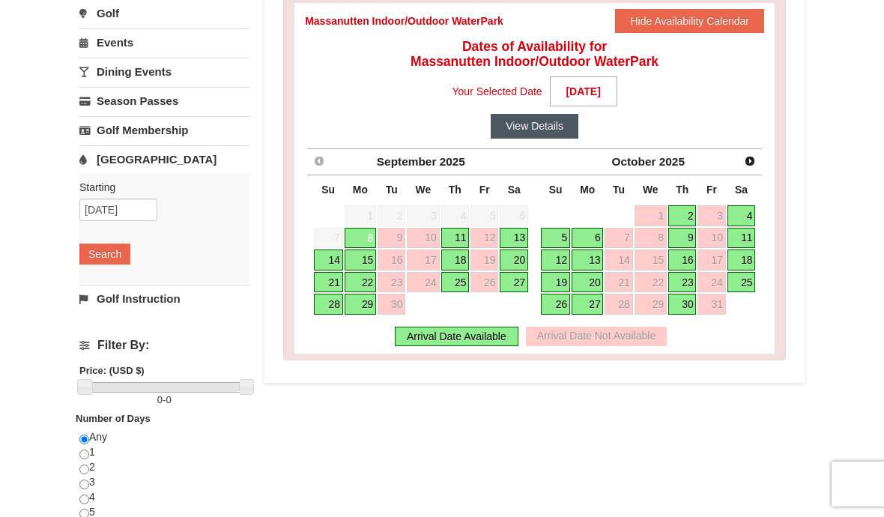
click at [560, 124] on button "View Details" at bounding box center [535, 126] width 88 height 24
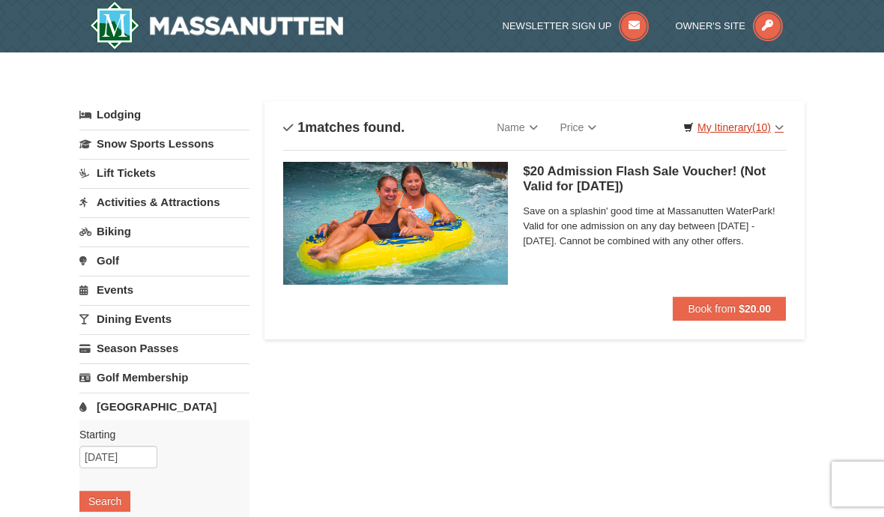
click at [745, 133] on link "My Itinerary (10)" at bounding box center [733, 127] width 120 height 22
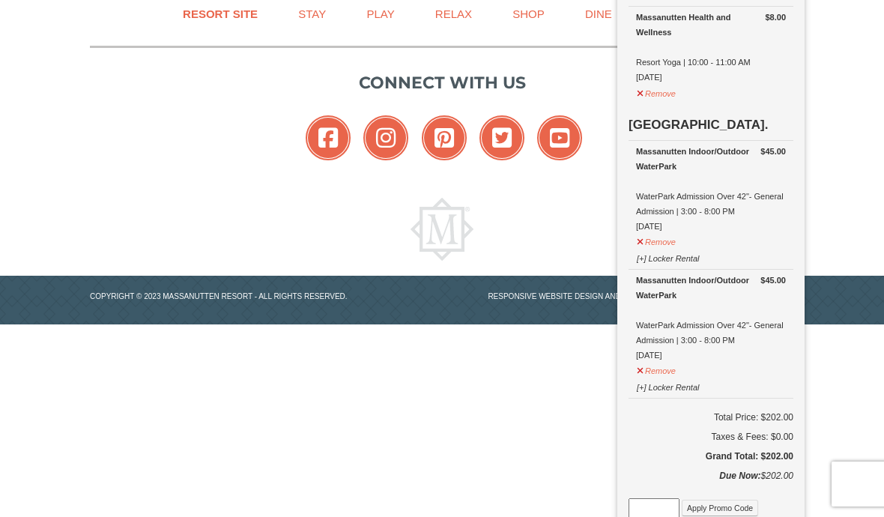
scroll to position [952, 0]
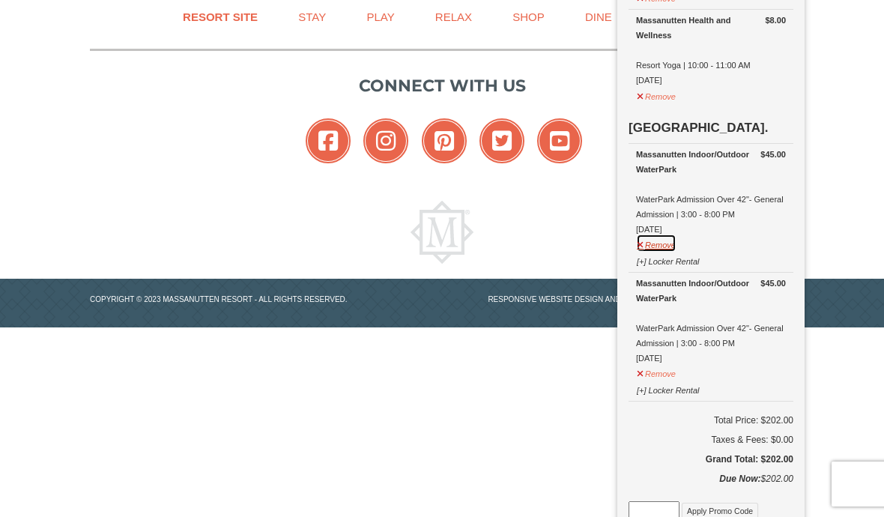
click at [653, 242] on button "Remove" at bounding box center [656, 243] width 40 height 19
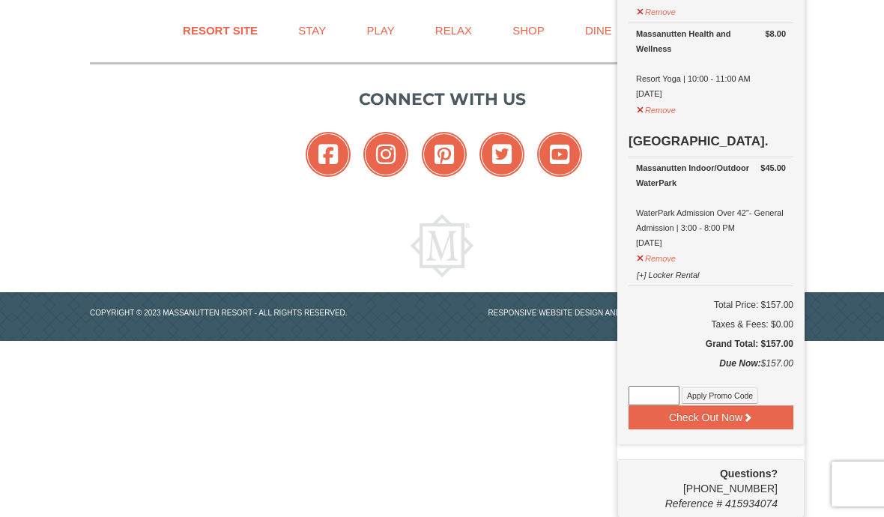
scroll to position [872, 0]
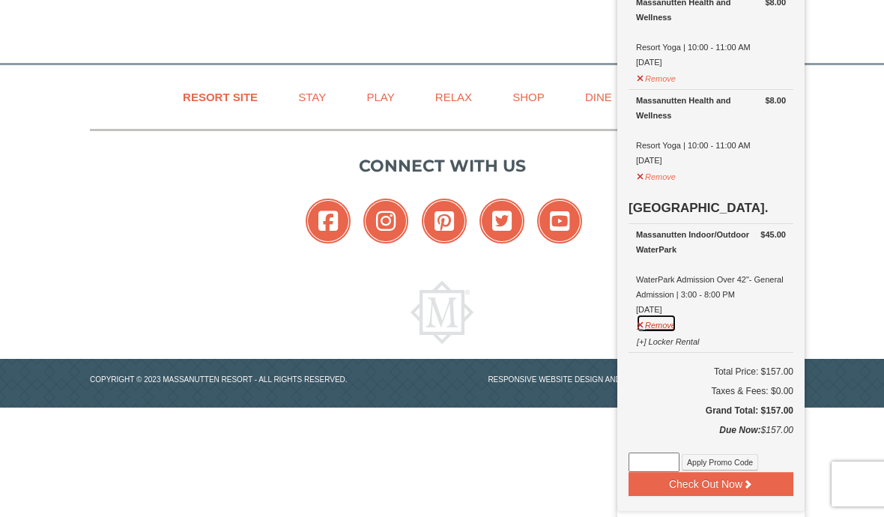
click at [655, 323] on button "Remove" at bounding box center [656, 323] width 40 height 19
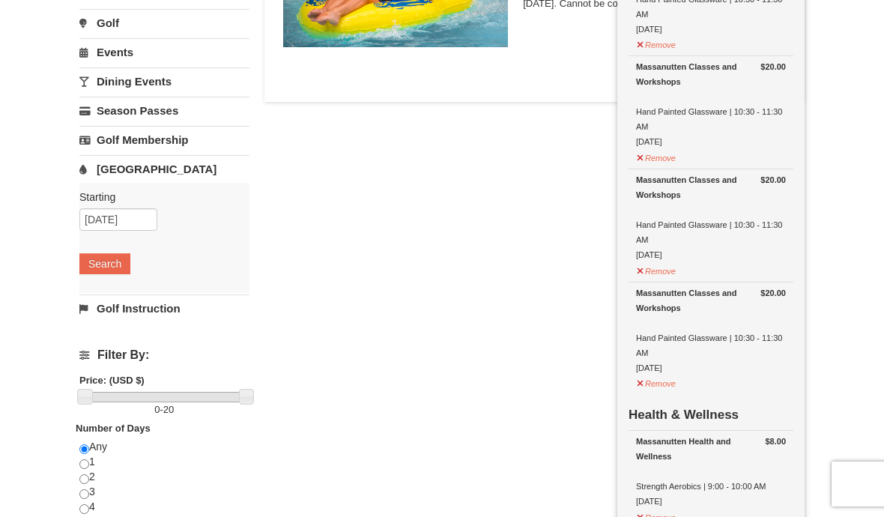
scroll to position [0, 0]
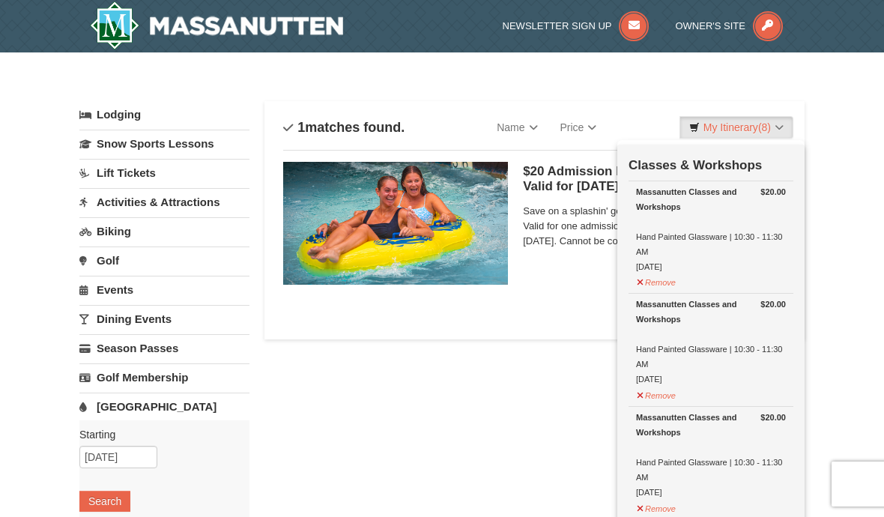
click at [181, 201] on div at bounding box center [442, 258] width 884 height 517
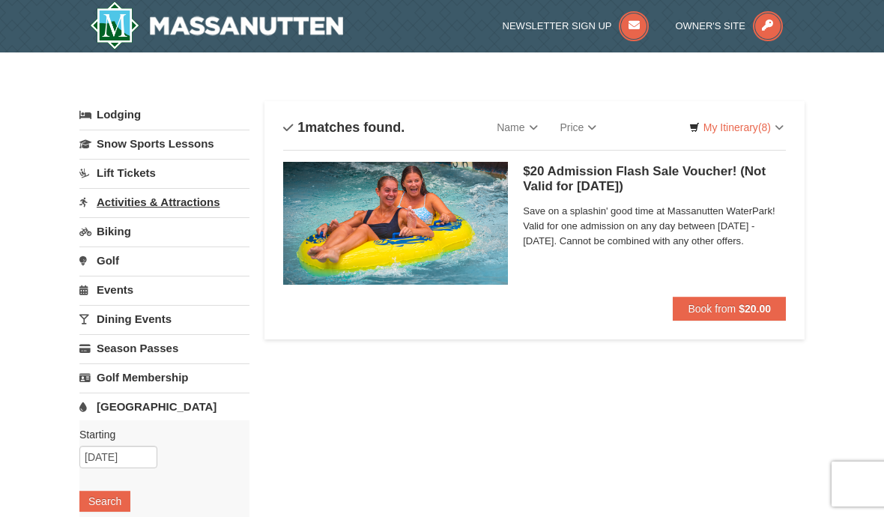
click at [153, 204] on link "Activities & Attractions" at bounding box center [164, 202] width 170 height 28
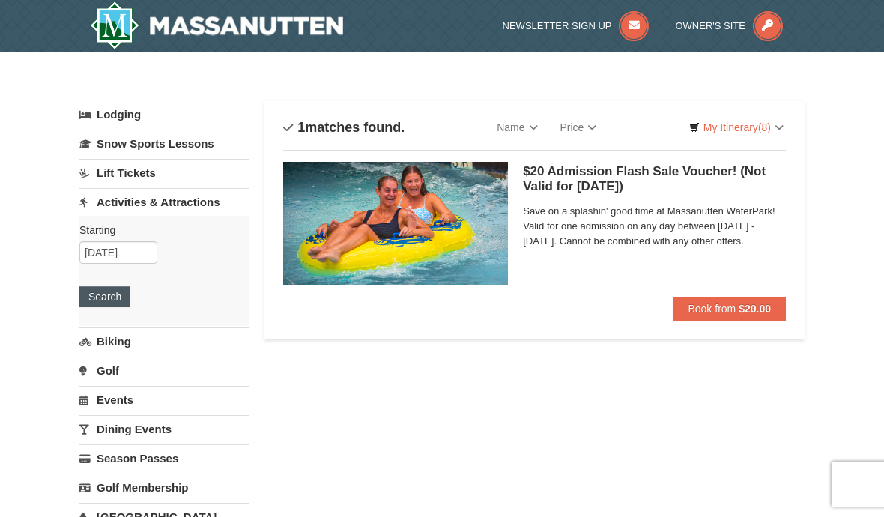
click at [116, 293] on button "Search" at bounding box center [104, 296] width 51 height 21
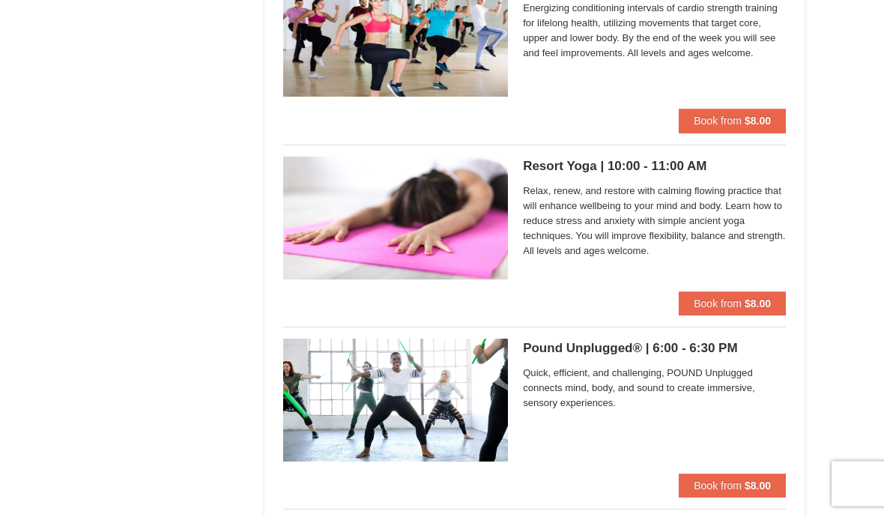
scroll to position [1110, 0]
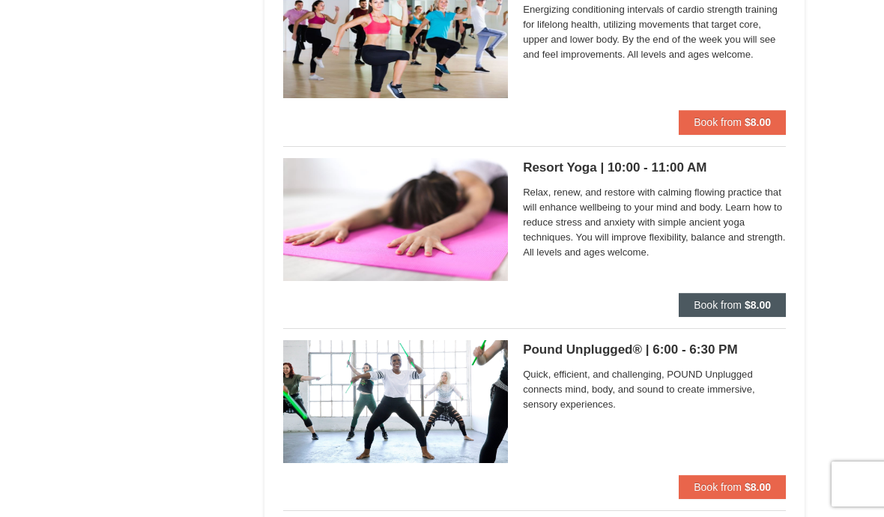
click at [752, 312] on button "Book from $8.00" at bounding box center [732, 305] width 107 height 24
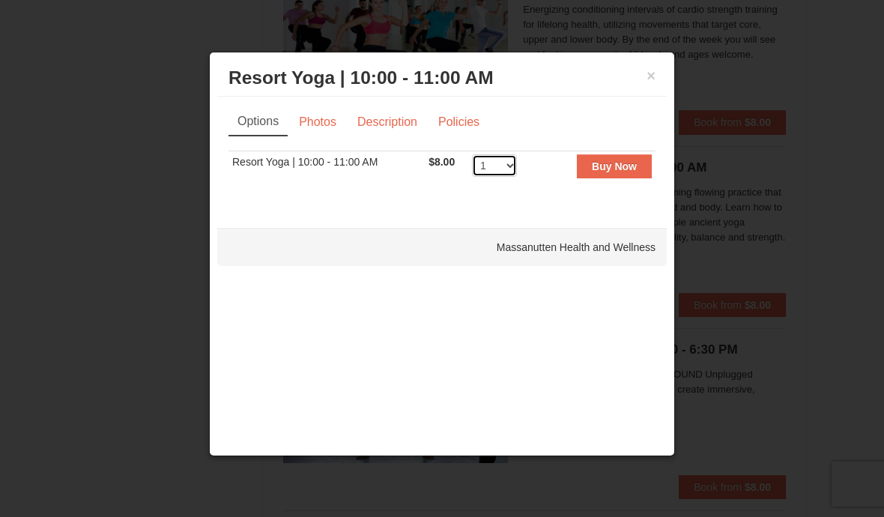
click at [494, 177] on select "1 2 3 4 5 6 7 8 9 10 11 12 13 14 15 16 17 18 19 20 21 22 23 24 25" at bounding box center [494, 165] width 45 height 22
select select "2"
click at [623, 169] on strong "Buy Now" at bounding box center [614, 166] width 45 height 12
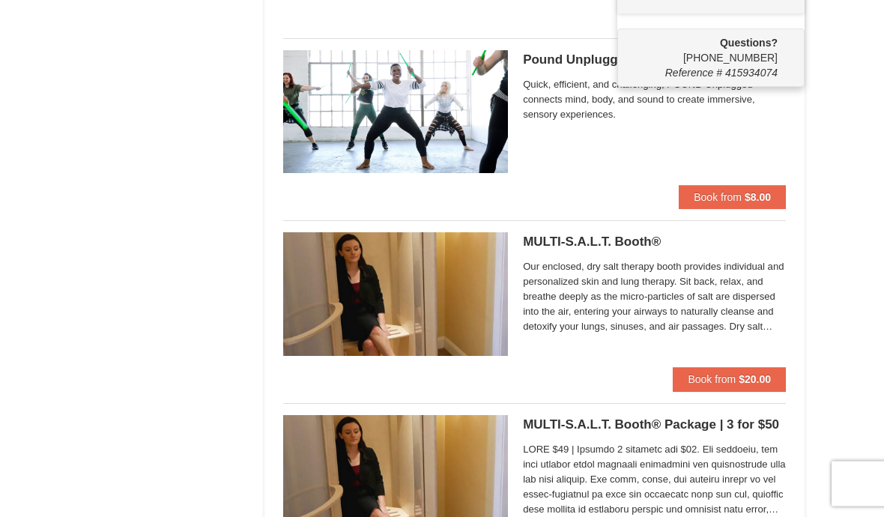
scroll to position [1404, 0]
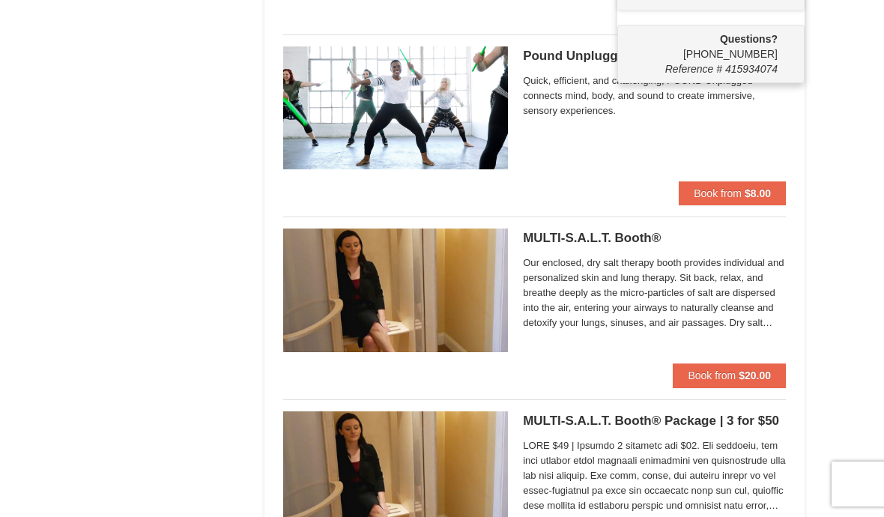
click at [151, 349] on div "Lodging Arrival Please format dates MM/DD/YYYY Please format dates MM/DD/YYYY 0…" at bounding box center [441, 103] width 725 height 2813
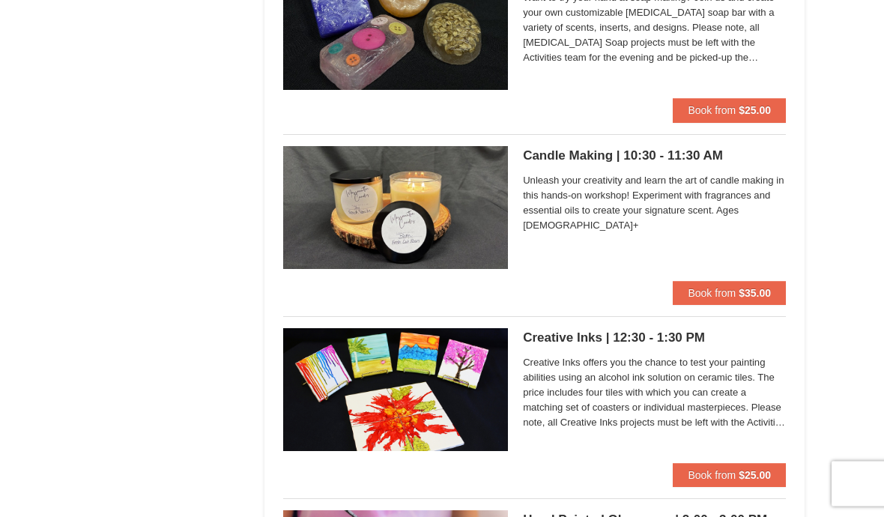
scroll to position [2034, 0]
click at [751, 297] on button "Book from $35.00" at bounding box center [729, 293] width 113 height 24
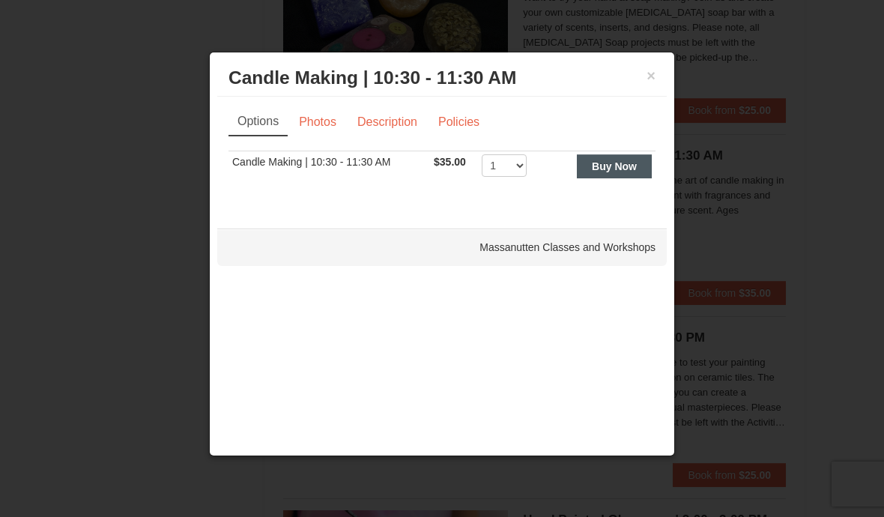
click at [611, 172] on strong "Buy Now" at bounding box center [614, 166] width 45 height 12
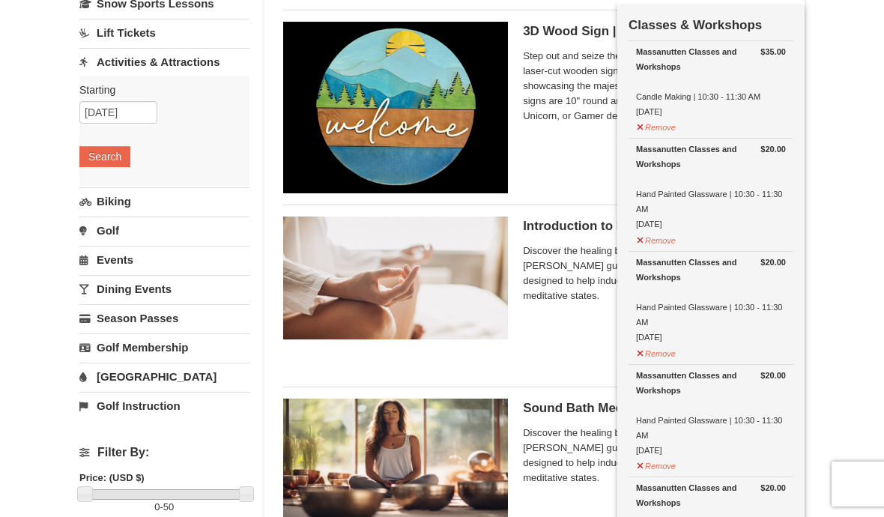
scroll to position [139, 0]
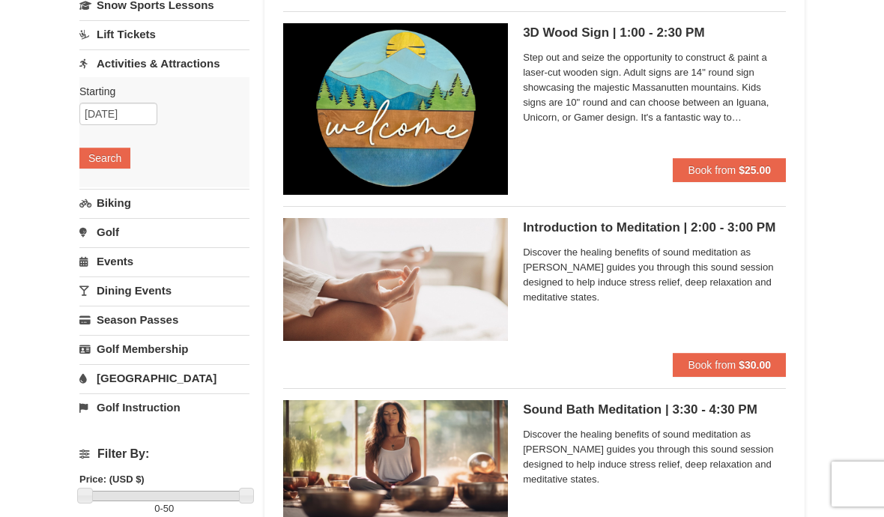
click at [605, 406] on h5 "Sound Bath Meditation | 3:30 - 4:30 PM Massanutten Select Classes" at bounding box center [654, 409] width 263 height 15
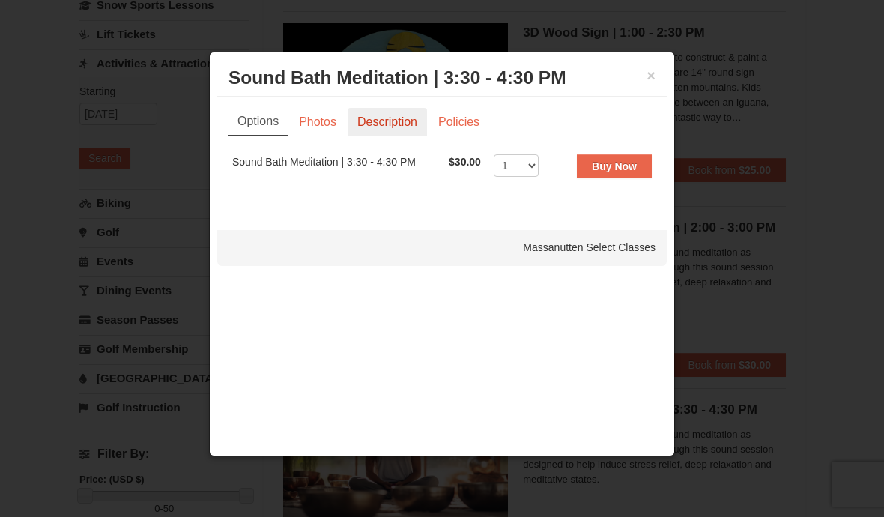
click at [401, 125] on link "Description" at bounding box center [387, 122] width 79 height 28
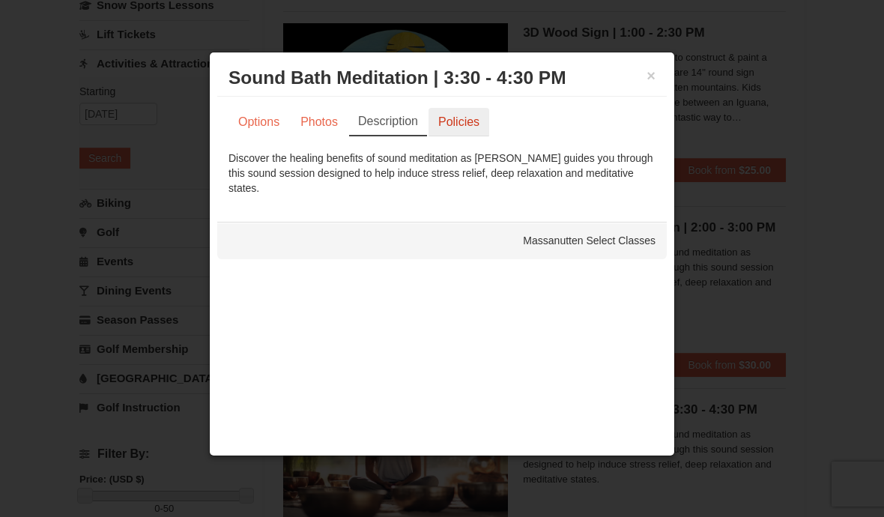
click at [461, 127] on link "Policies" at bounding box center [458, 122] width 61 height 28
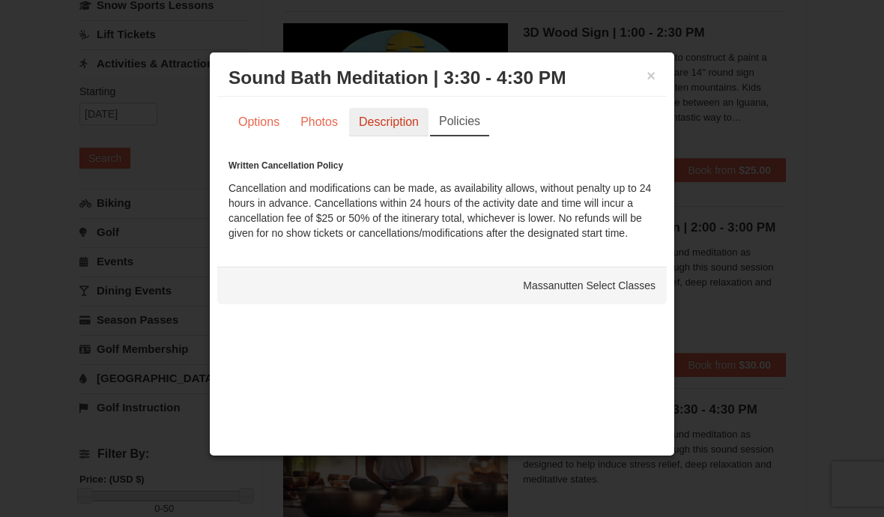
click at [390, 125] on link "Description" at bounding box center [388, 122] width 79 height 28
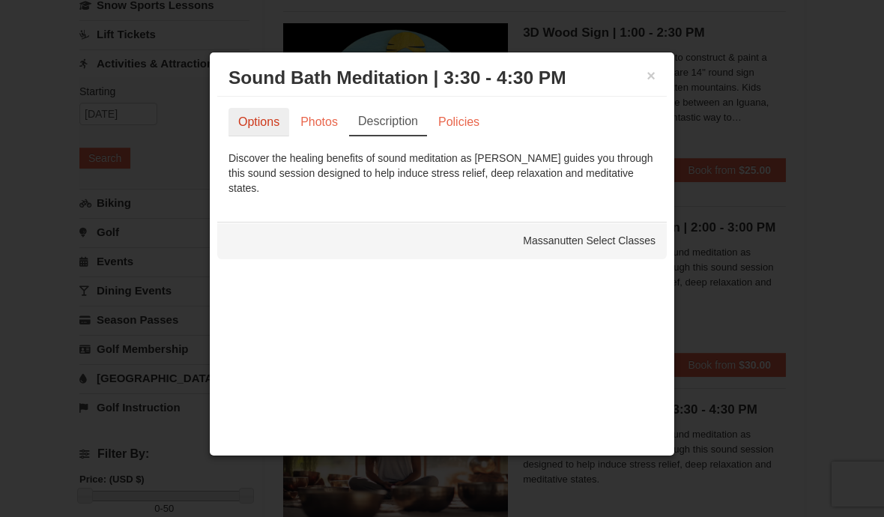
click at [261, 130] on link "Options" at bounding box center [258, 122] width 61 height 28
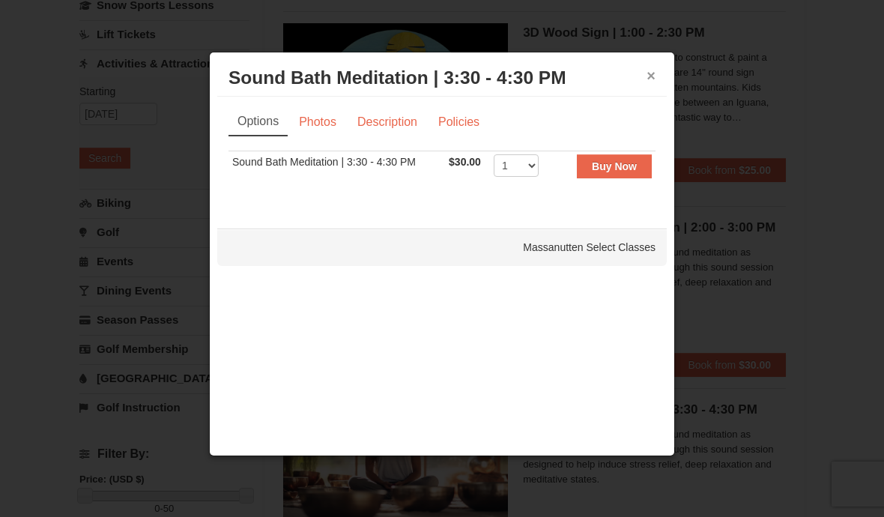
click at [653, 76] on button "×" at bounding box center [650, 75] width 9 height 15
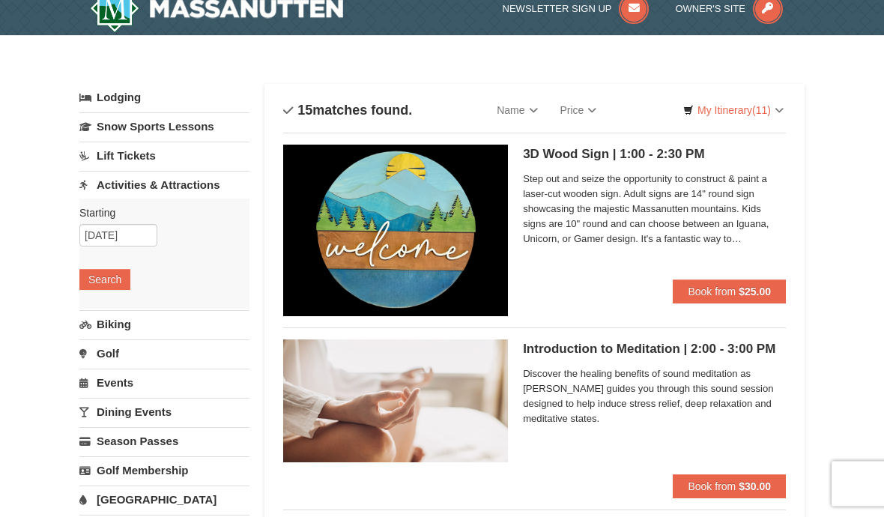
scroll to position [0, 0]
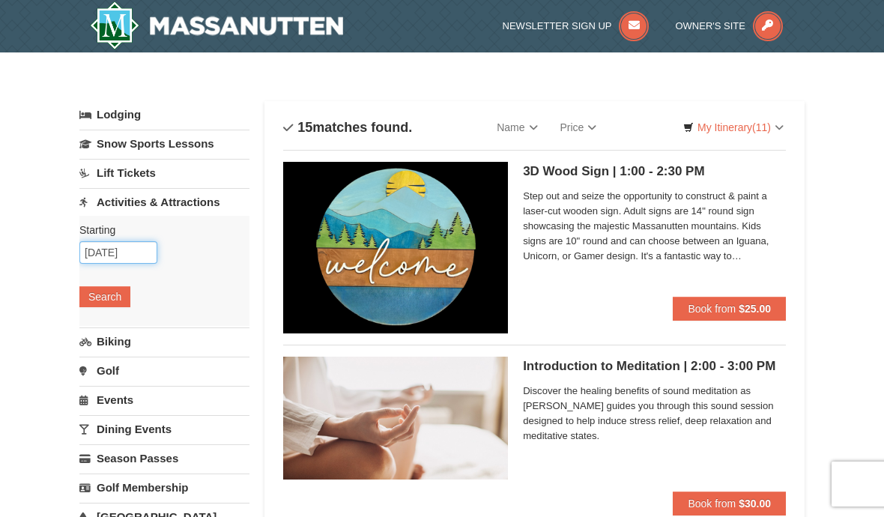
click at [134, 247] on input "09/08/2025" at bounding box center [118, 252] width 78 height 22
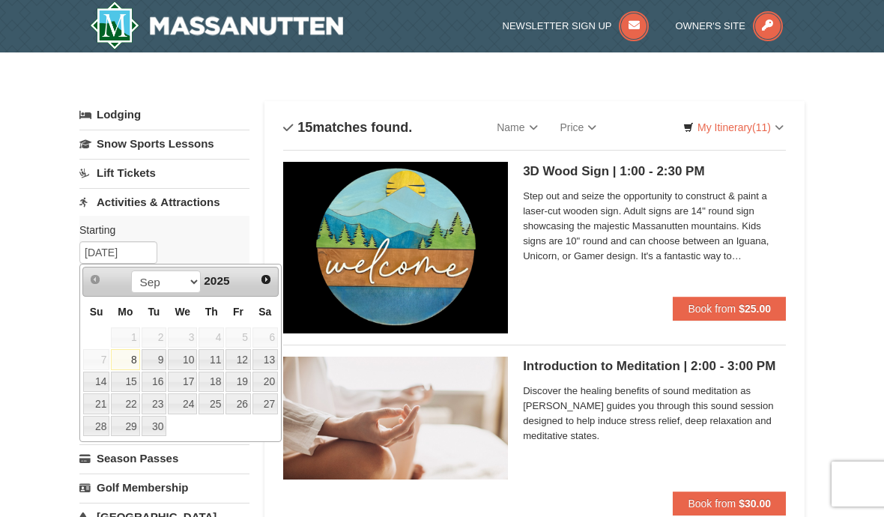
click at [155, 359] on link "9" at bounding box center [154, 359] width 25 height 21
type input "[DATE]"
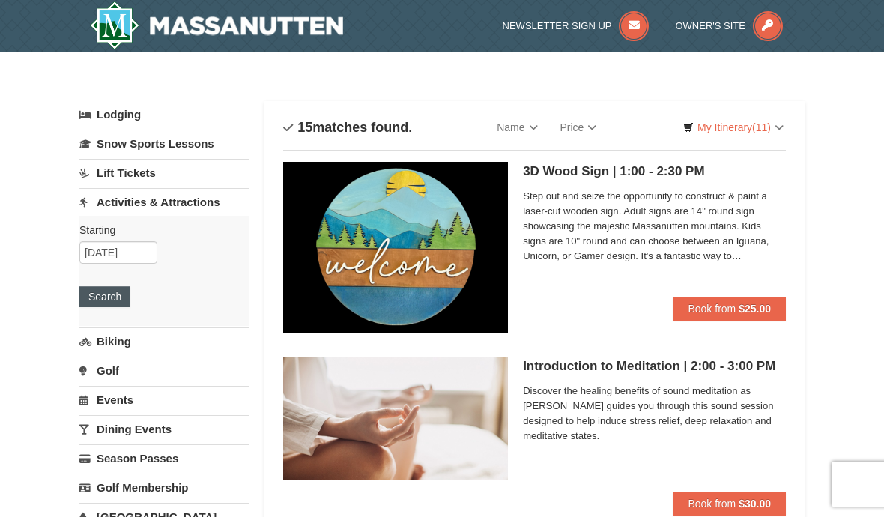
click at [109, 306] on button "Search" at bounding box center [104, 296] width 51 height 21
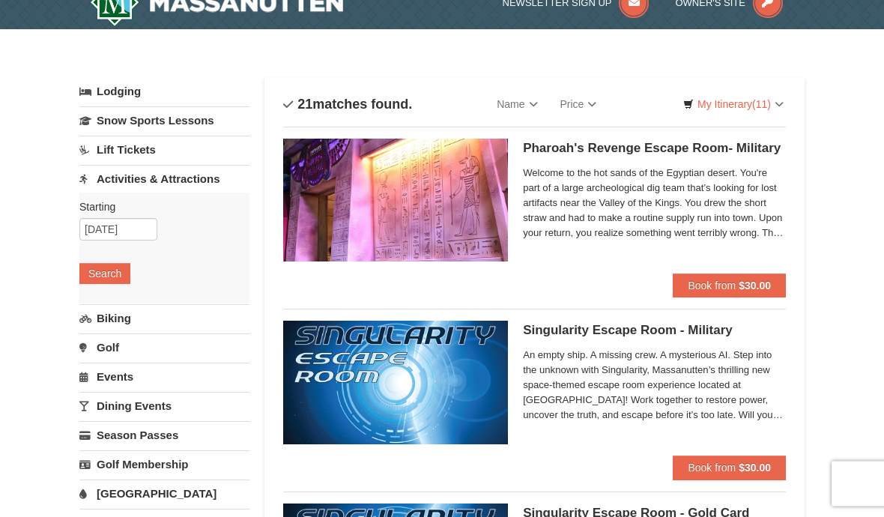
scroll to position [23, 0]
click at [133, 230] on input "09/09/2025" at bounding box center [118, 229] width 78 height 22
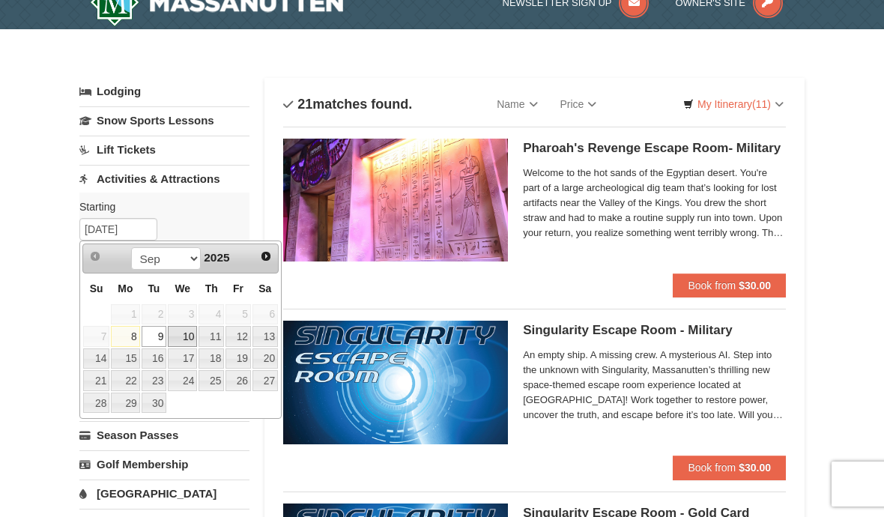
click at [187, 330] on link "10" at bounding box center [182, 336] width 29 height 21
type input "09/10/2025"
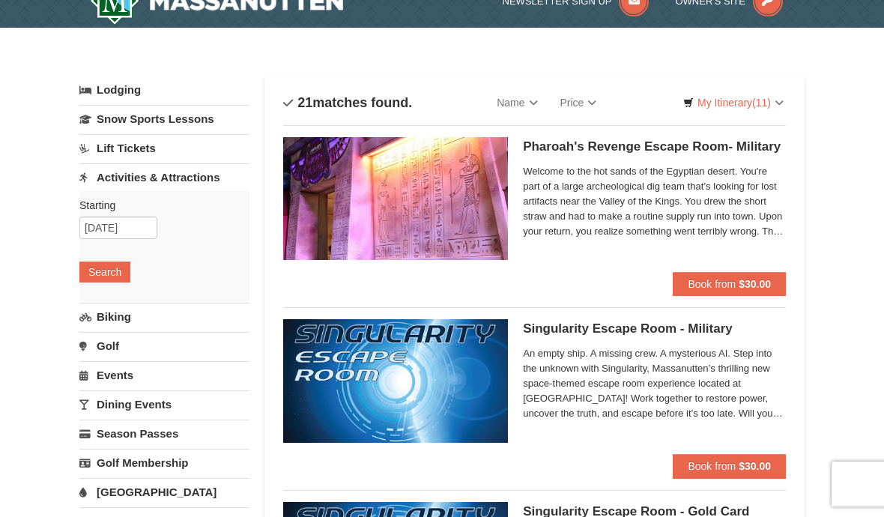
scroll to position [25, 0]
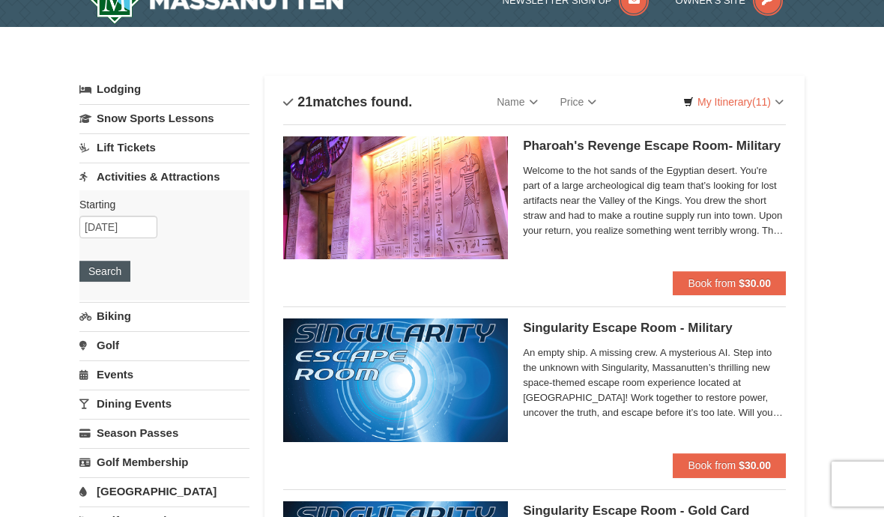
click at [88, 280] on button "Search" at bounding box center [104, 271] width 51 height 21
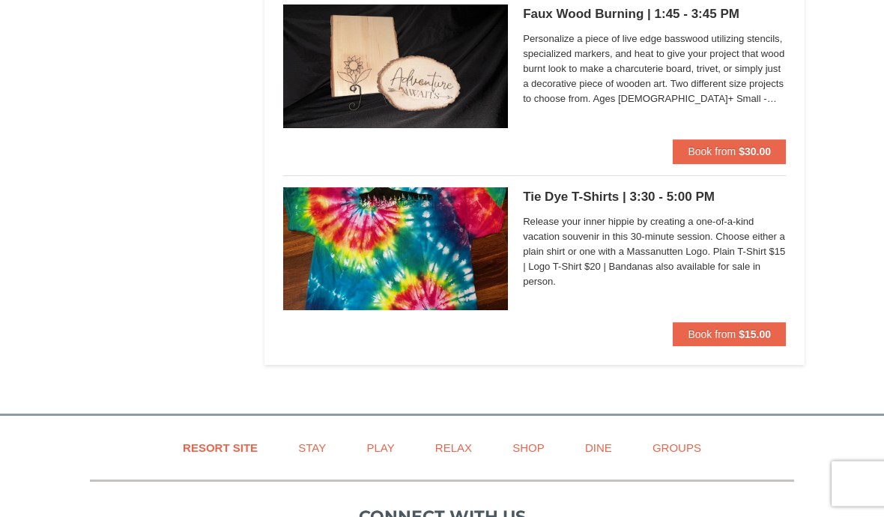
scroll to position [2528, 0]
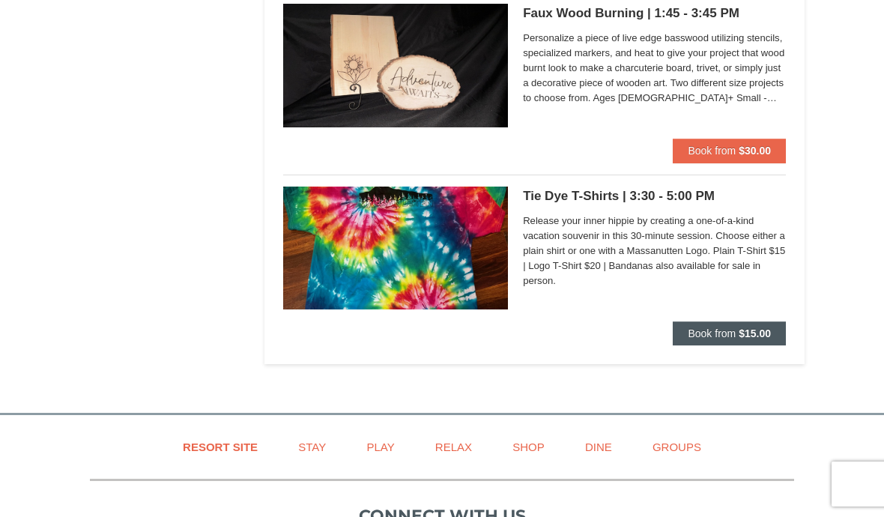
click at [736, 334] on button "Book from $15.00" at bounding box center [729, 333] width 113 height 24
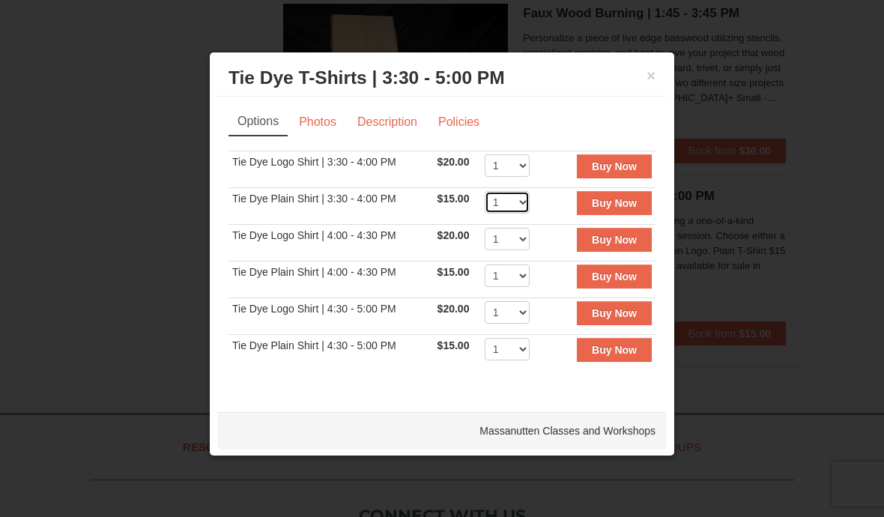
click at [517, 208] on select "1 2 3 4 5 6 7 8 9 10 11 12 13 14 15 16 17 18 19 20 21 22" at bounding box center [507, 202] width 45 height 22
select select "3"
click at [628, 209] on strong "Buy Now" at bounding box center [614, 203] width 45 height 12
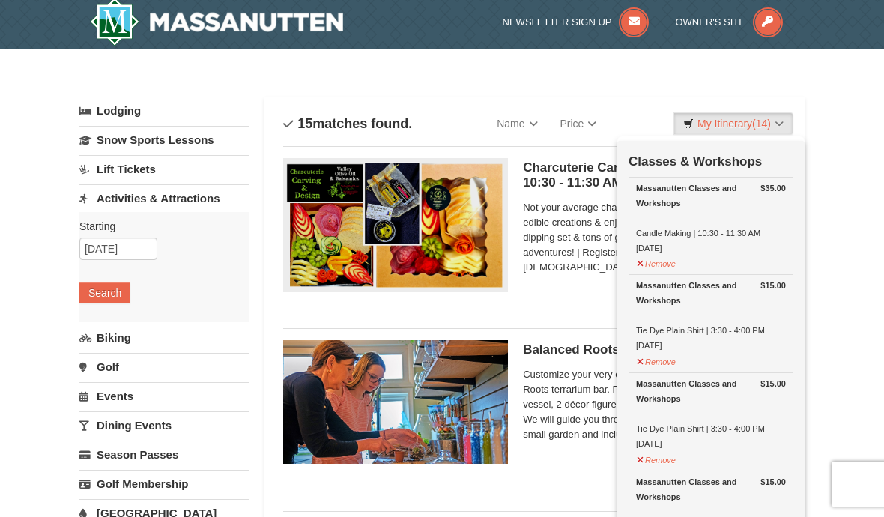
scroll to position [4, 0]
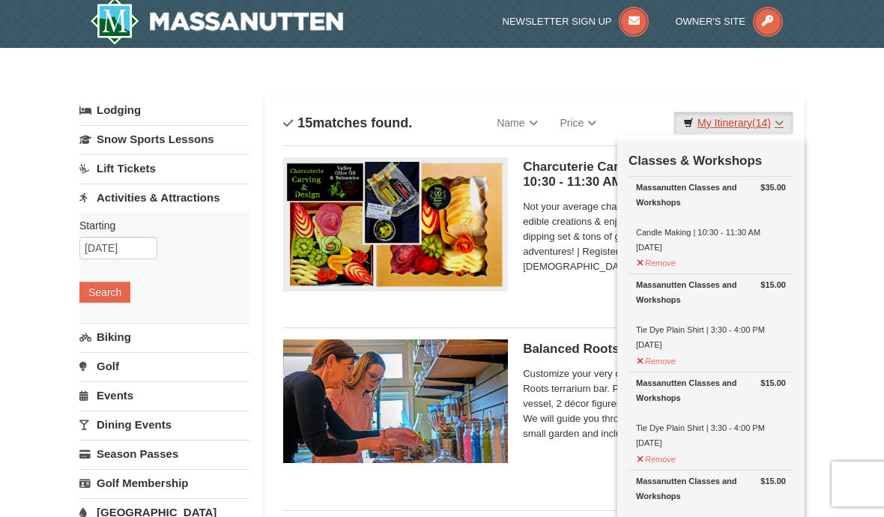
click at [761, 120] on span "(14)" at bounding box center [761, 123] width 19 height 12
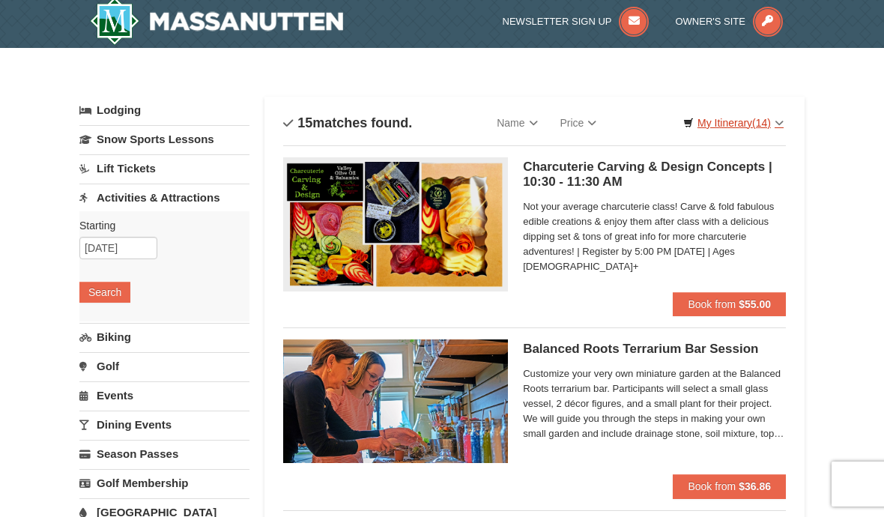
click at [735, 119] on link "My Itinerary (14)" at bounding box center [733, 123] width 120 height 22
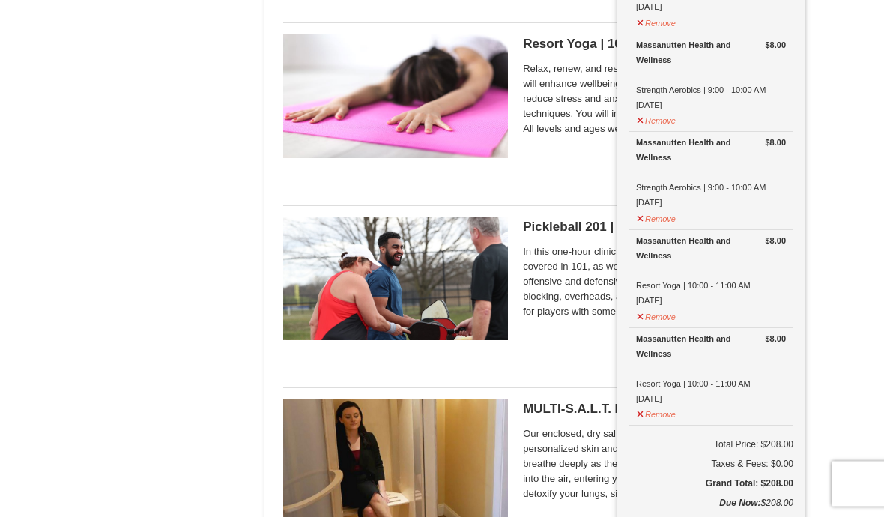
scroll to position [1221, 0]
click at [661, 311] on button "Remove" at bounding box center [656, 315] width 40 height 19
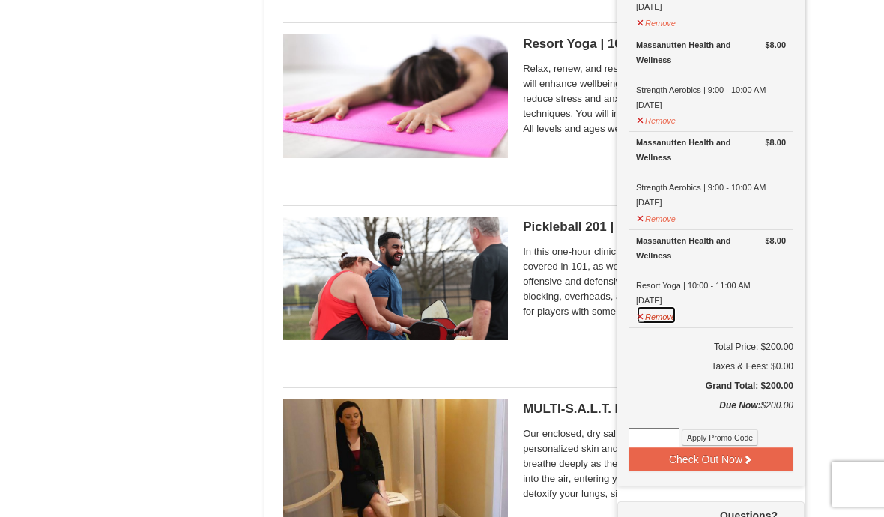
click at [654, 314] on button "Remove" at bounding box center [656, 315] width 40 height 19
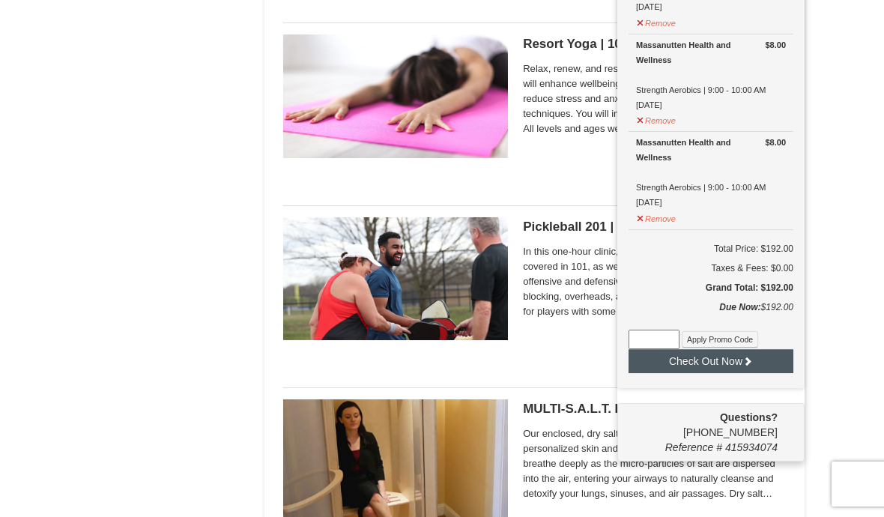
click at [753, 363] on button "Check Out Now" at bounding box center [710, 361] width 165 height 24
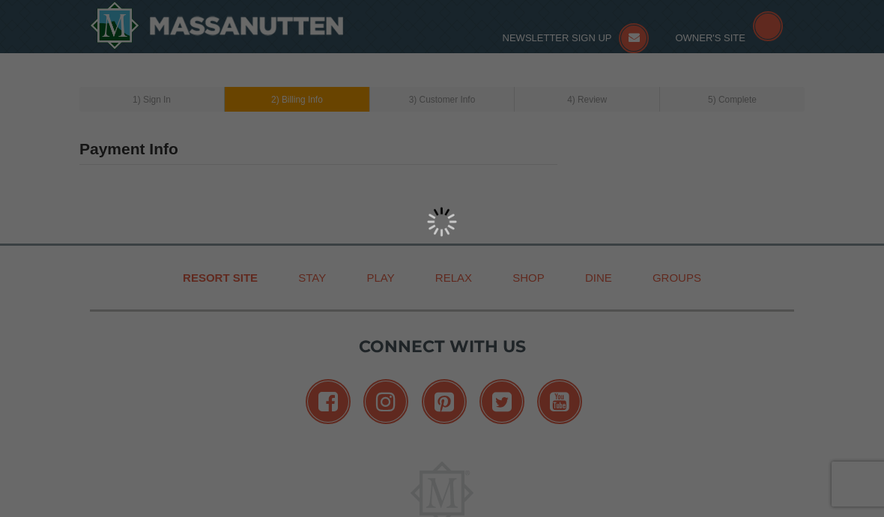
type input "[STREET_ADDRESS]"
type input "[GEOGRAPHIC_DATA]"
type input "21218"
type input "443"
type input "280"
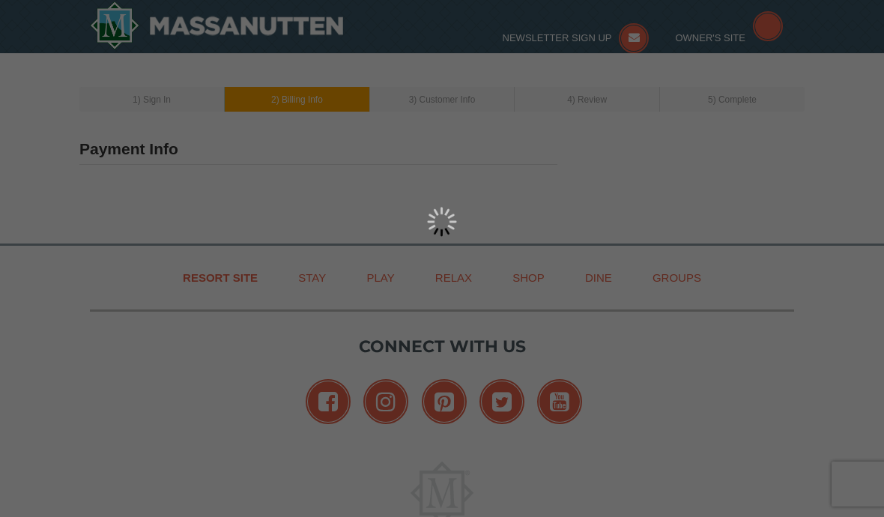
type input "1877"
type input "[EMAIL_ADDRESS][DOMAIN_NAME]"
select select "MD"
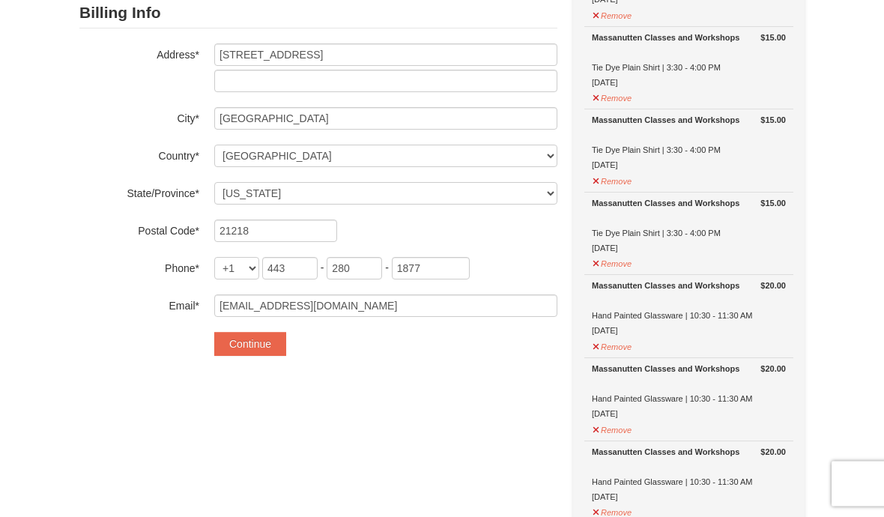
scroll to position [219, 0]
click at [263, 343] on button "Continue" at bounding box center [250, 344] width 72 height 24
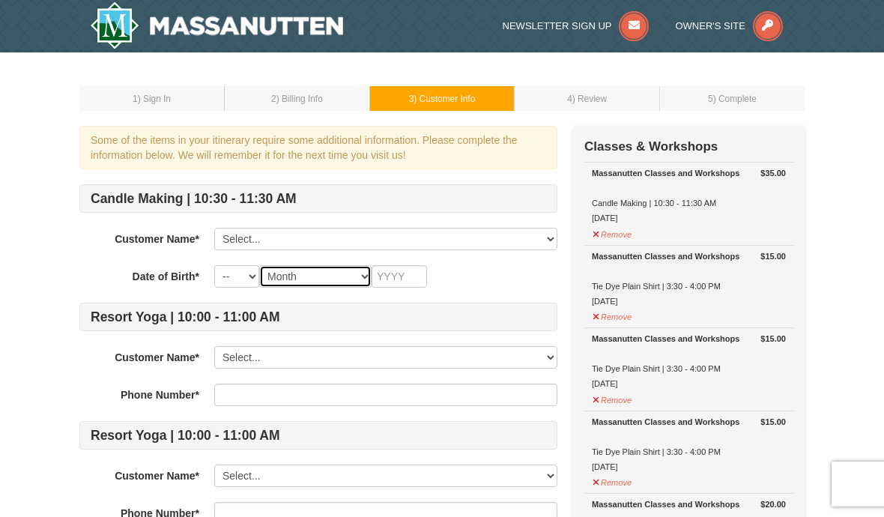
click at [294, 284] on select "Month January February March April May June July August September October Novem…" at bounding box center [315, 276] width 112 height 22
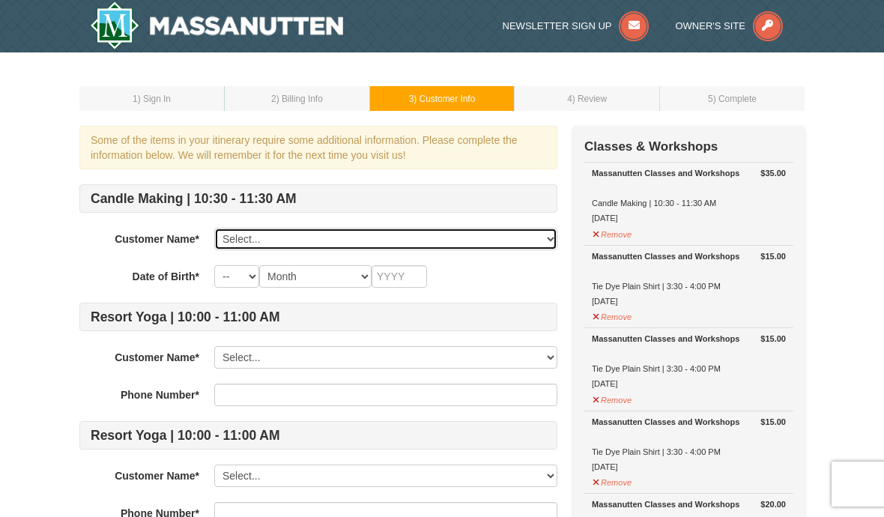
click at [251, 243] on select "Select... April Pierre Makayla Pierre Add New..." at bounding box center [385, 239] width 343 height 22
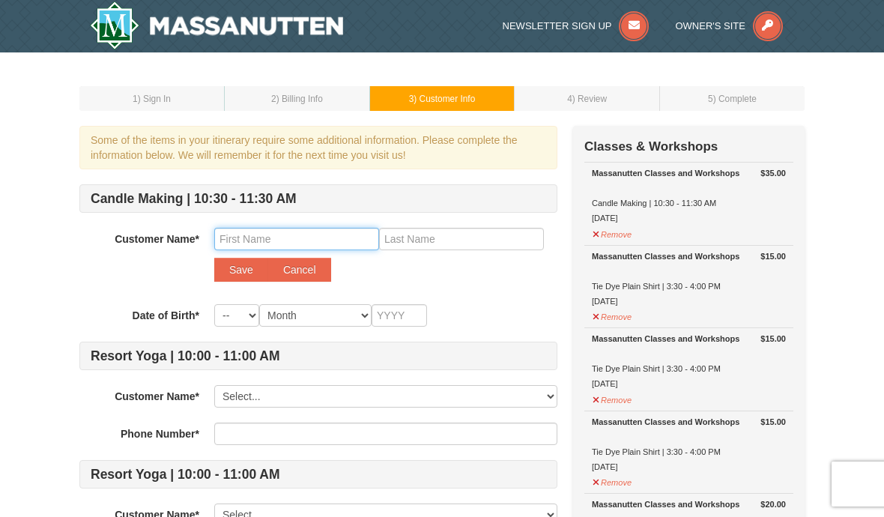
click at [307, 234] on input "text" at bounding box center [296, 239] width 165 height 22
type input "Josette"
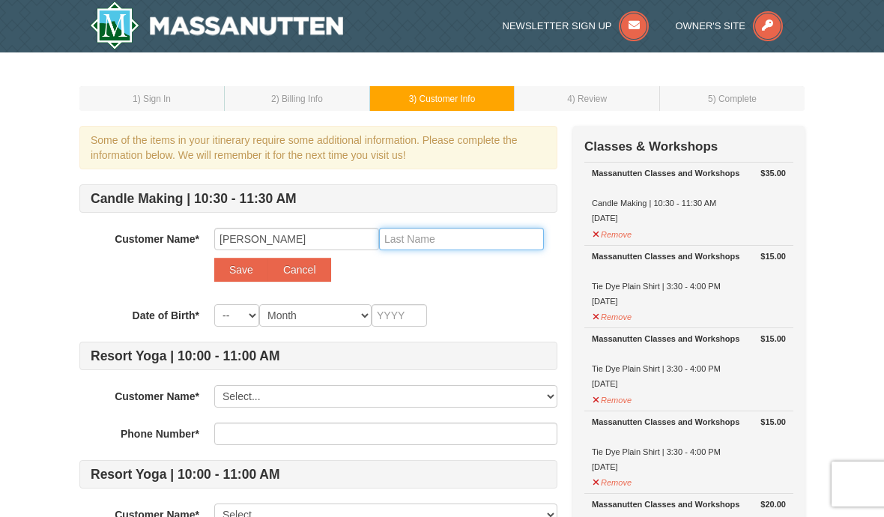
click at [446, 245] on input "text" at bounding box center [461, 239] width 165 height 22
type input "pierre"
type input "Pierre"
click at [253, 325] on select "-- 01 02 03 04 05 06 07 08 09 10 11 12 13 14 15 16 17 18 19 20 21 22 23 24 25 2…" at bounding box center [236, 315] width 45 height 22
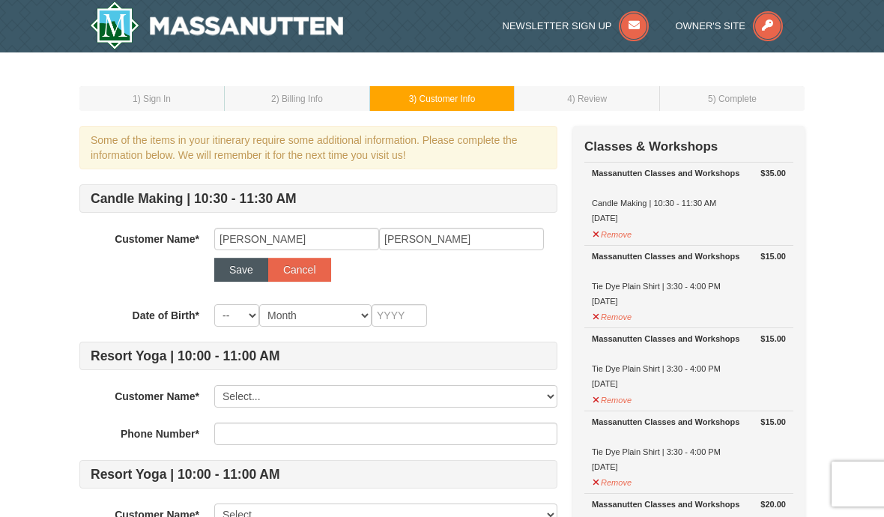
click at [237, 269] on button "Save" at bounding box center [241, 270] width 54 height 24
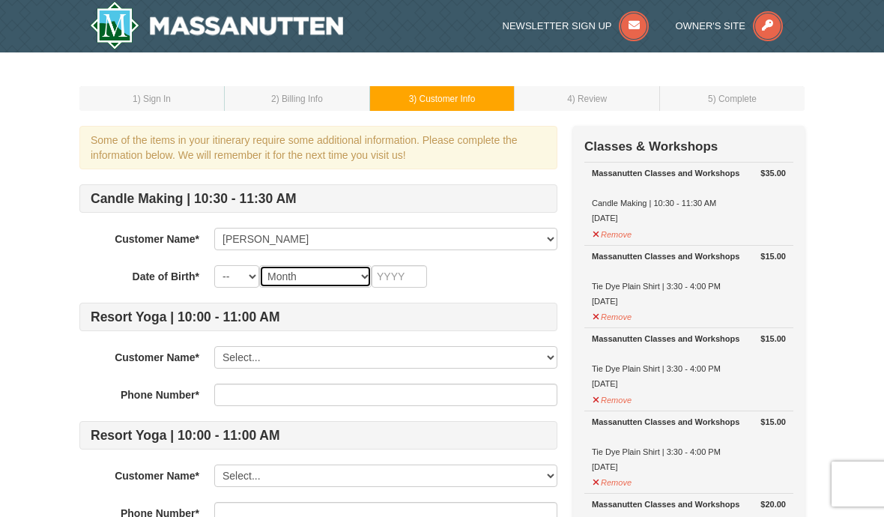
click at [308, 279] on select "Month January February March April May June July August September October Novem…" at bounding box center [315, 276] width 112 height 22
select select "10"
click at [238, 281] on select "-- 01 02 03 04 05 06 07 08 09 10 11 12 13 14 15 16 17 18 19 20 21 22 23 24 25 2…" at bounding box center [236, 276] width 45 height 22
select select "23"
click at [400, 279] on input "text" at bounding box center [399, 276] width 55 height 22
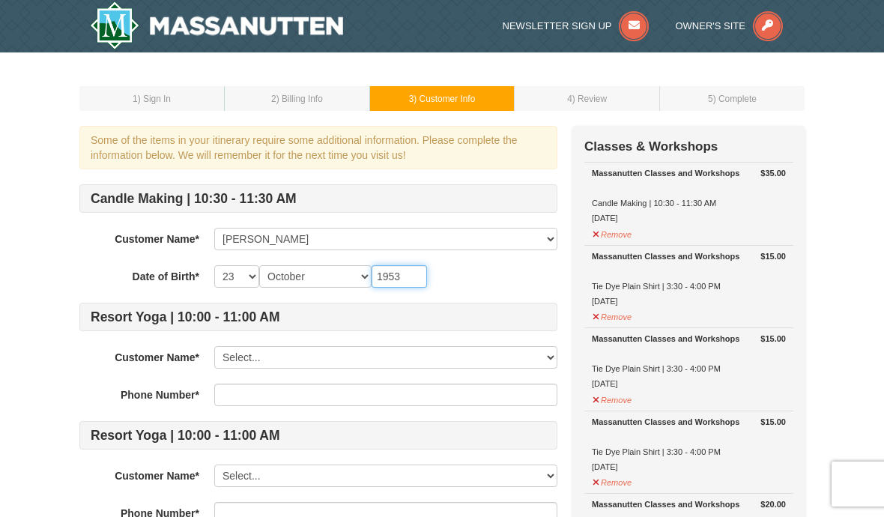
type input "1953"
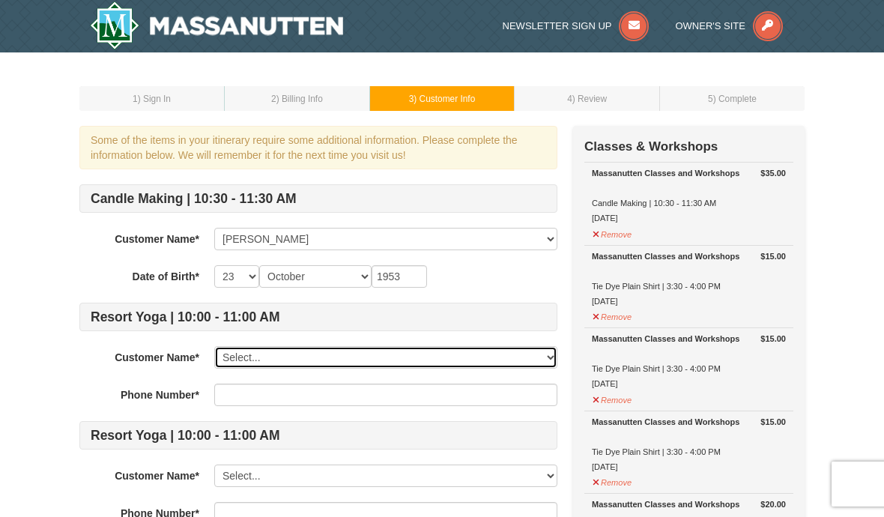
click at [276, 360] on select "Select... April Pierre Makayla Pierre Josette Pierre Add New..." at bounding box center [385, 357] width 343 height 22
select select "25021699"
type input "4432801877"
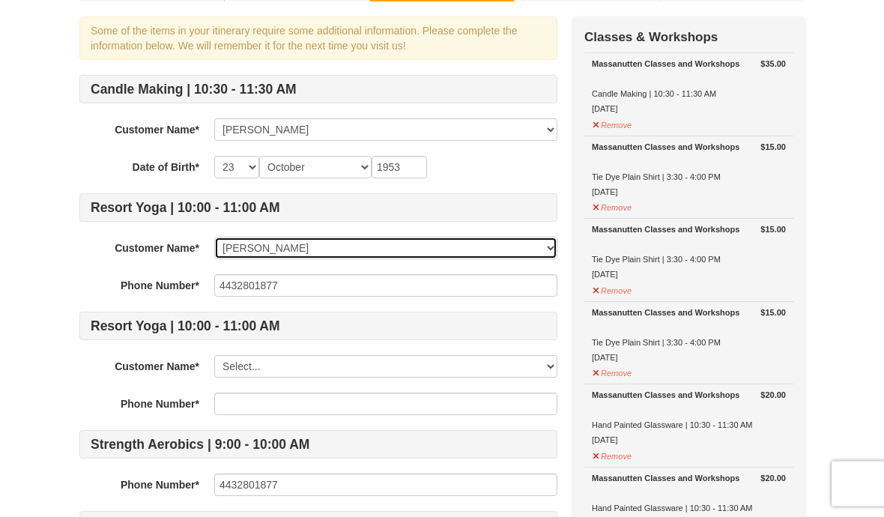
scroll to position [110, 0]
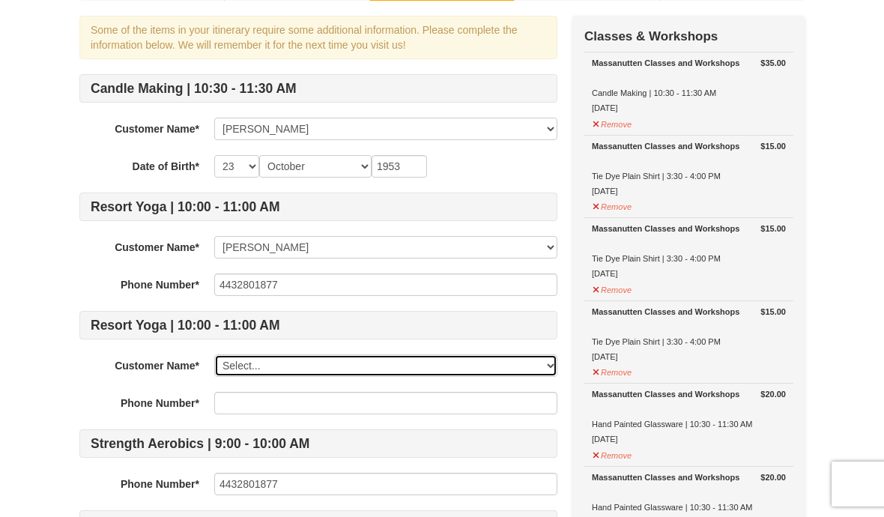
click at [307, 375] on select "Select... April Pierre Makayla Pierre Josette Pierre Add New..." at bounding box center [385, 365] width 343 height 22
select select "28238948"
type input "4432801877"
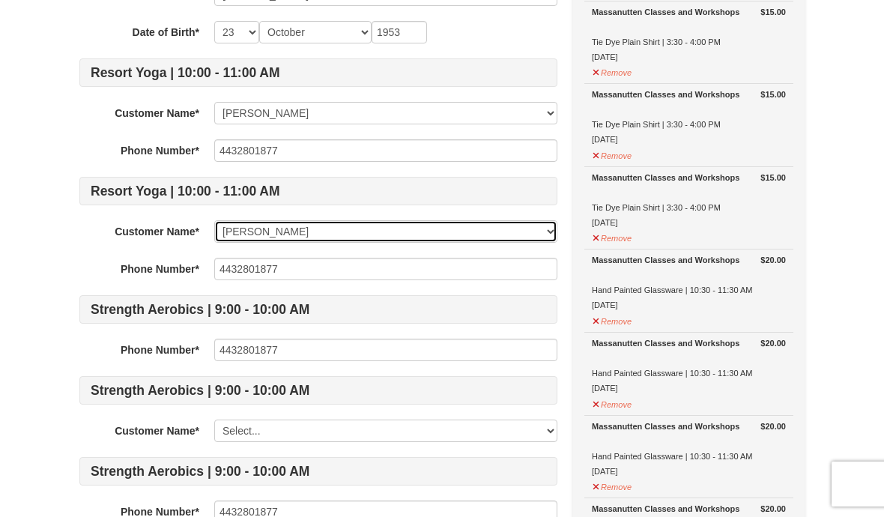
scroll to position [246, 0]
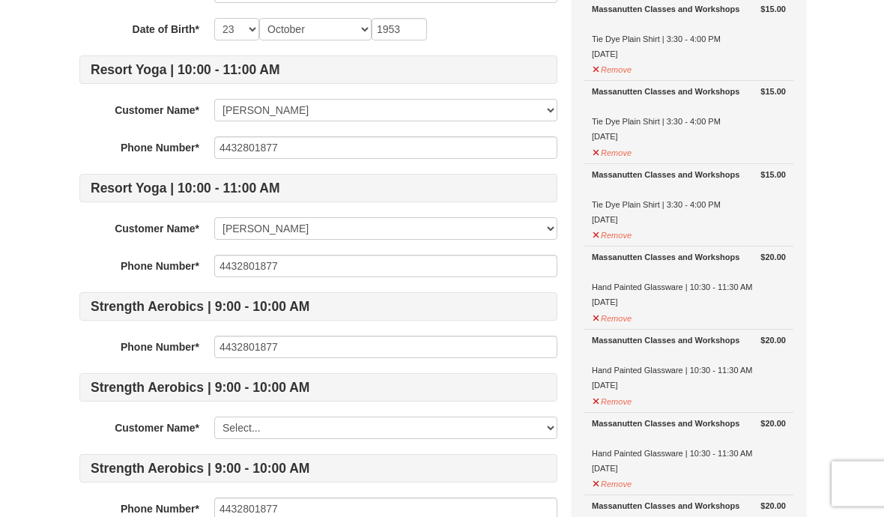
click at [289, 447] on div "Candle Making | 10:30 - 11:30 AM Customer Name* Select... April Pierre Makayla …" at bounding box center [318, 270] width 478 height 664
click at [282, 419] on select "Select... April Pierre Makayla Pierre Josette Pierre Add New..." at bounding box center [385, 427] width 343 height 22
select select "25021699"
click at [300, 514] on input "4432801877" at bounding box center [385, 508] width 343 height 22
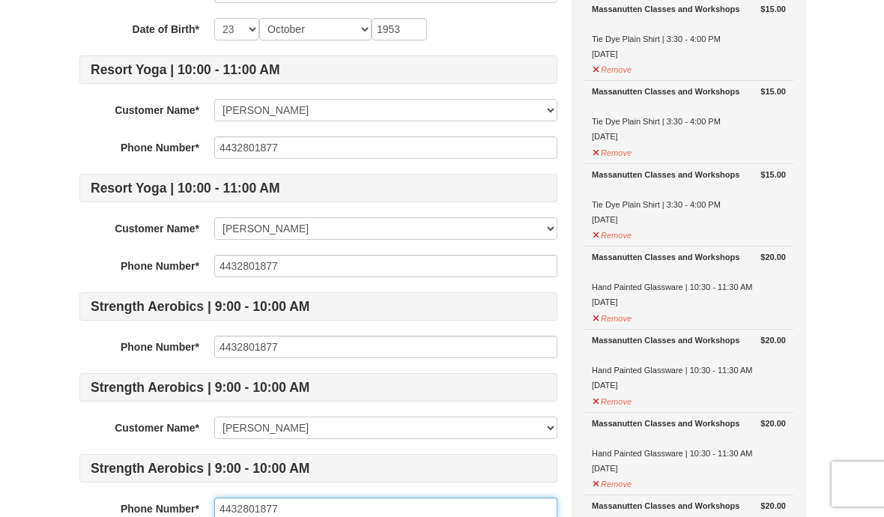
scroll to position [439, 0]
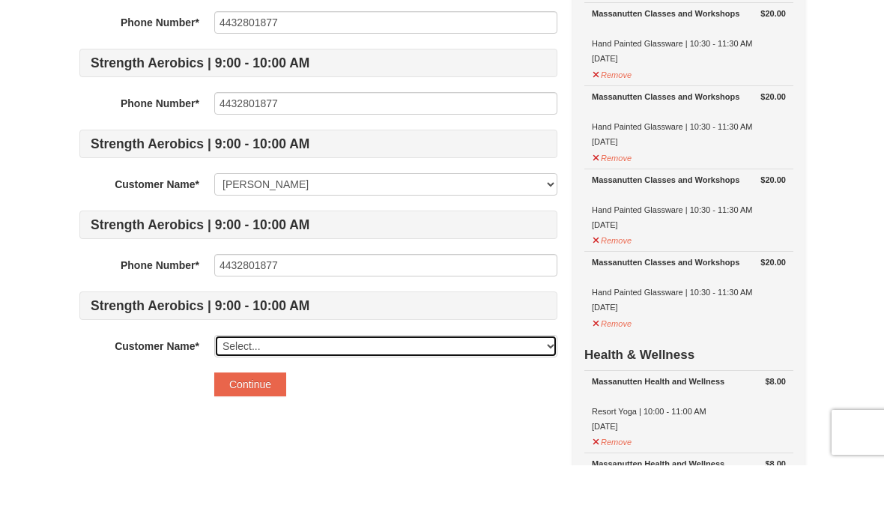
click at [319, 387] on select "Select... April Pierre Makayla Pierre Josette Pierre Add New..." at bounding box center [385, 398] width 343 height 22
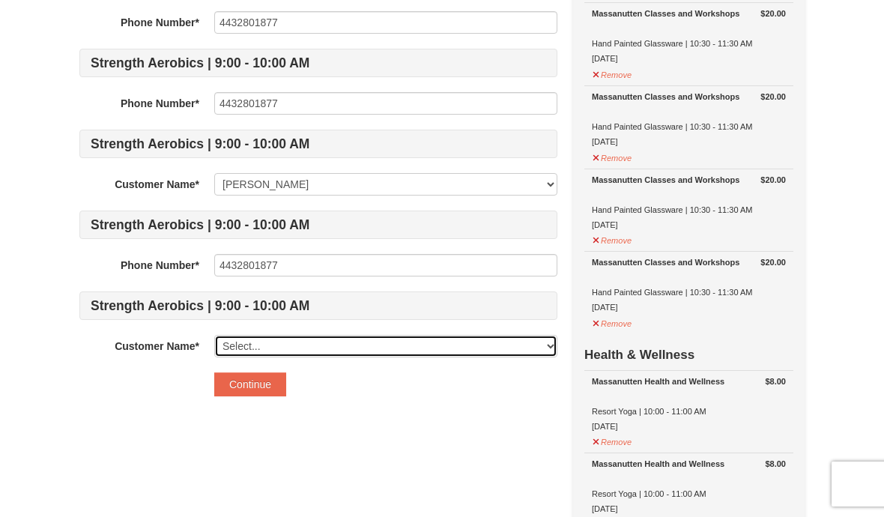
select select "28238948"
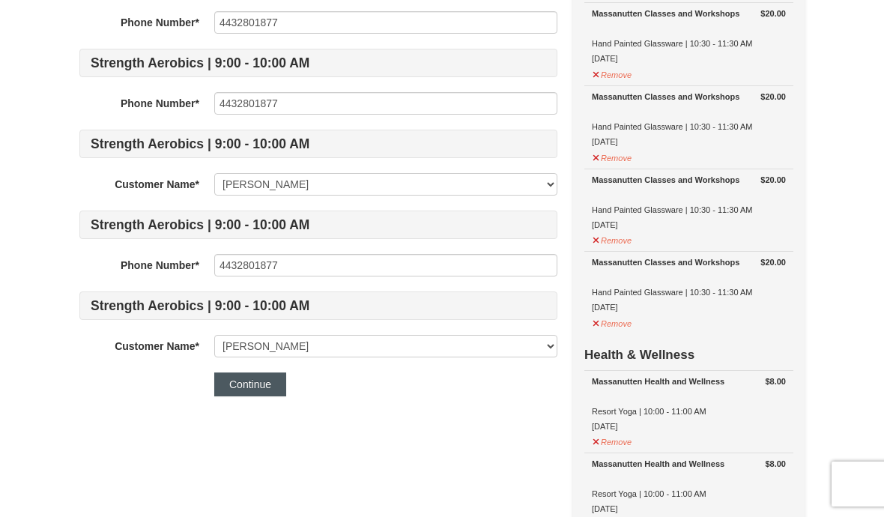
click at [246, 394] on button "Continue" at bounding box center [250, 384] width 72 height 24
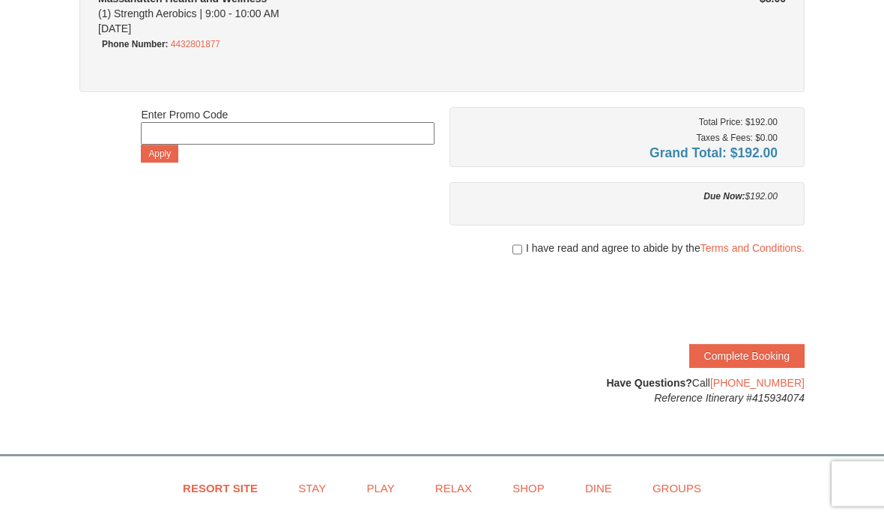
scroll to position [904, 0]
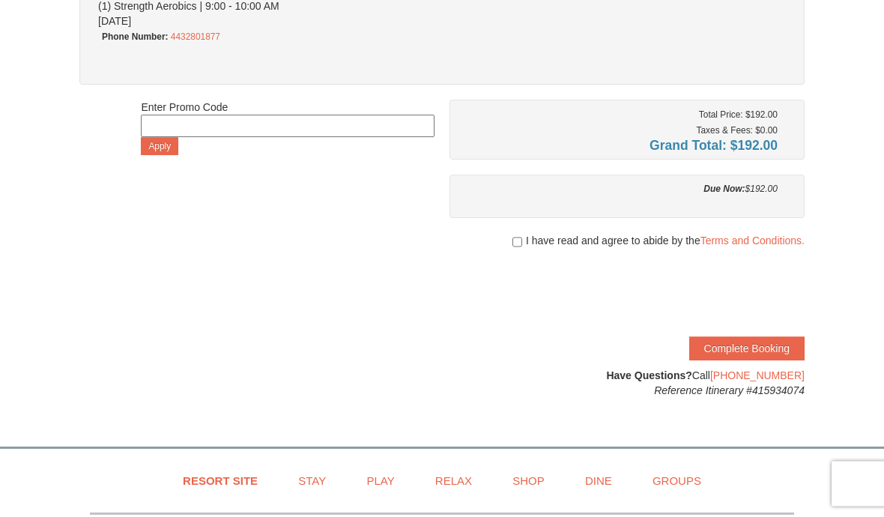
click at [512, 246] on input "checkbox" at bounding box center [517, 243] width 10 height 12
checkbox input "true"
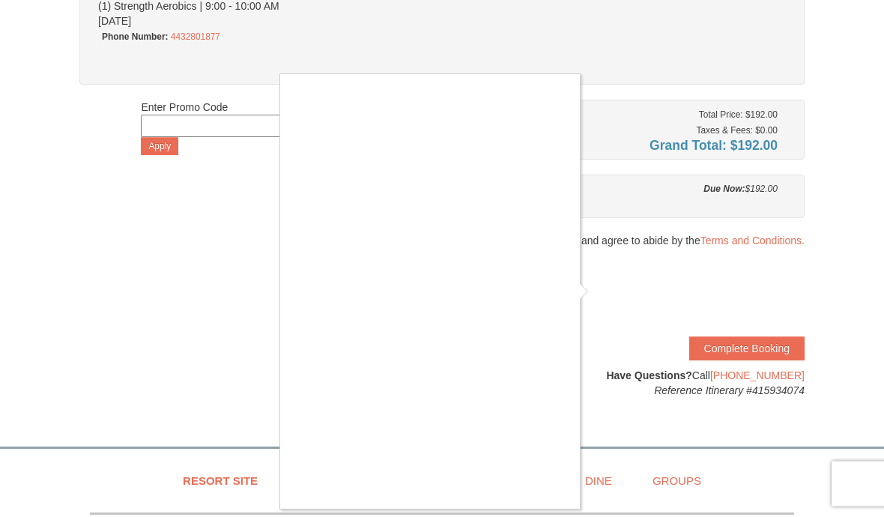
scroll to position [905, 0]
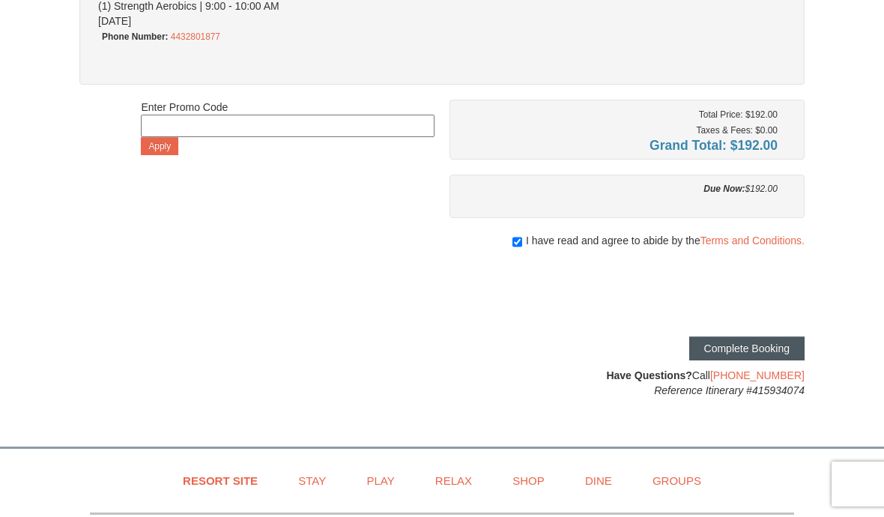
click at [767, 357] on button "Complete Booking" at bounding box center [746, 348] width 115 height 24
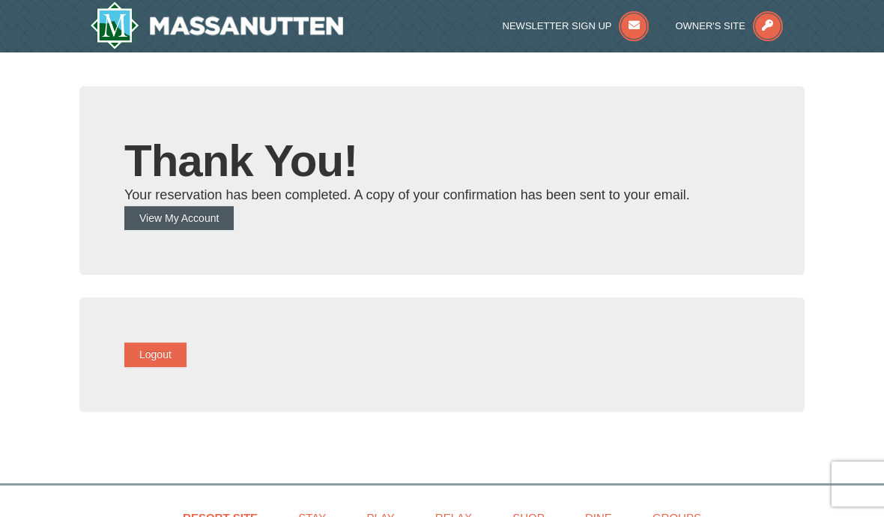
click at [228, 219] on button "View My Account" at bounding box center [178, 218] width 109 height 24
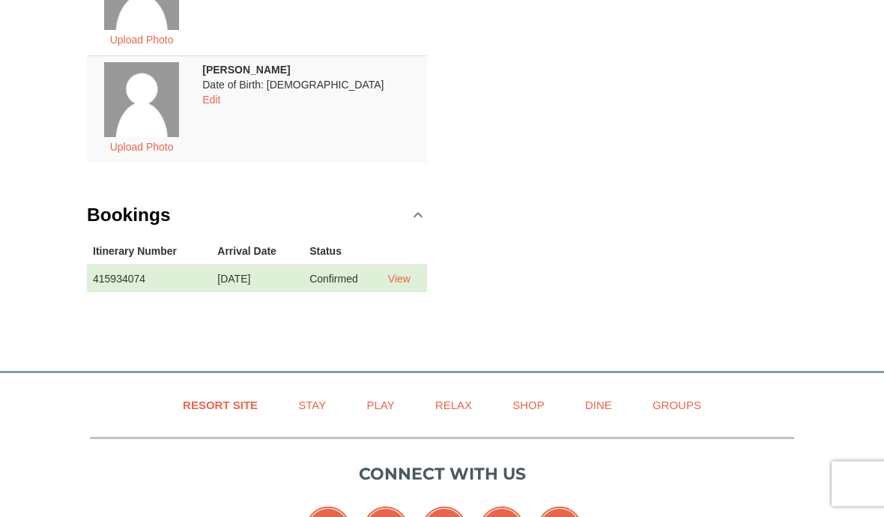
scroll to position [485, 0]
click at [404, 279] on link "View" at bounding box center [399, 279] width 22 height 12
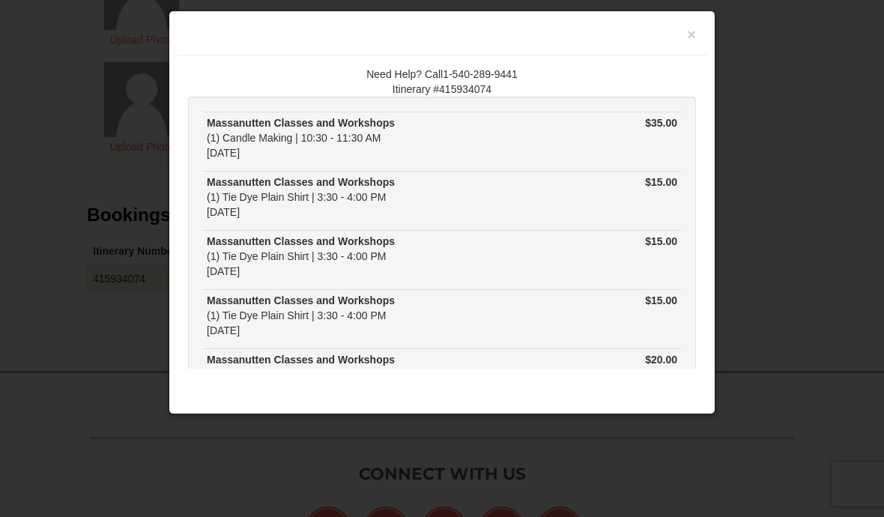
scroll to position [0, 0]
click at [695, 27] on button "×" at bounding box center [691, 34] width 9 height 15
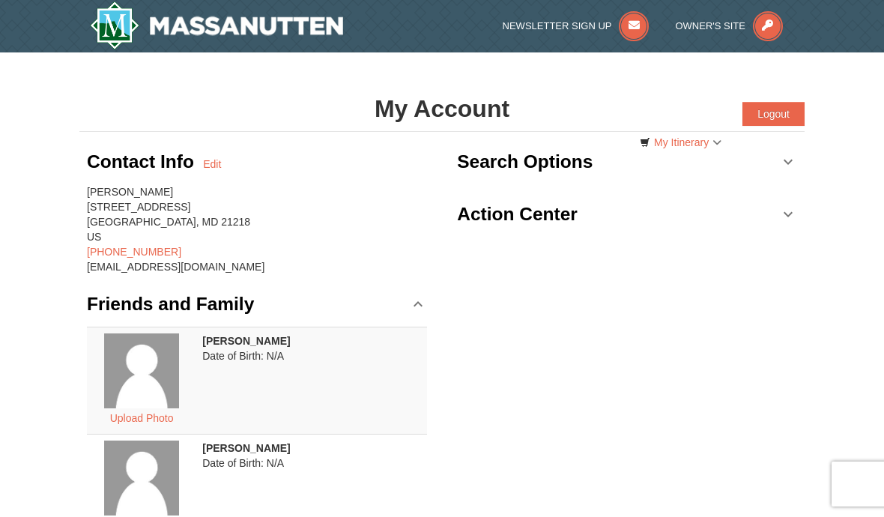
click at [337, 34] on img at bounding box center [216, 25] width 253 height 48
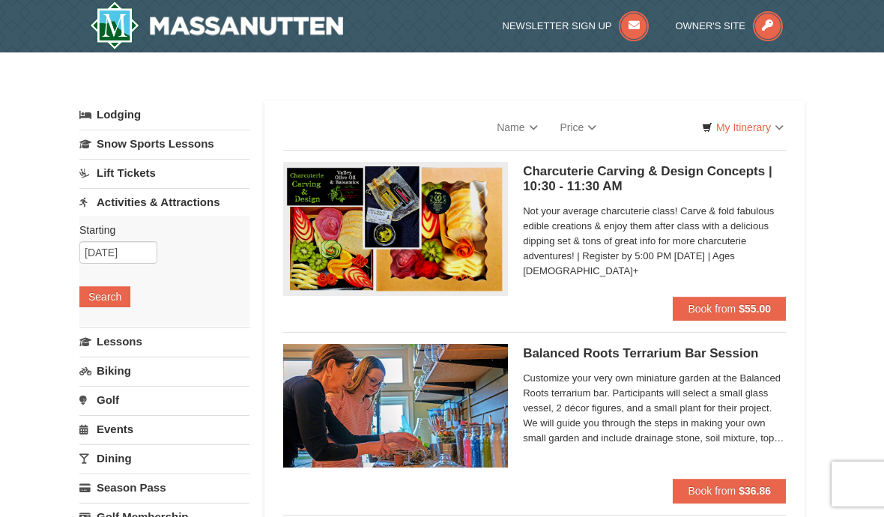
select select "9"
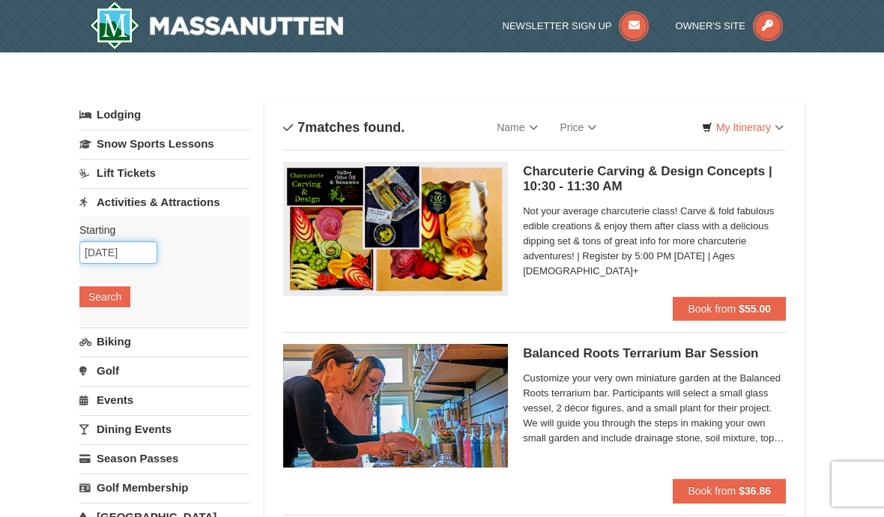
click at [134, 247] on input "[DATE]" at bounding box center [118, 252] width 78 height 22
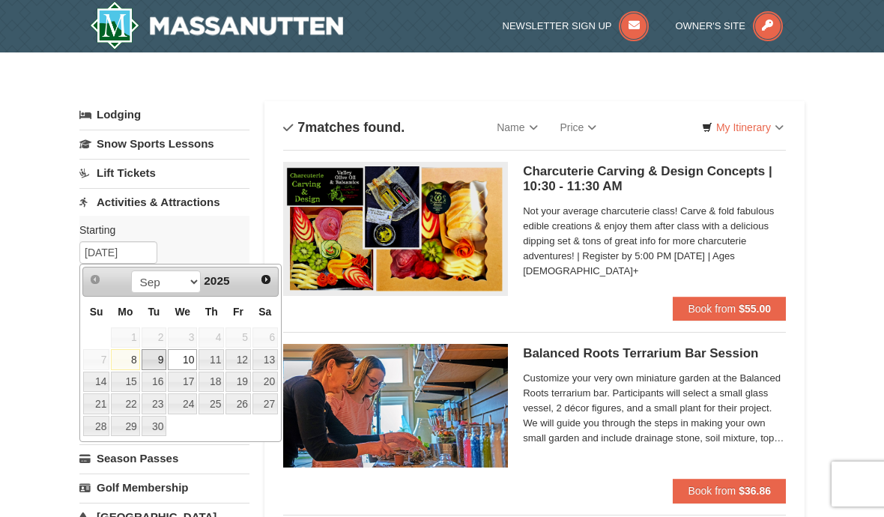
click at [156, 358] on link "9" at bounding box center [154, 359] width 25 height 21
type input "[DATE]"
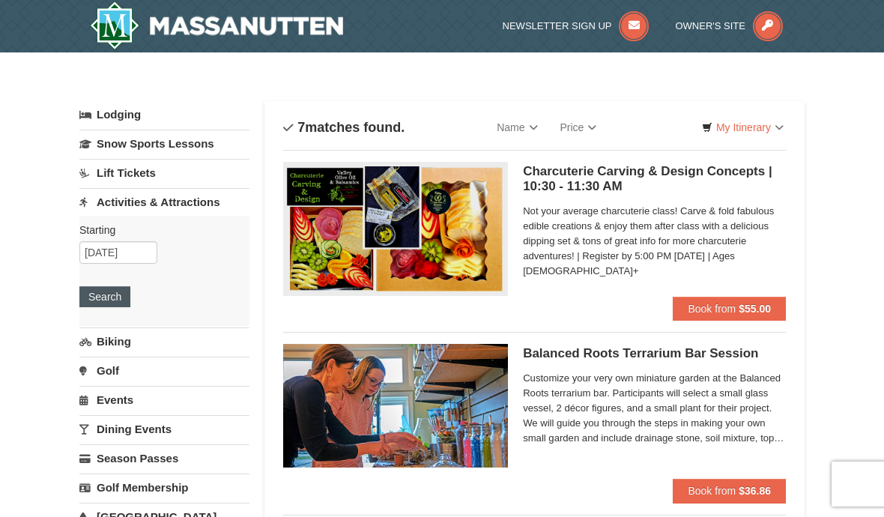
click at [114, 297] on button "Search" at bounding box center [104, 296] width 51 height 21
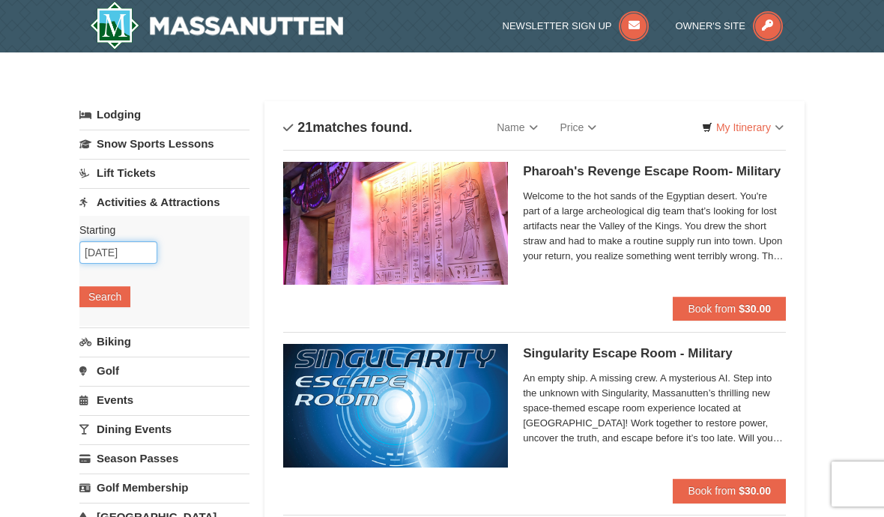
click at [139, 260] on input "[DATE]" at bounding box center [118, 252] width 78 height 22
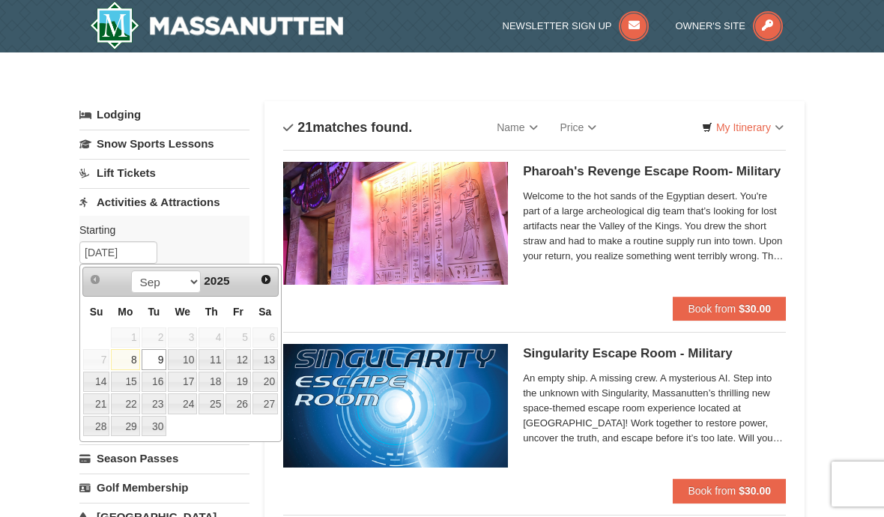
click at [219, 351] on link "11" at bounding box center [210, 359] width 25 height 21
type input "[DATE]"
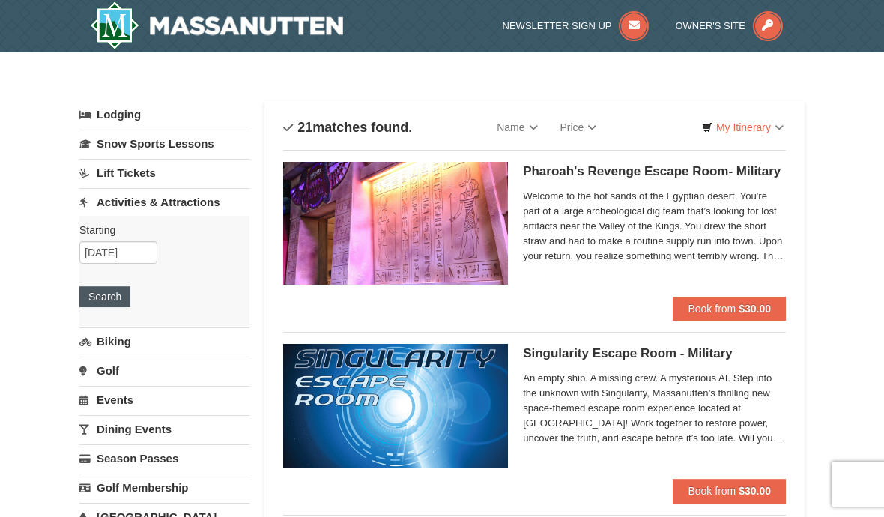
click at [115, 291] on button "Search" at bounding box center [104, 296] width 51 height 21
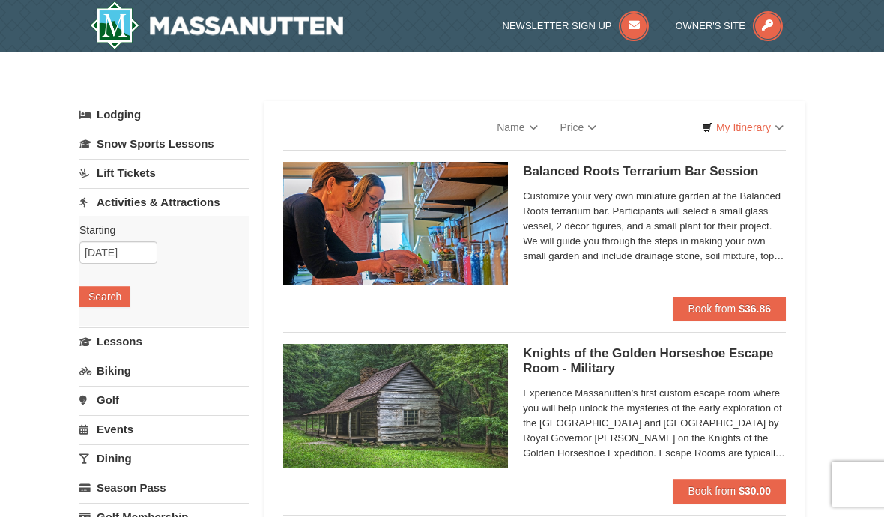
select select "9"
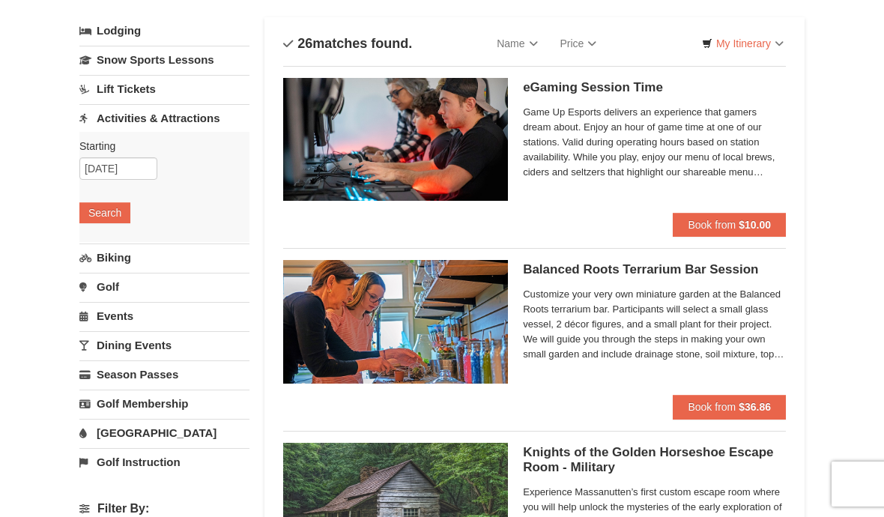
scroll to position [82, 0]
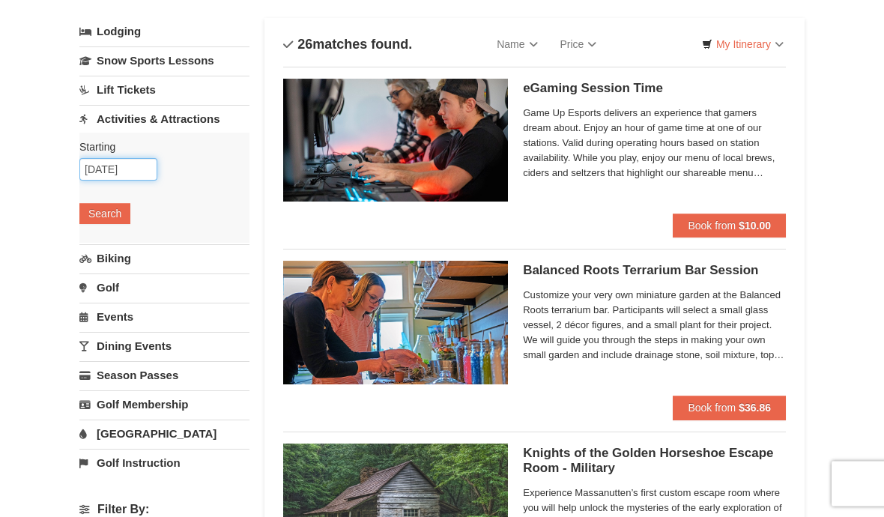
click at [125, 162] on input "[DATE]" at bounding box center [118, 170] width 78 height 22
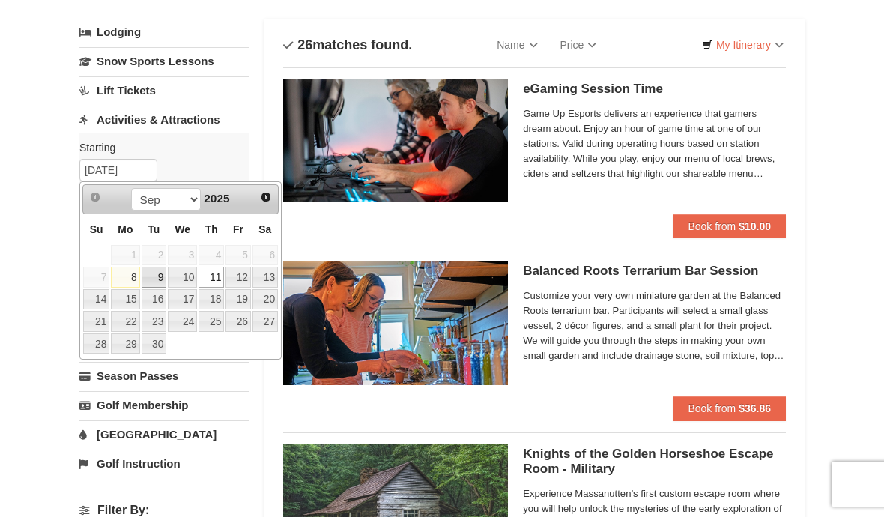
click at [160, 271] on link "9" at bounding box center [154, 277] width 25 height 21
type input "[DATE]"
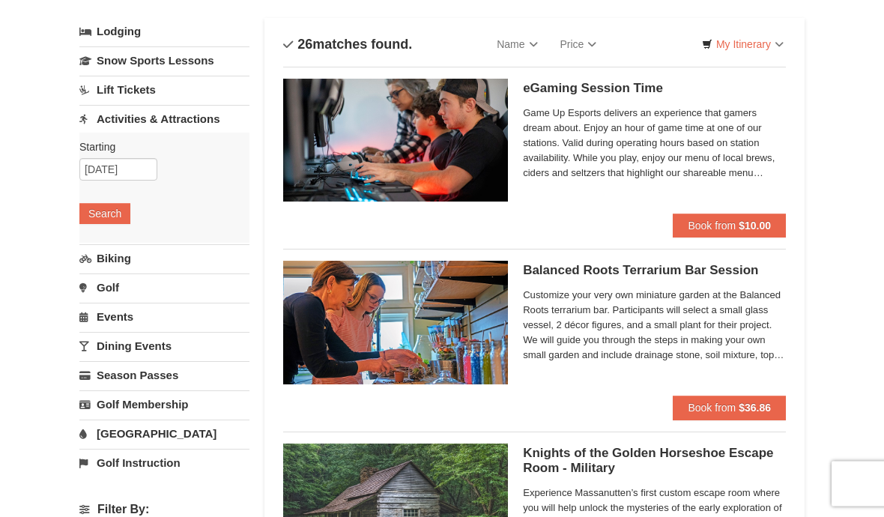
scroll to position [83, 0]
click at [112, 203] on button "Search" at bounding box center [104, 213] width 51 height 21
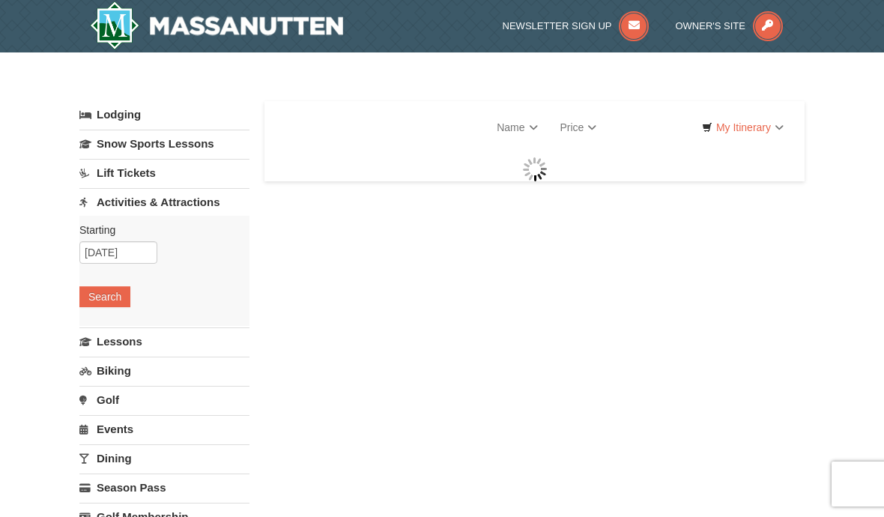
select select "9"
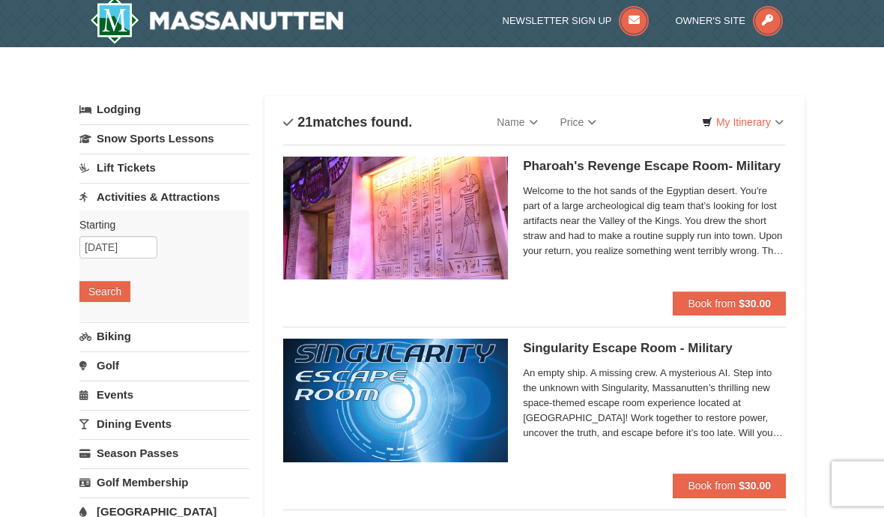
scroll to position [1, 0]
